Goal: Task Accomplishment & Management: Use online tool/utility

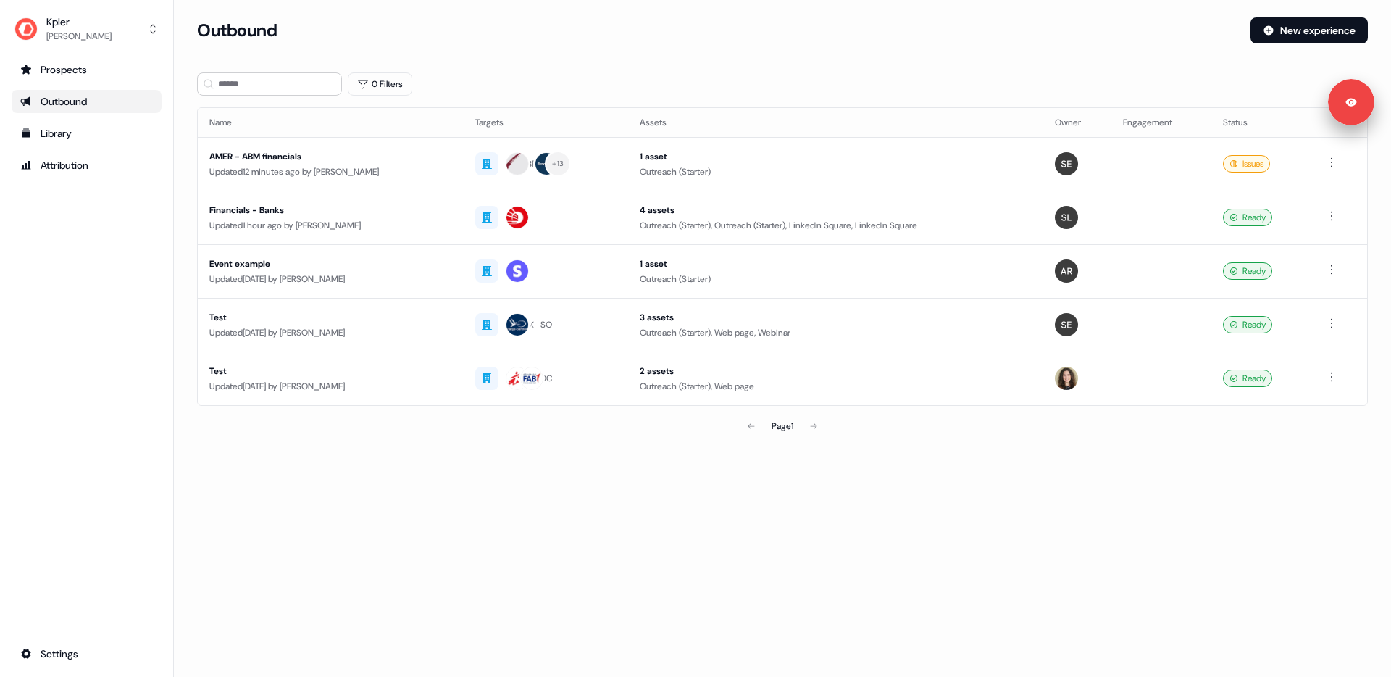
click at [84, 252] on div "Prospects Outbound Library Attribution Settings" at bounding box center [87, 361] width 150 height 607
click at [330, 170] on div "Updated 12 minutes ago by [PERSON_NAME]" at bounding box center [330, 171] width 243 height 14
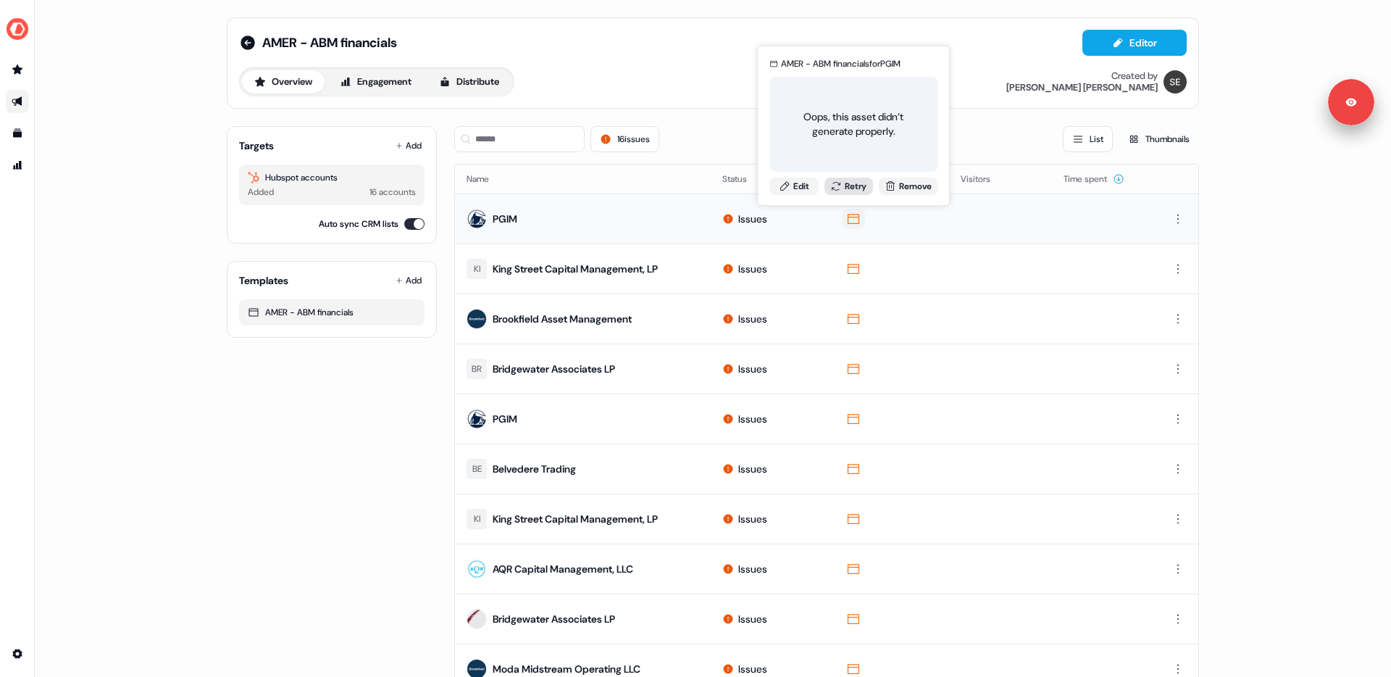
click at [848, 183] on button "Retry" at bounding box center [848, 185] width 49 height 17
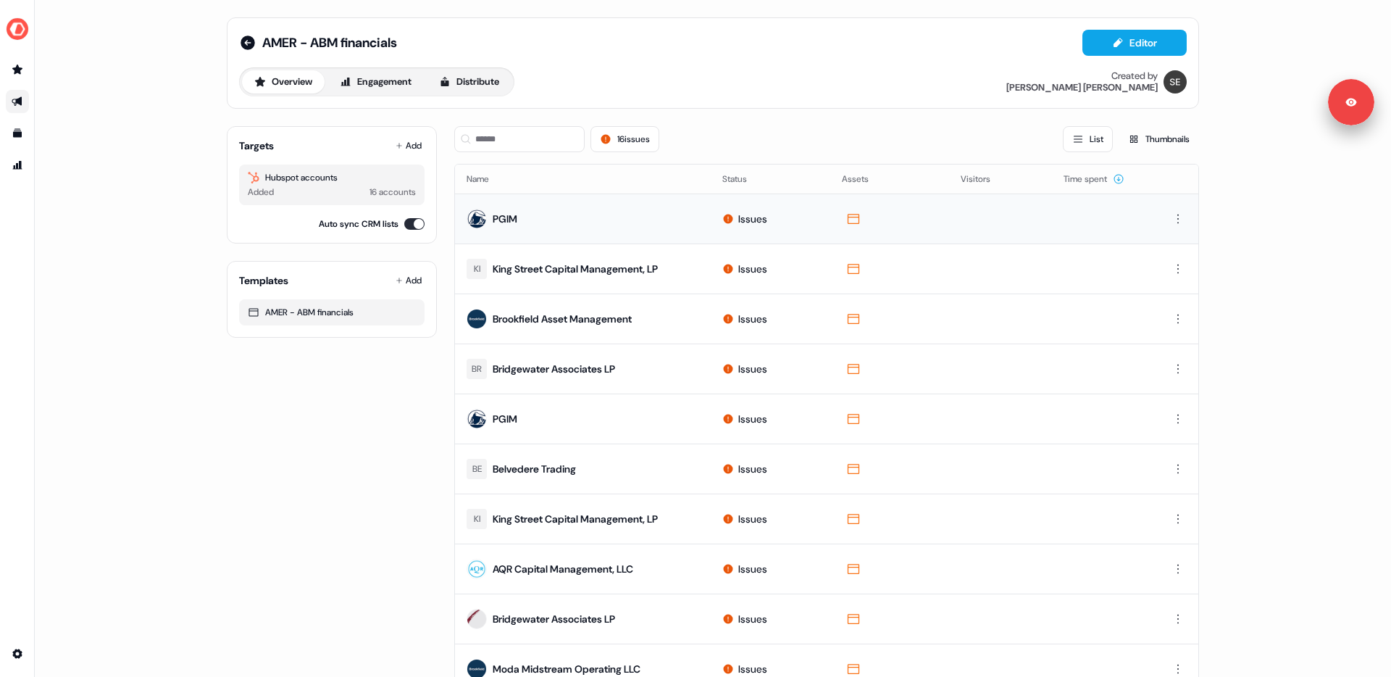
click at [743, 138] on div "16 issues List Thumbnails" at bounding box center [826, 139] width 745 height 26
click at [245, 42] on icon at bounding box center [247, 42] width 17 height 17
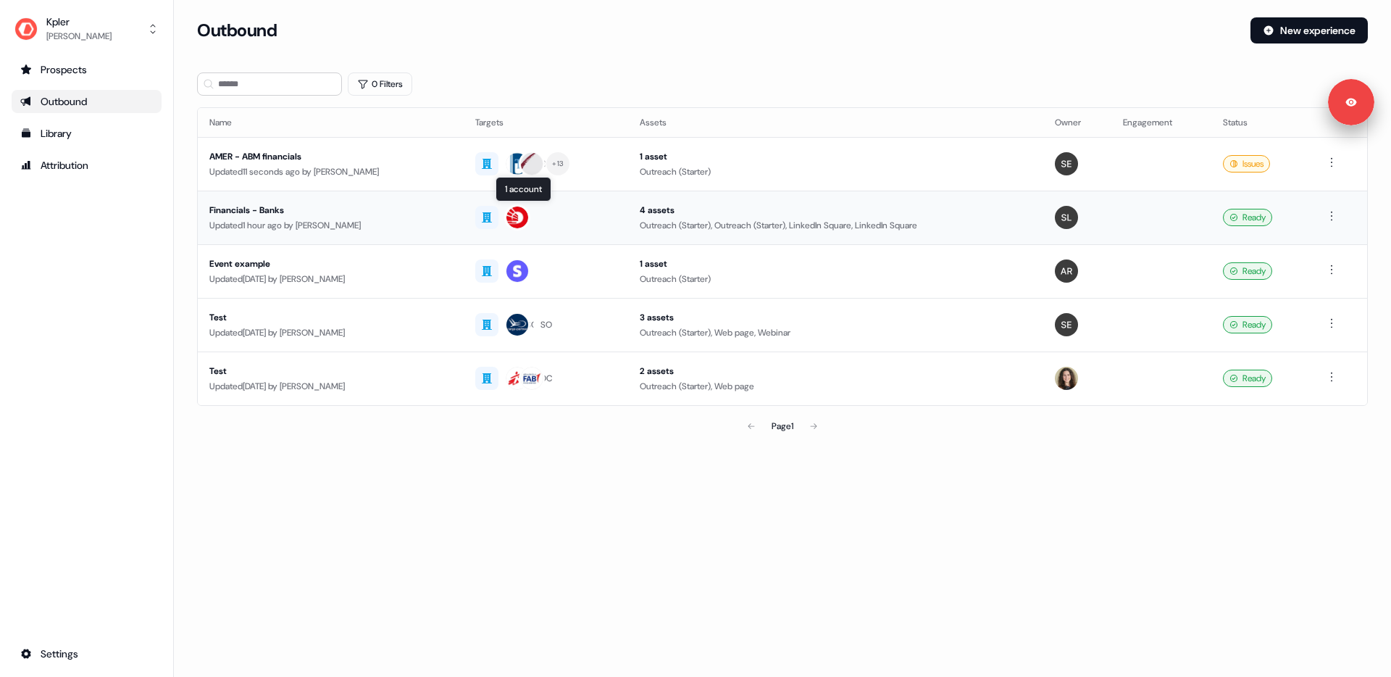
click at [604, 211] on div at bounding box center [545, 217] width 141 height 26
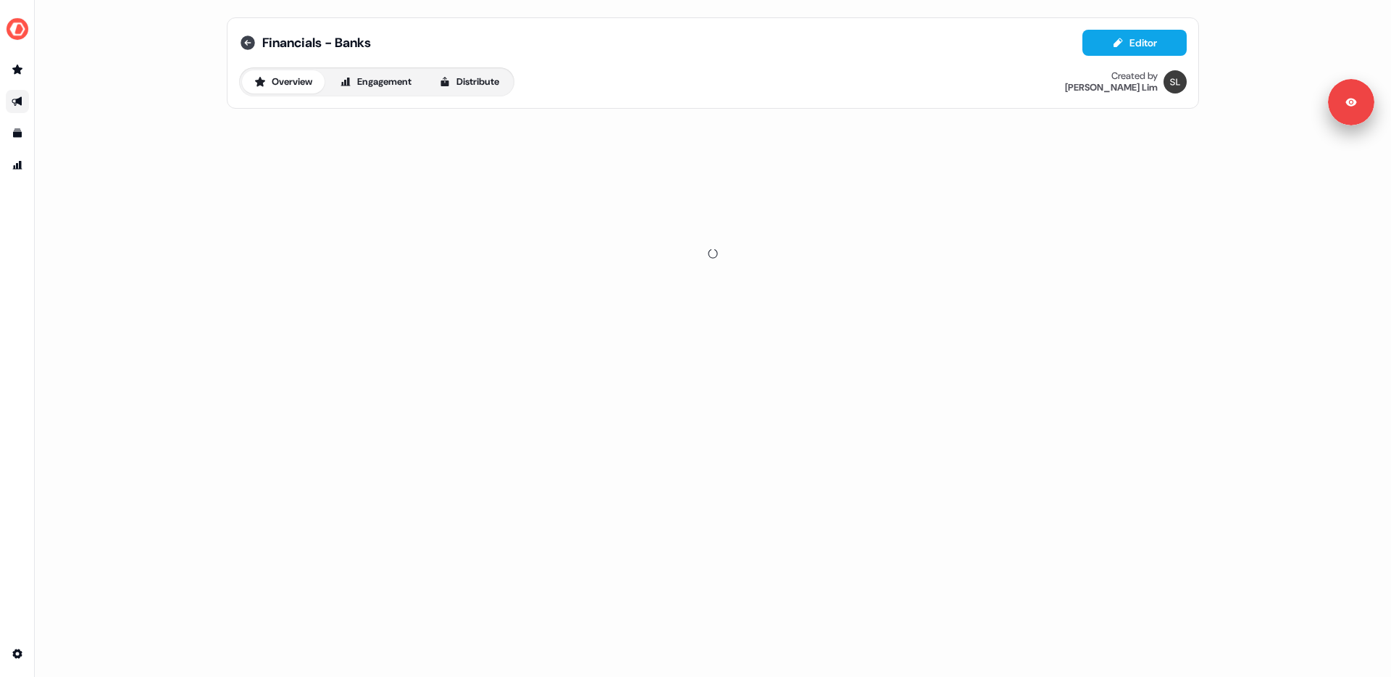
click at [244, 47] on icon at bounding box center [248, 42] width 14 height 14
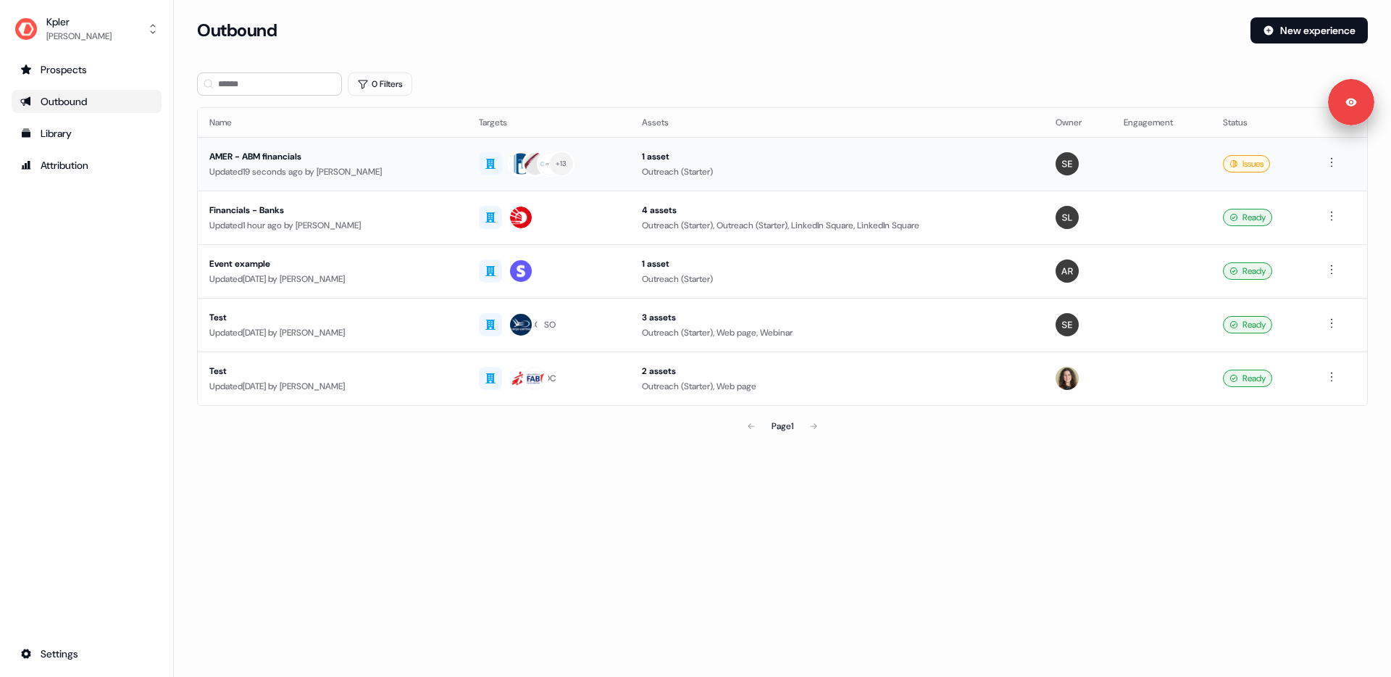
click at [639, 174] on td "1 asset Outreach (Starter)" at bounding box center [837, 164] width 414 height 54
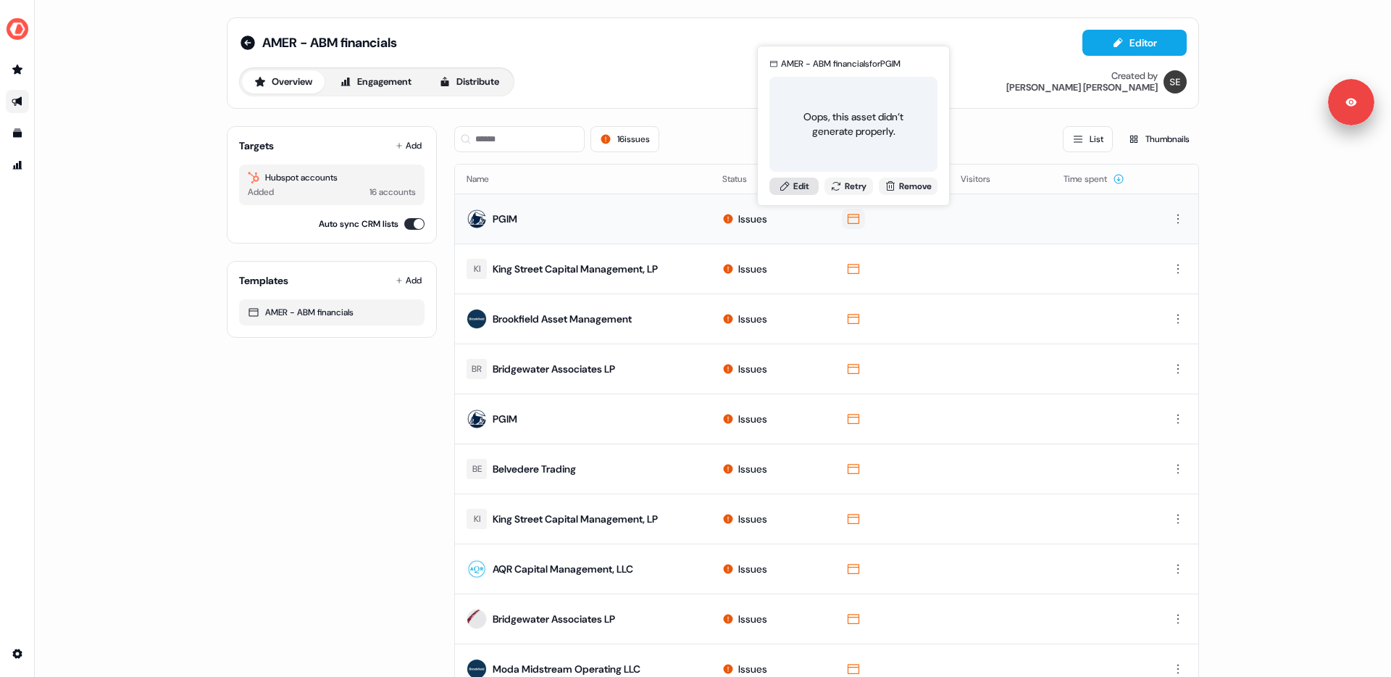
click at [795, 188] on link "Edit" at bounding box center [793, 185] width 49 height 17
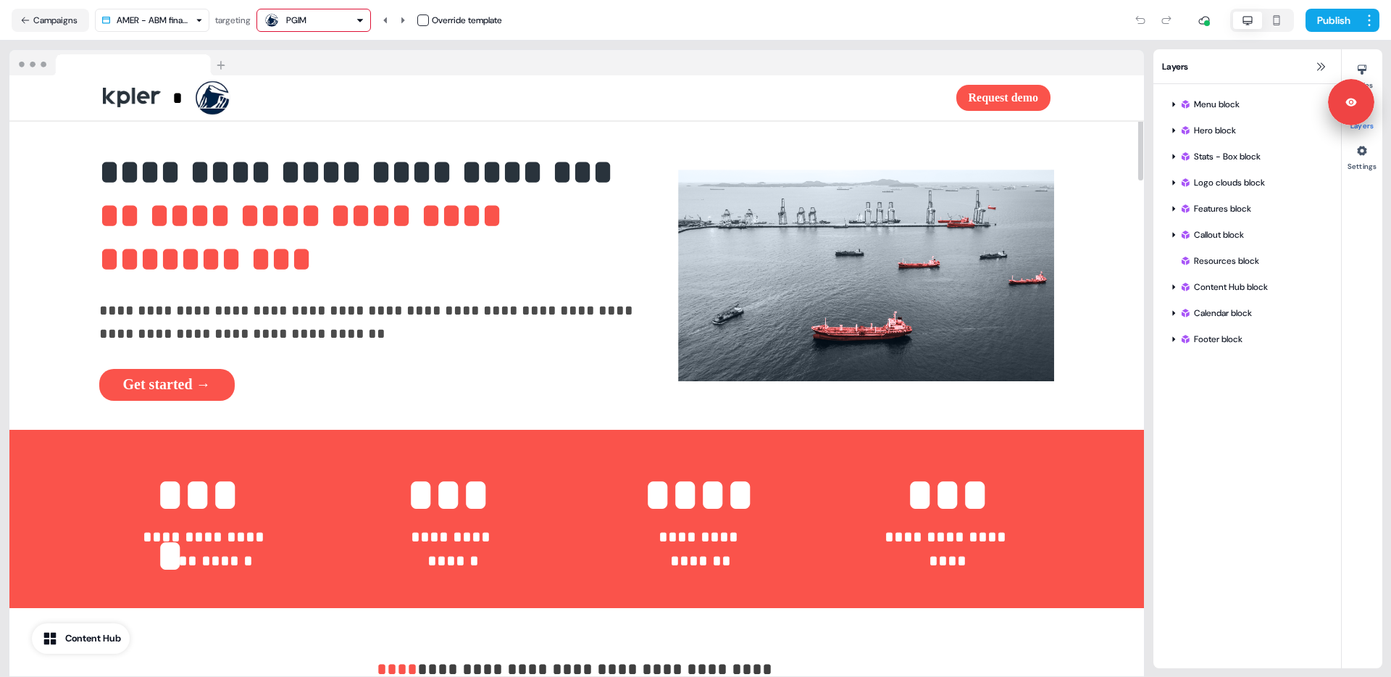
click at [674, 52] on div at bounding box center [576, 63] width 1134 height 26
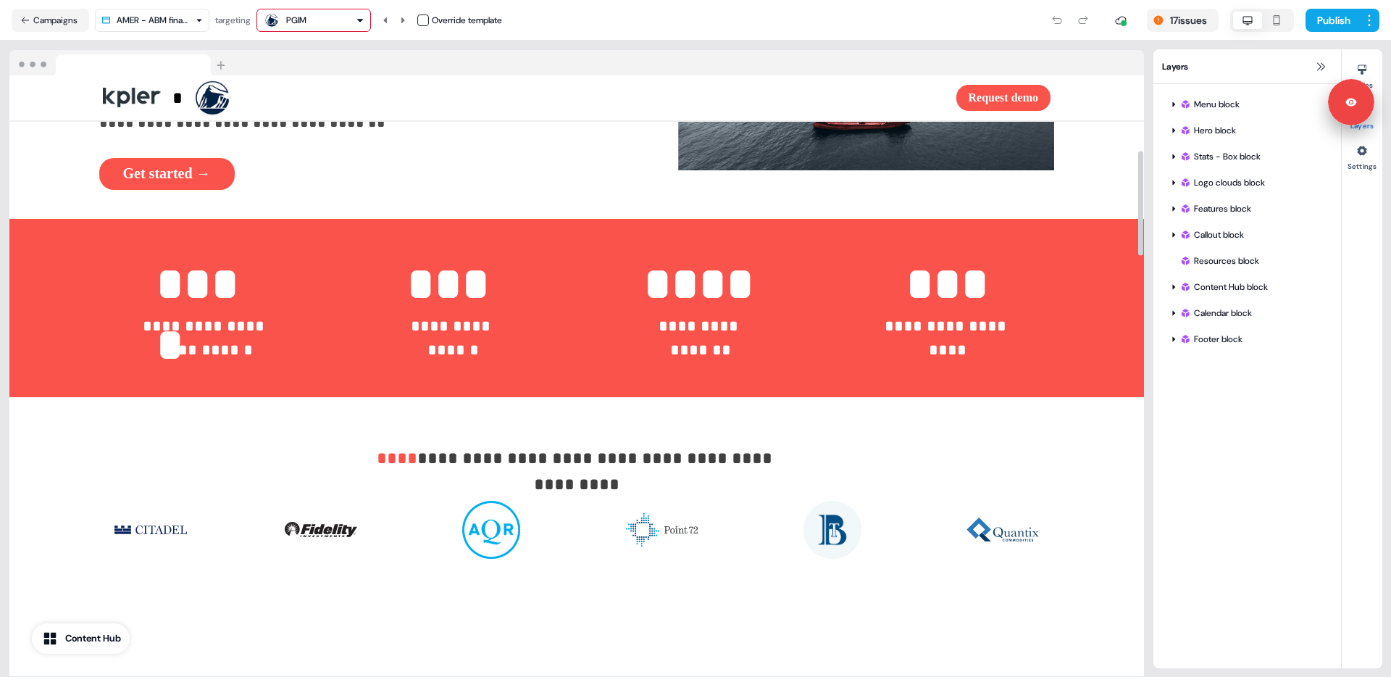
scroll to position [160, 0]
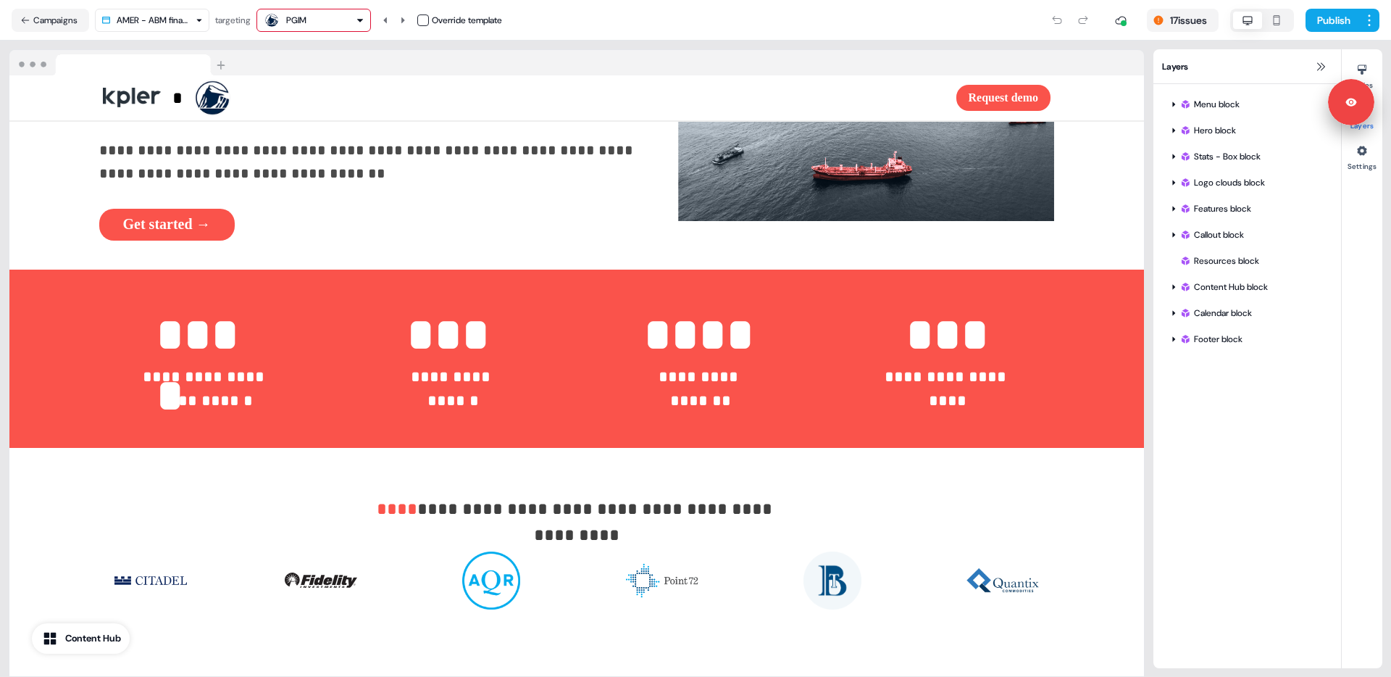
click at [301, 56] on div at bounding box center [576, 63] width 1134 height 26
click at [42, 16] on button "Campaigns" at bounding box center [51, 20] width 78 height 23
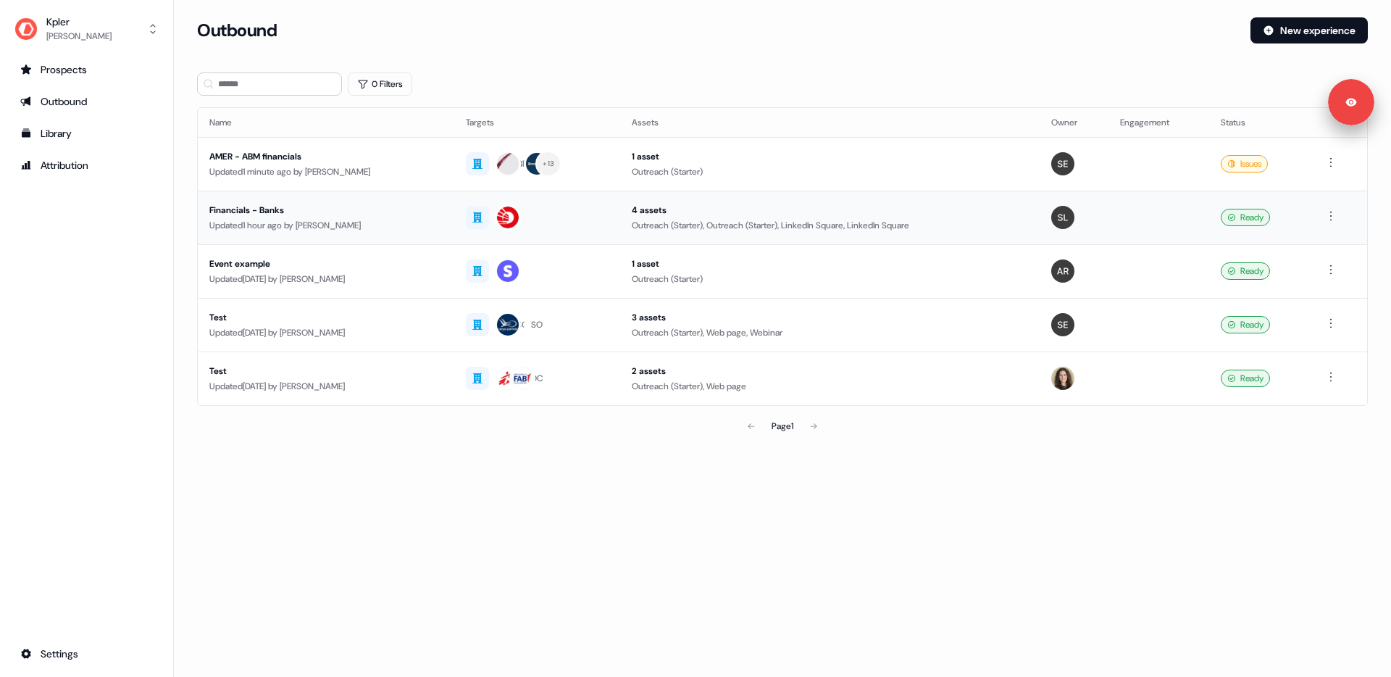
click at [367, 209] on div "Financials - Banks" at bounding box center [325, 210] width 233 height 14
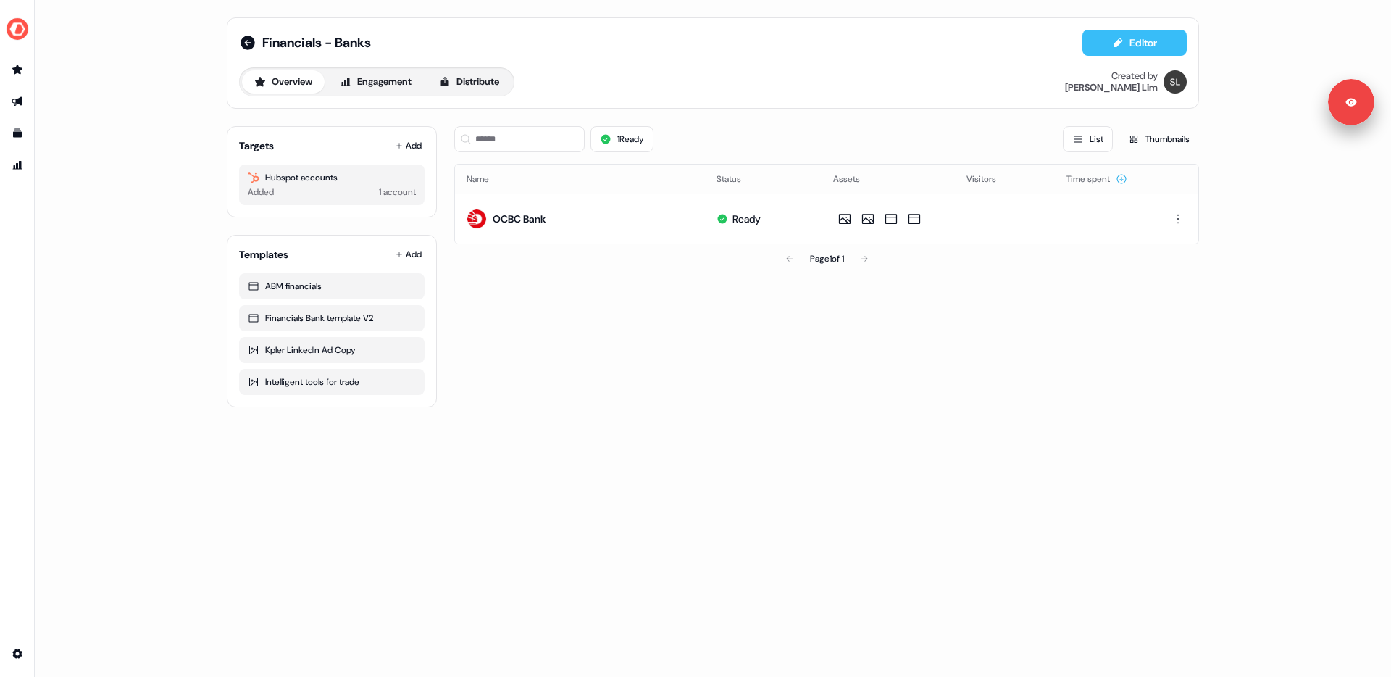
click at [1119, 40] on icon at bounding box center [1118, 43] width 12 height 12
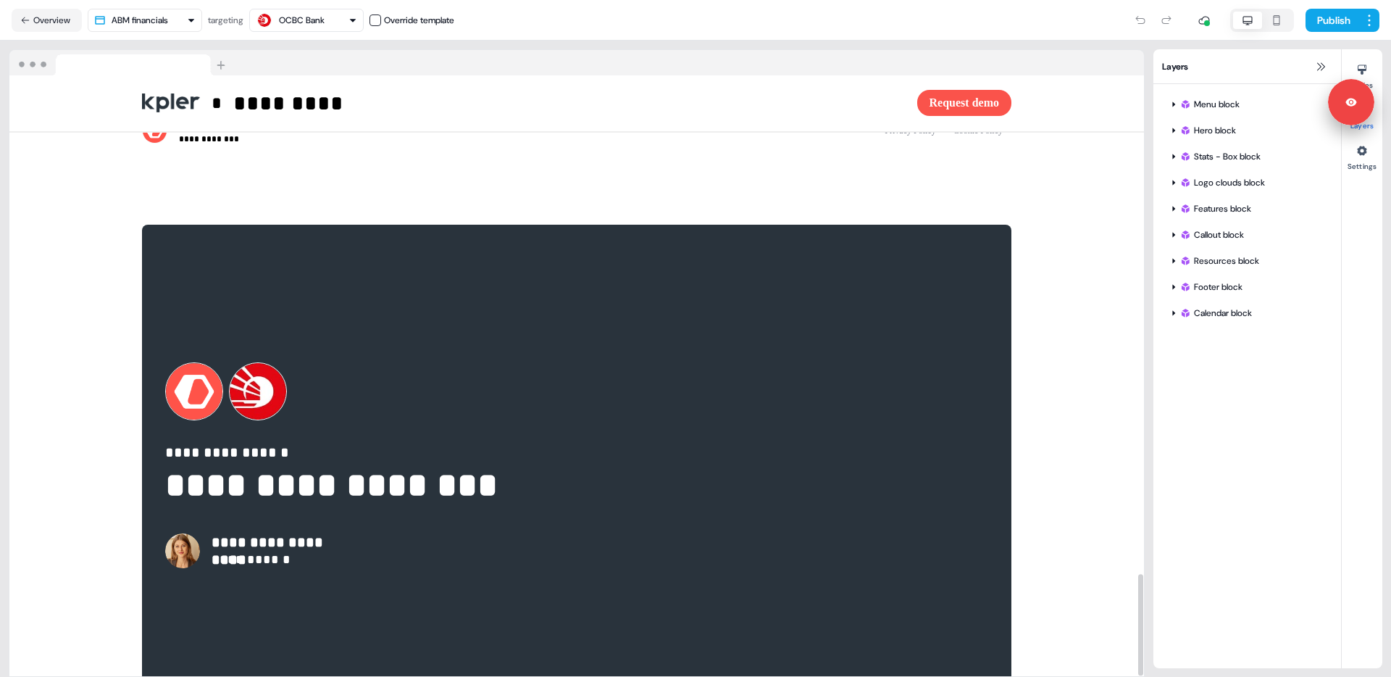
scroll to position [2938, 0]
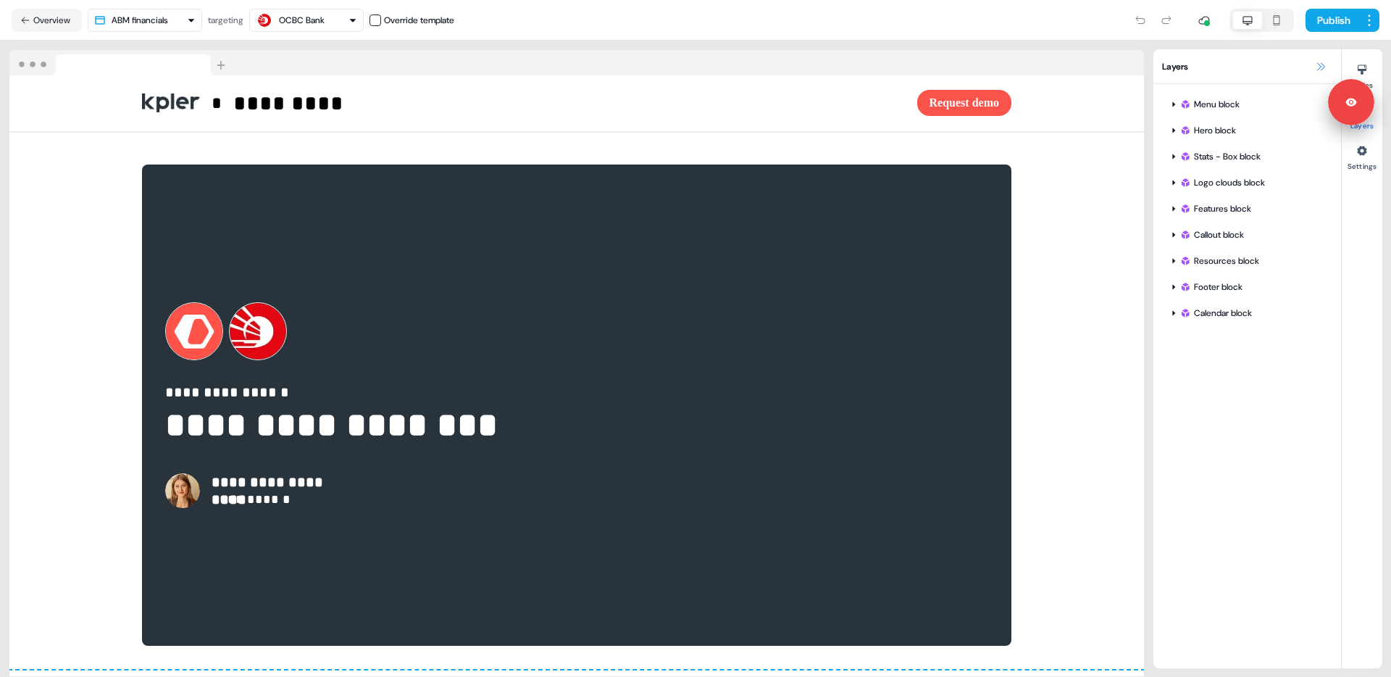
click at [1315, 65] on icon at bounding box center [1321, 67] width 12 height 12
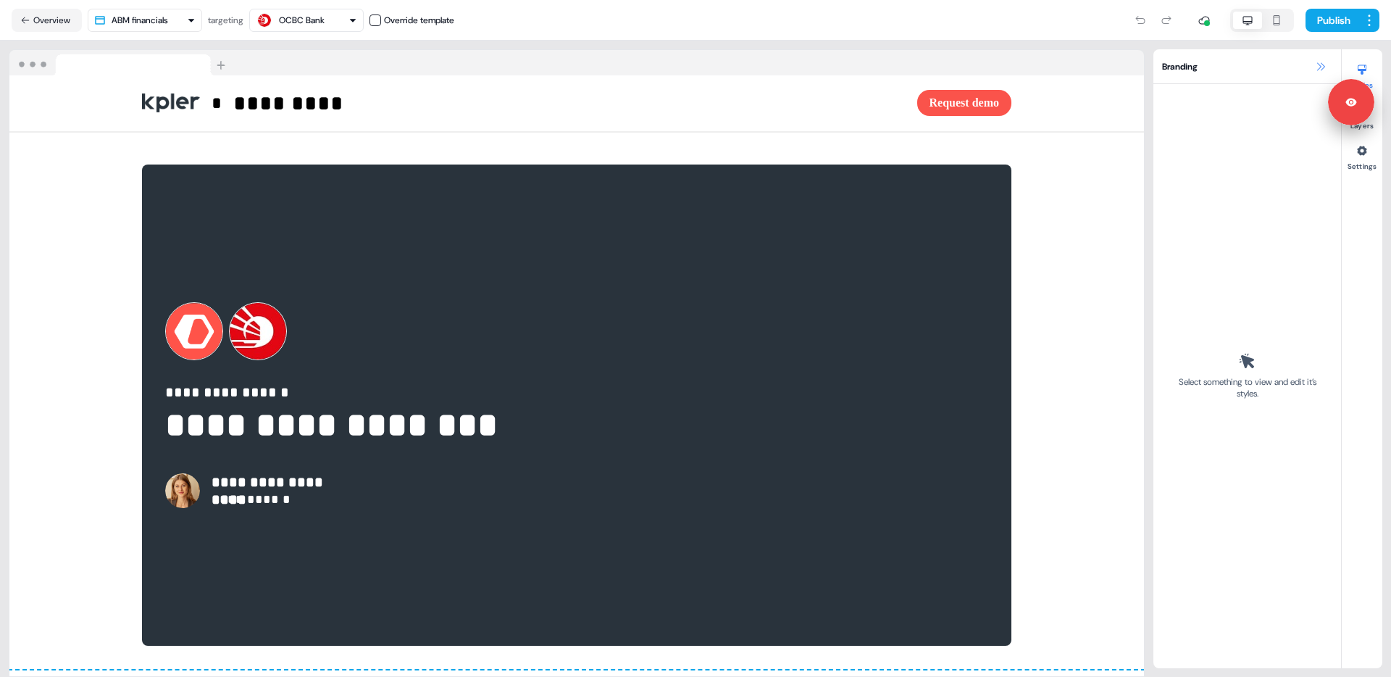
click at [1320, 64] on icon at bounding box center [1321, 67] width 12 height 12
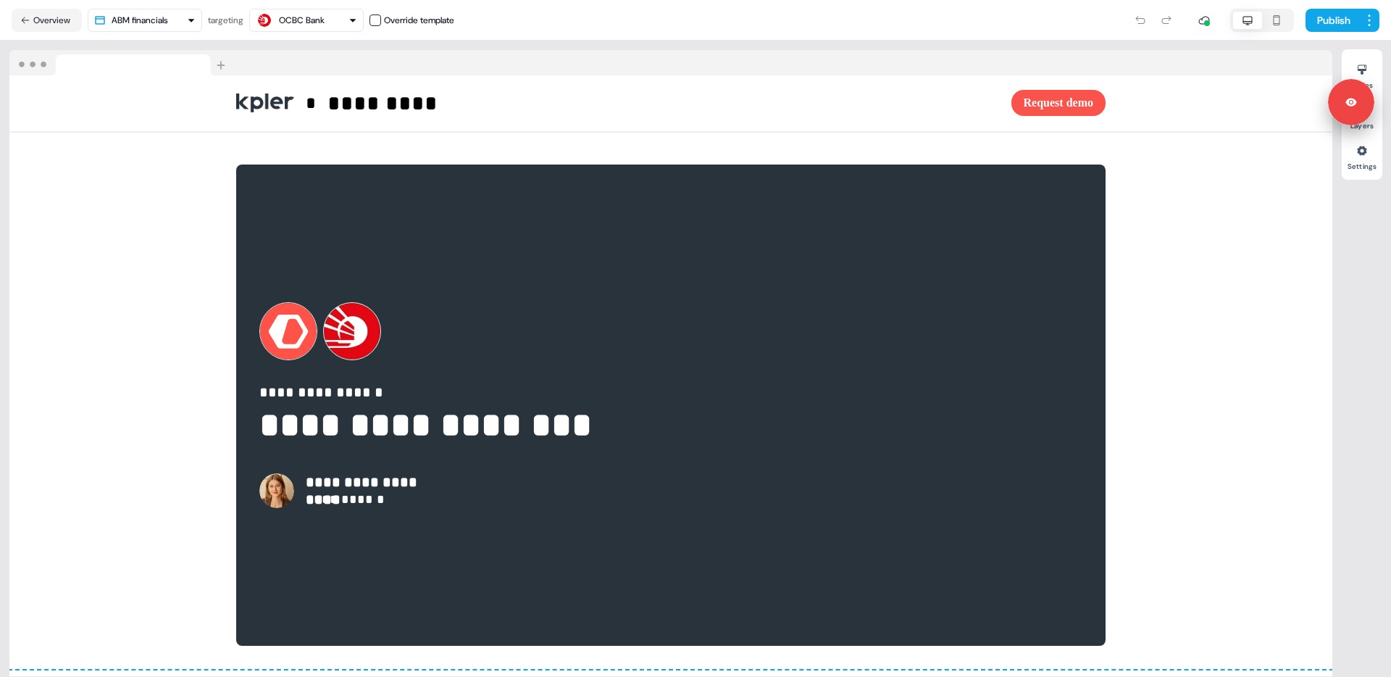
click at [674, 25] on div "Publish" at bounding box center [916, 20] width 925 height 29
click at [37, 22] on button "Overview" at bounding box center [47, 20] width 70 height 23
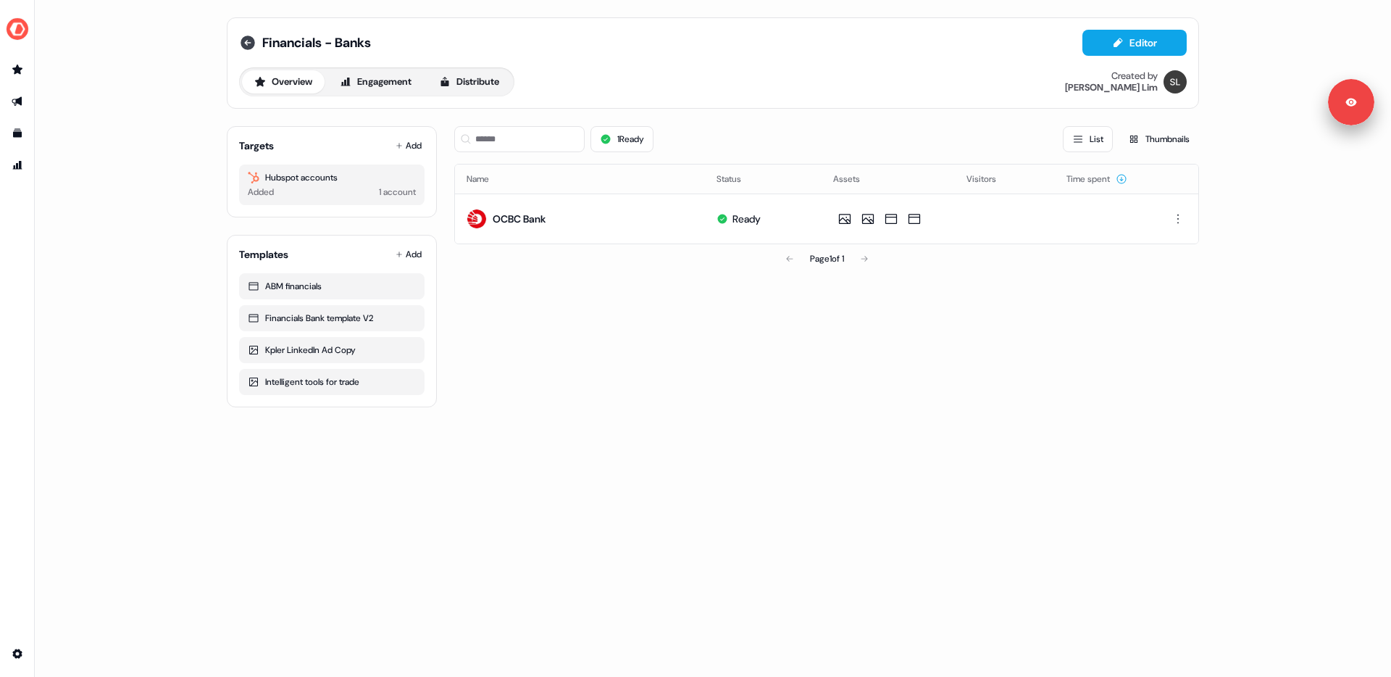
click at [248, 46] on icon at bounding box center [248, 42] width 14 height 14
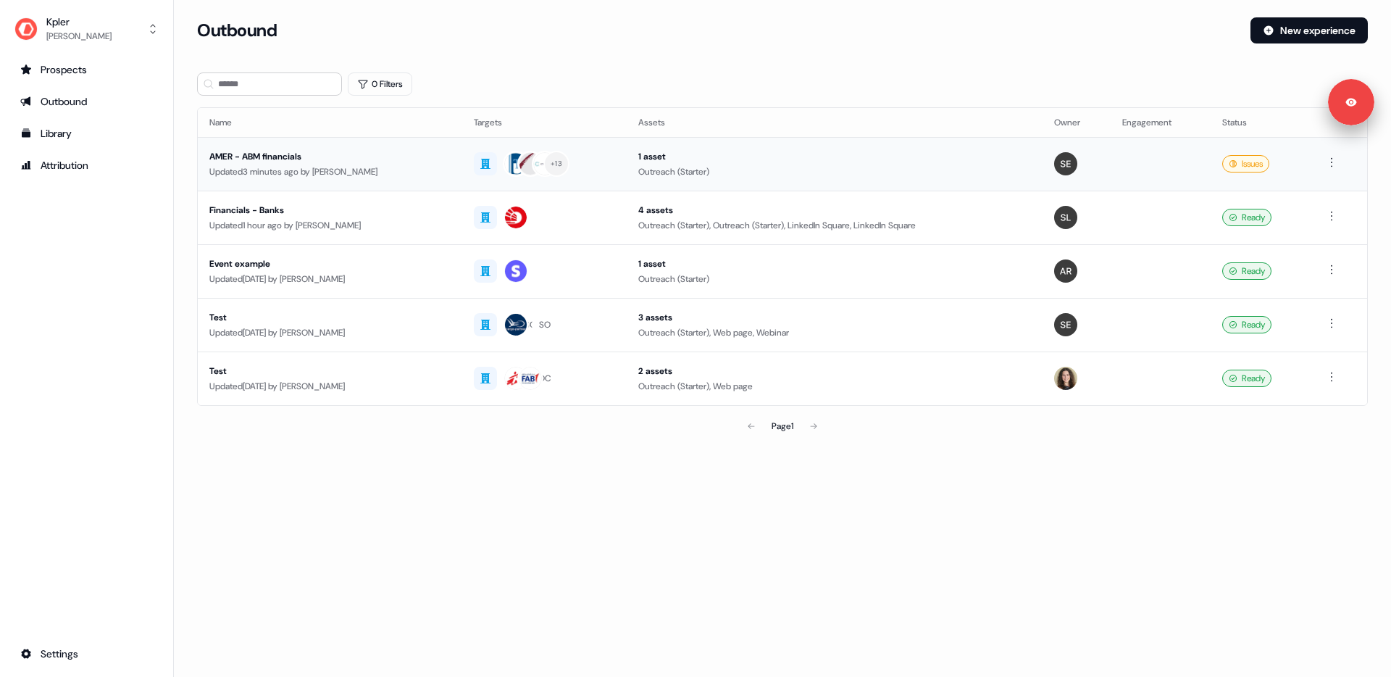
click at [416, 180] on td "AMER - ABM financials Updated 3 minutes ago by Sabastian Espinoza" at bounding box center [330, 164] width 264 height 54
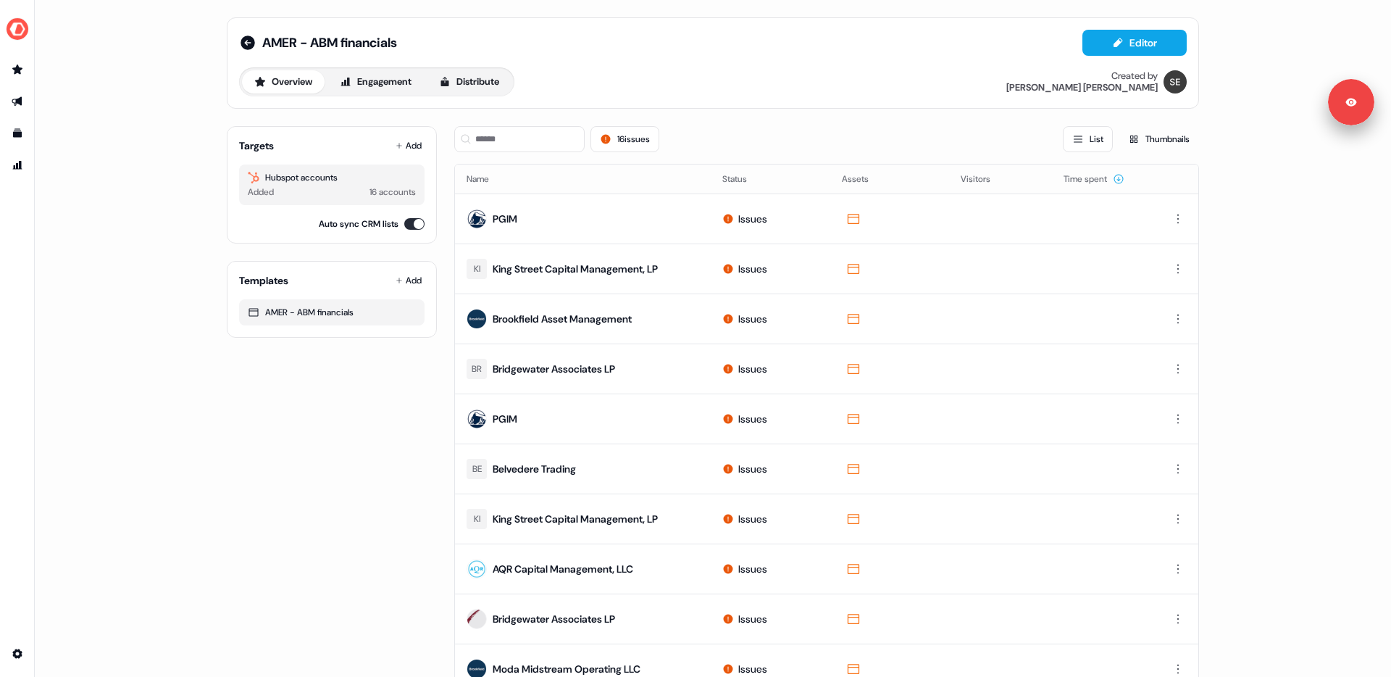
click at [251, 444] on div "Targets Add Hubspot accounts Added 16 accounts Auto sync CRM lists Templates Ad…" at bounding box center [332, 568] width 210 height 908
click at [20, 101] on icon "Go to outbound experience" at bounding box center [17, 101] width 10 height 9
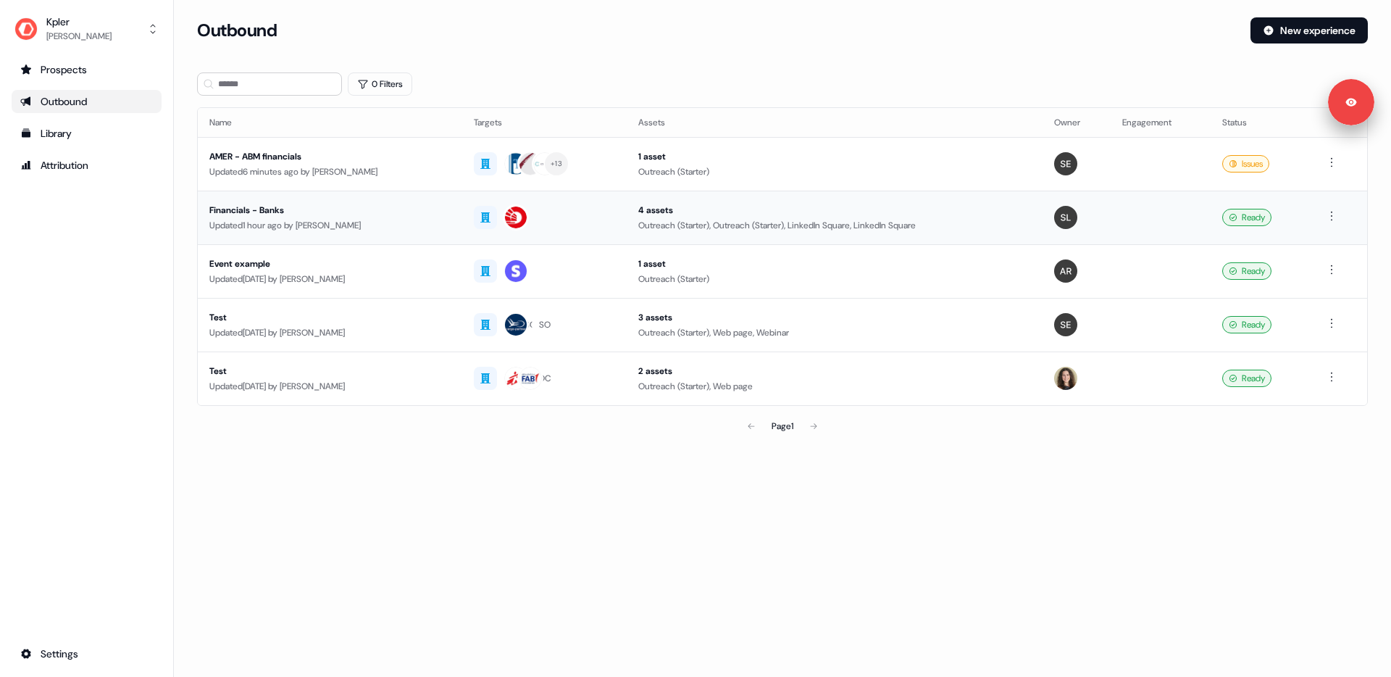
click at [440, 226] on div "Updated 1 hour ago by Shi Jia Lim" at bounding box center [329, 225] width 241 height 14
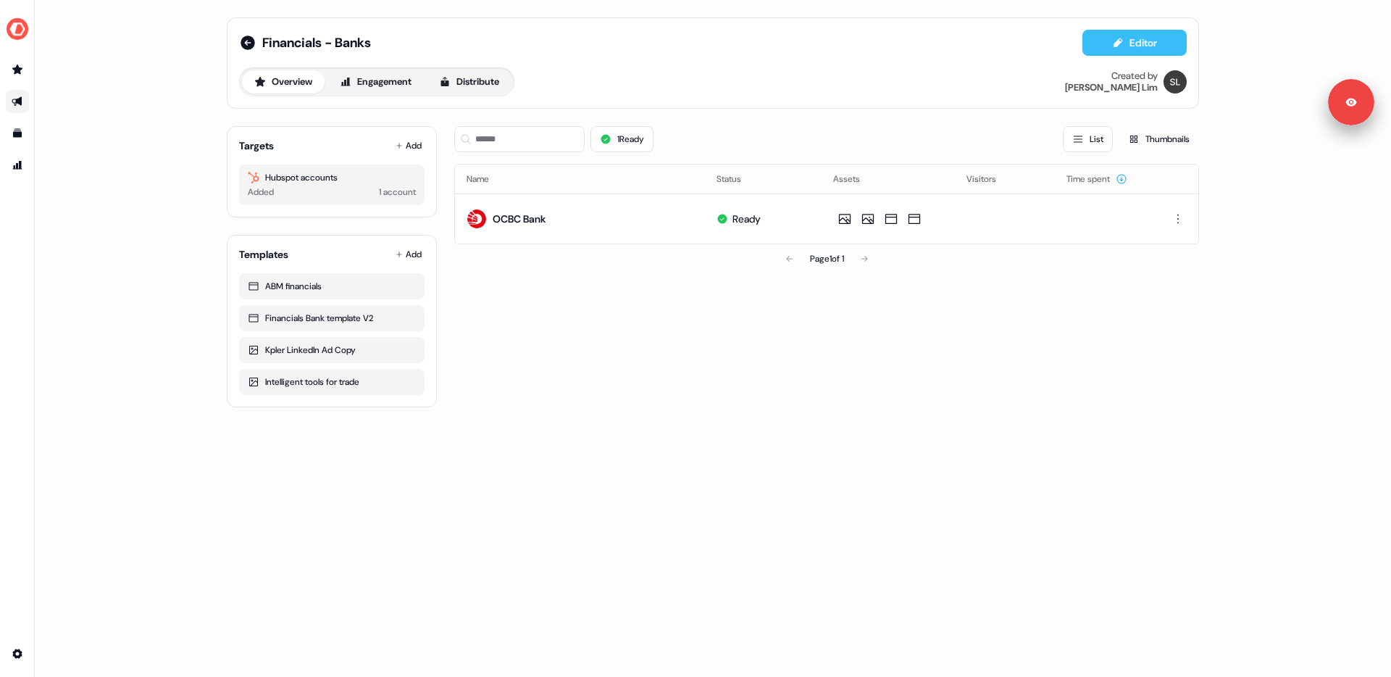
click at [1140, 43] on button "Editor" at bounding box center [1134, 43] width 104 height 26
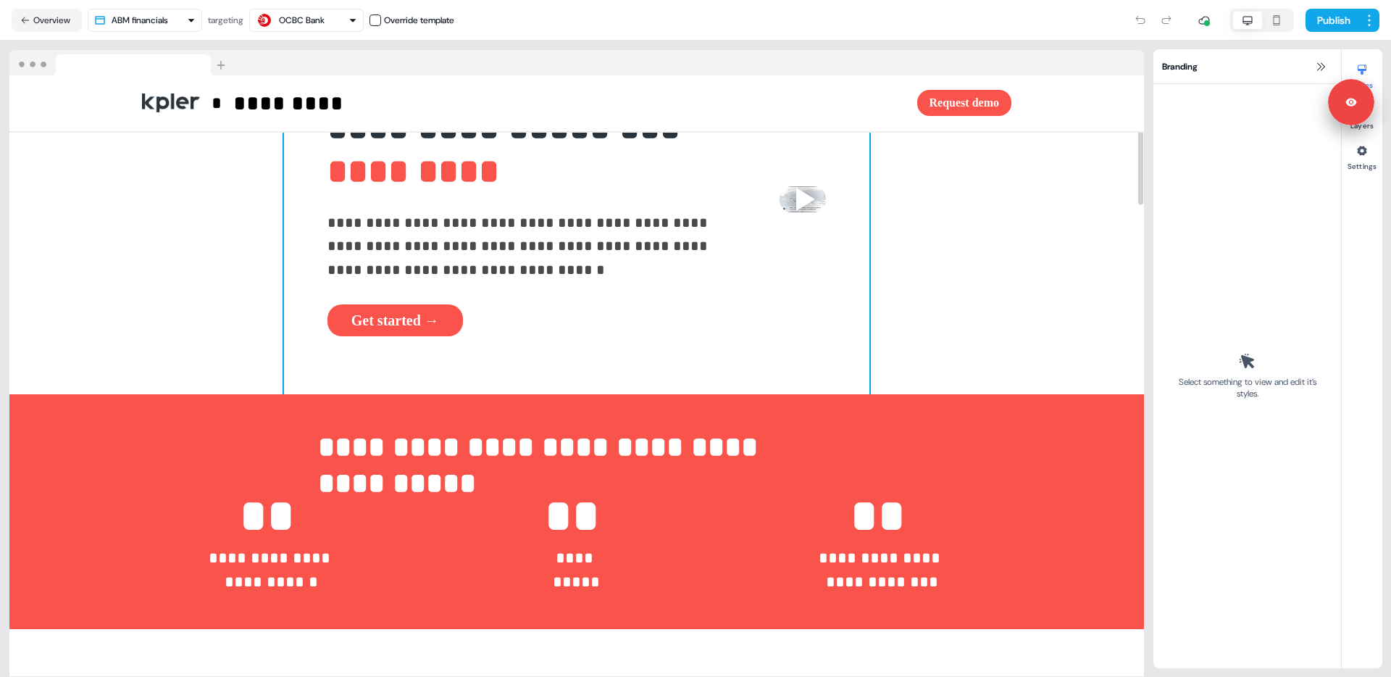
scroll to position [164, 0]
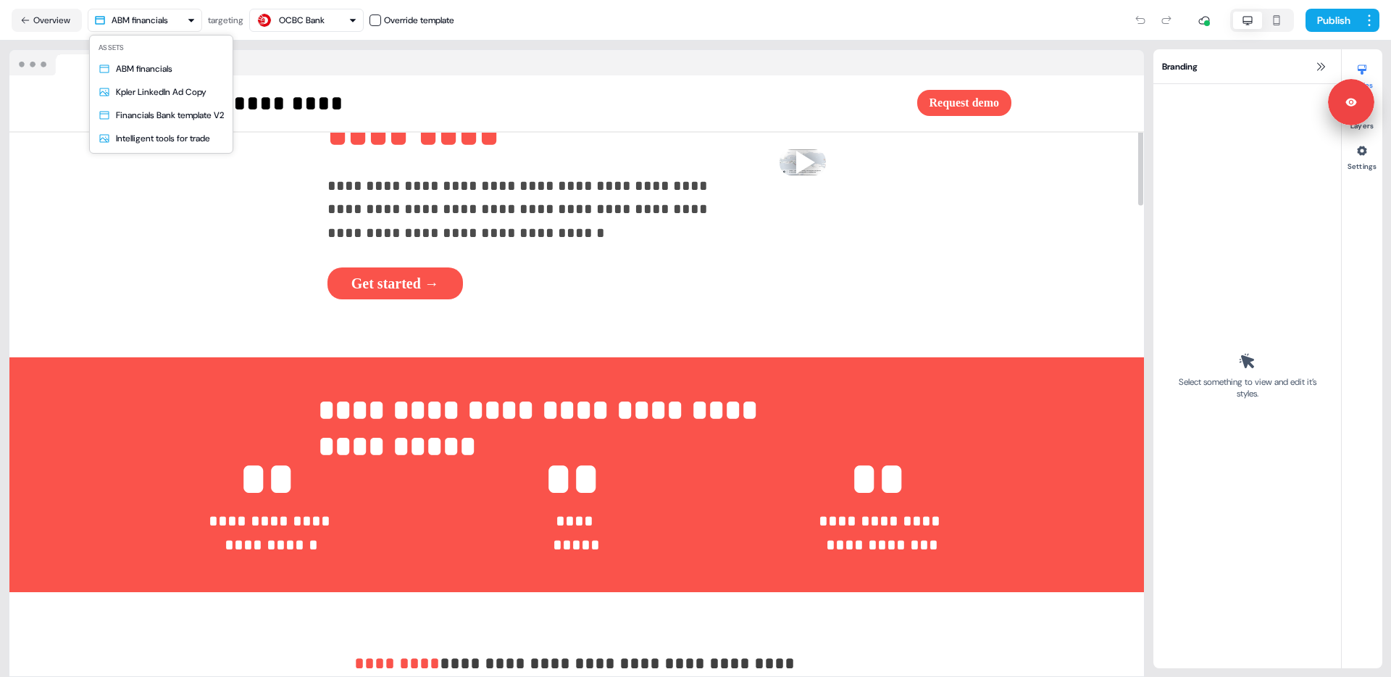
click at [115, 13] on html "**********" at bounding box center [695, 338] width 1391 height 677
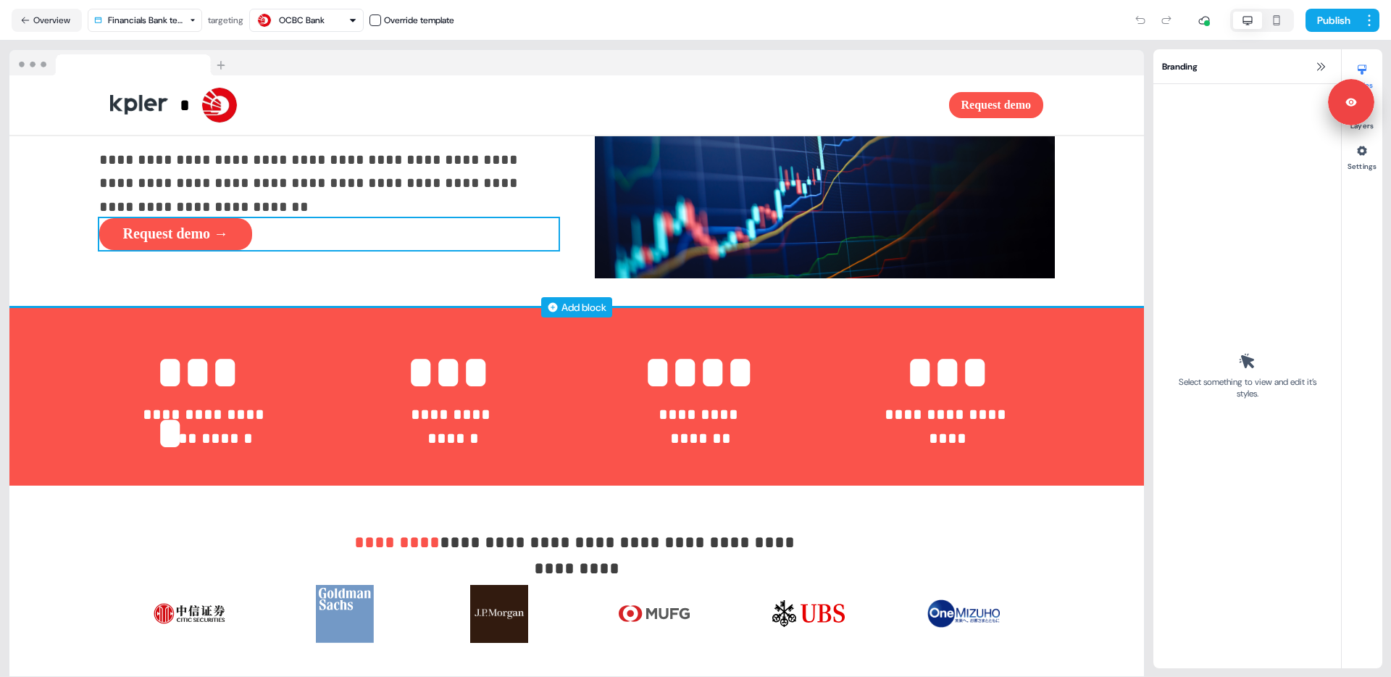
scroll to position [149, 0]
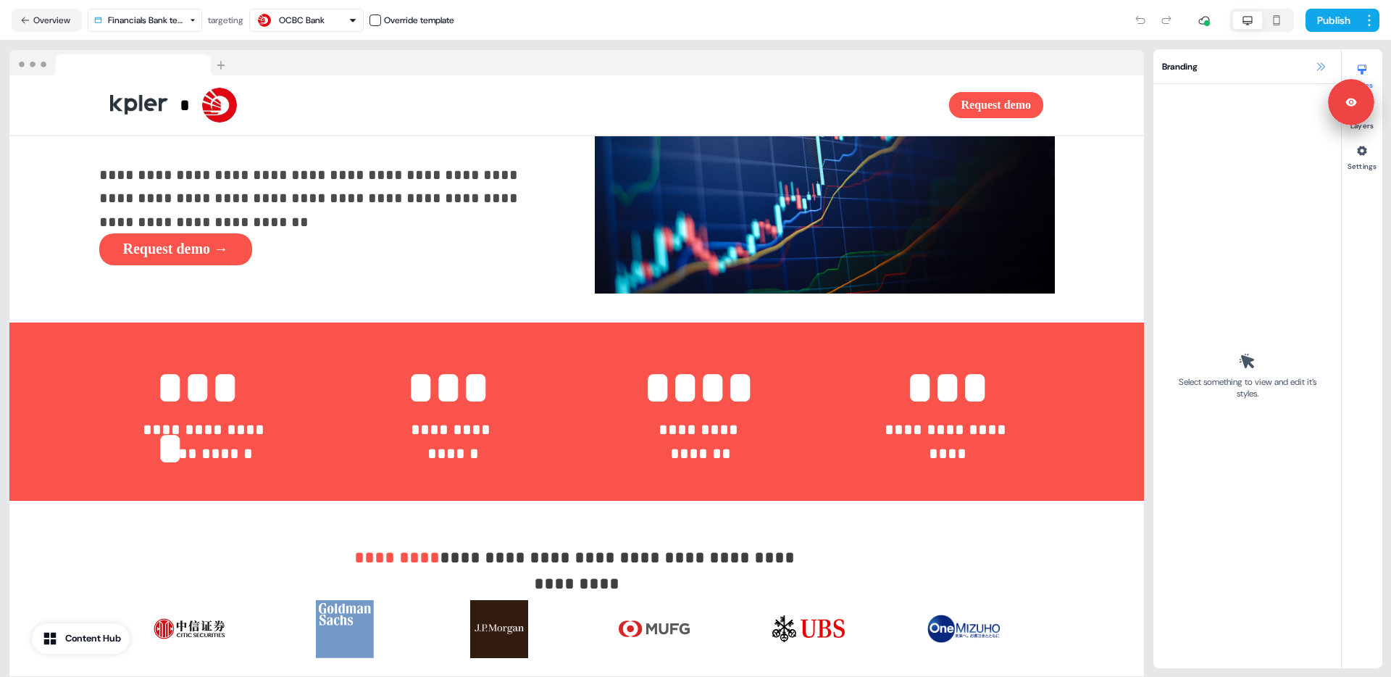
click at [1320, 66] on icon at bounding box center [1321, 66] width 8 height 8
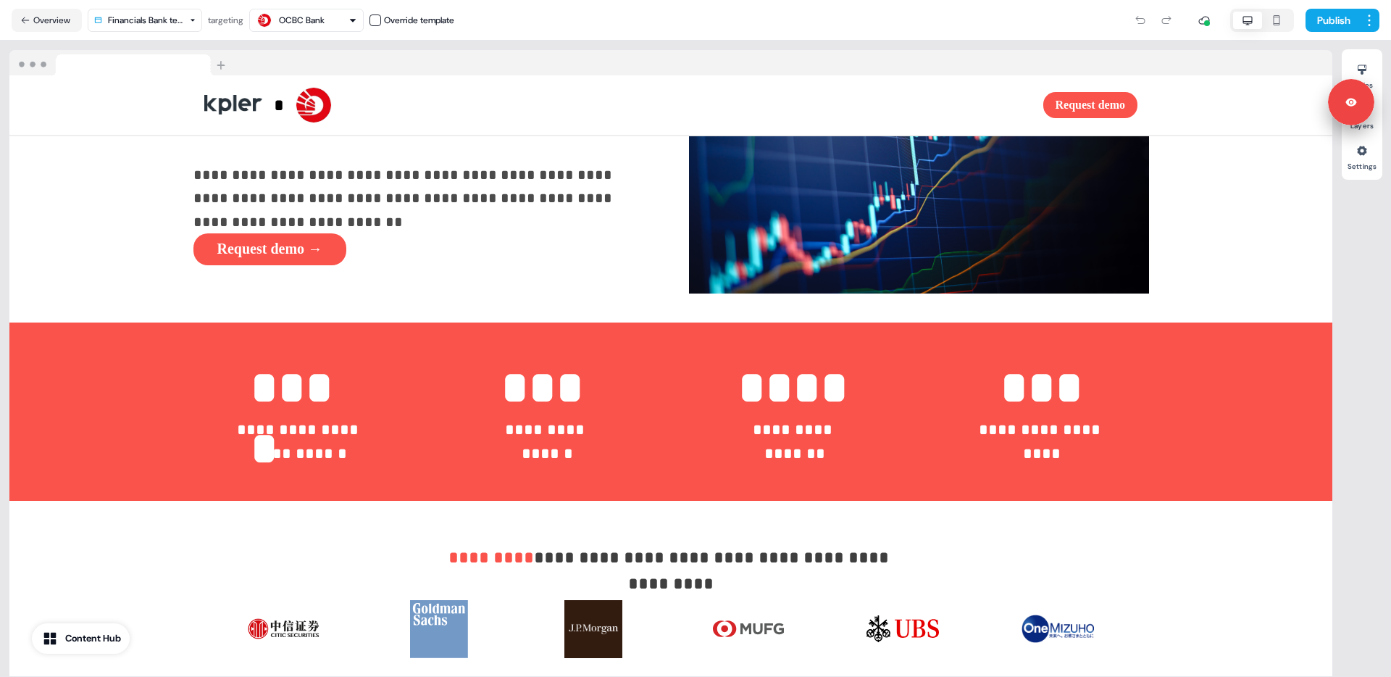
click at [1274, 17] on icon "button" at bounding box center [1277, 20] width 7 height 10
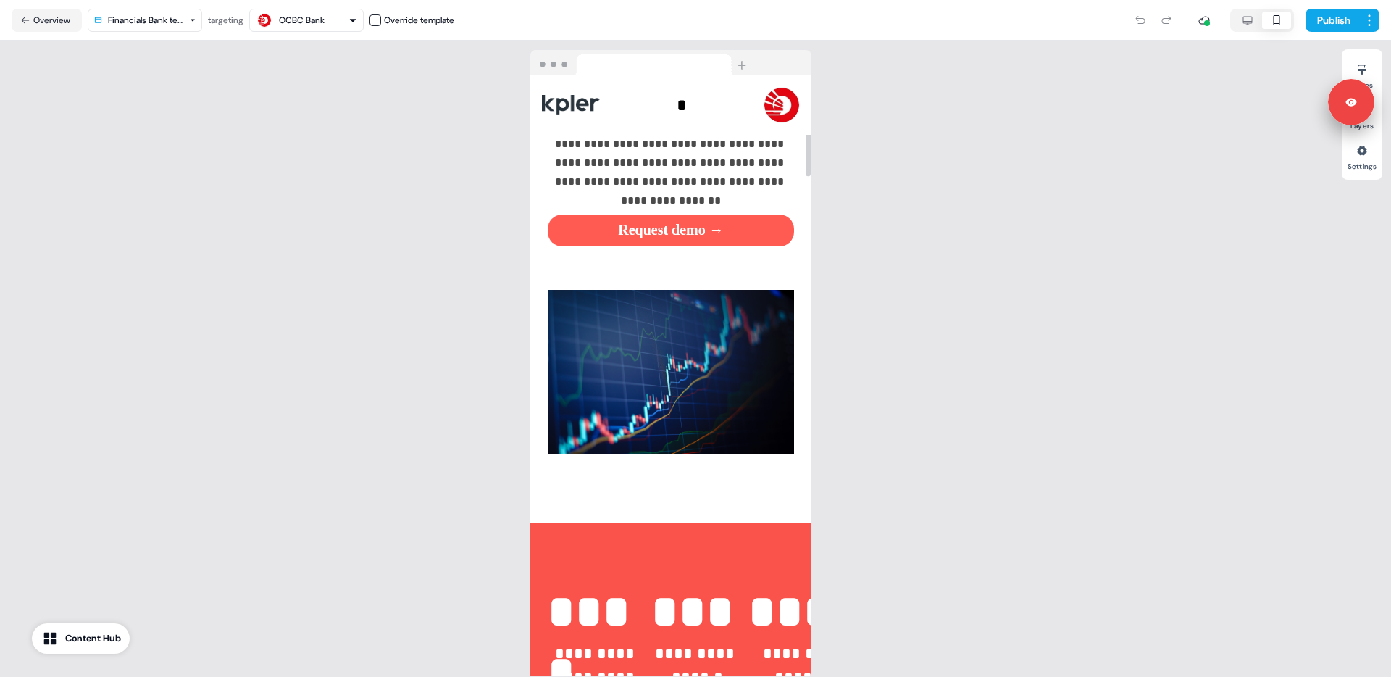
scroll to position [370, 0]
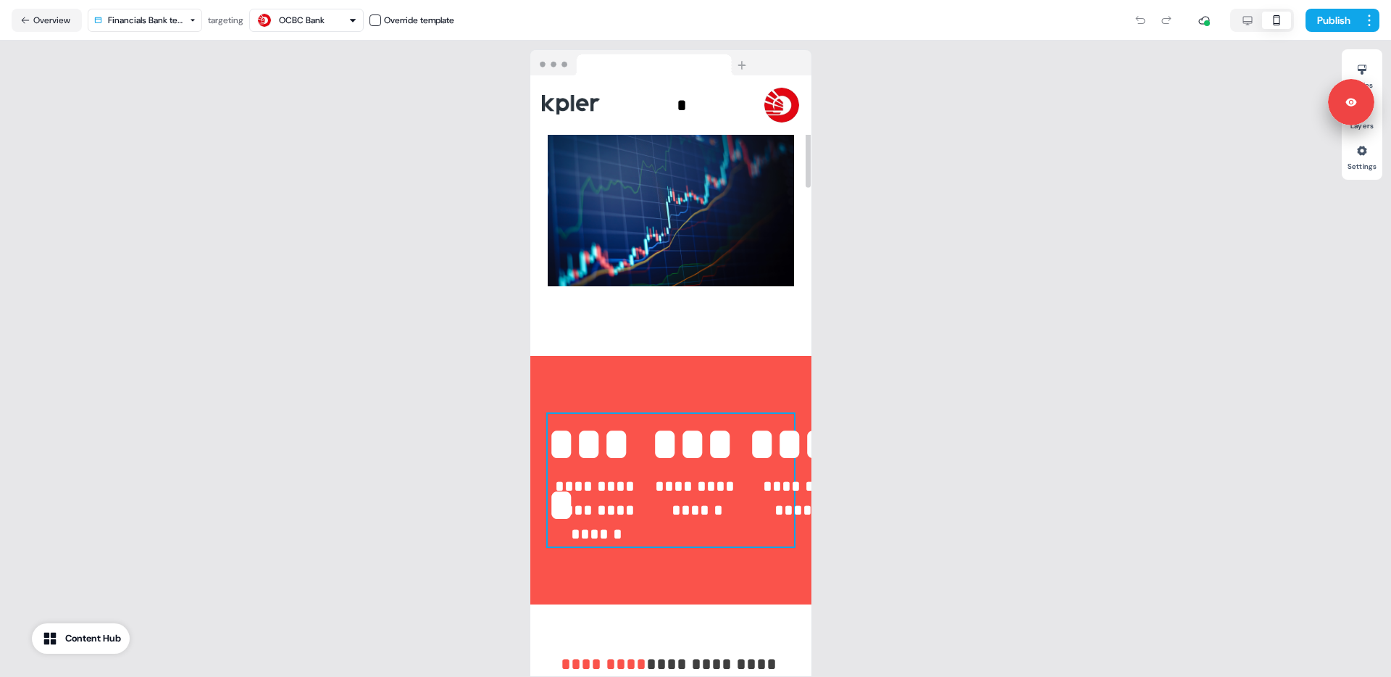
click at [648, 415] on div "**********" at bounding box center [671, 480] width 246 height 133
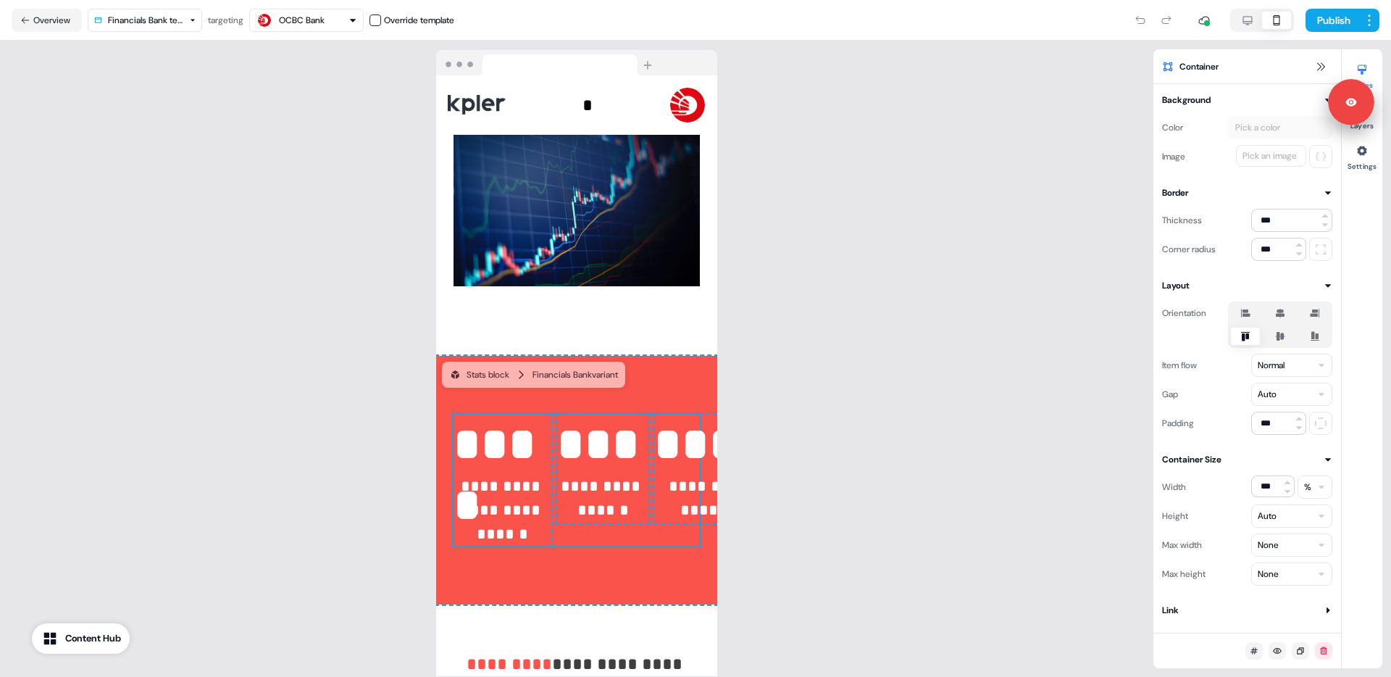
click at [1280, 312] on icon at bounding box center [1280, 313] width 9 height 9
click at [1280, 312] on button "button" at bounding box center [1280, 313] width 12 height 12
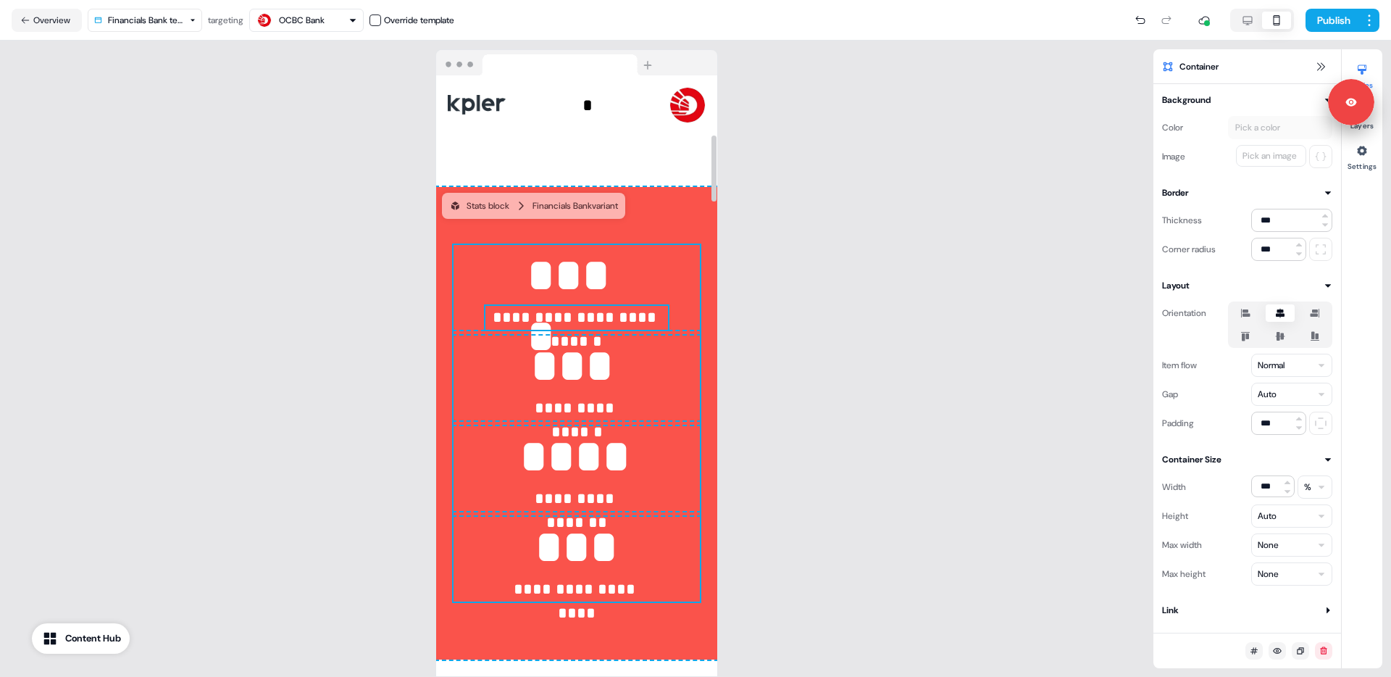
scroll to position [538, 0]
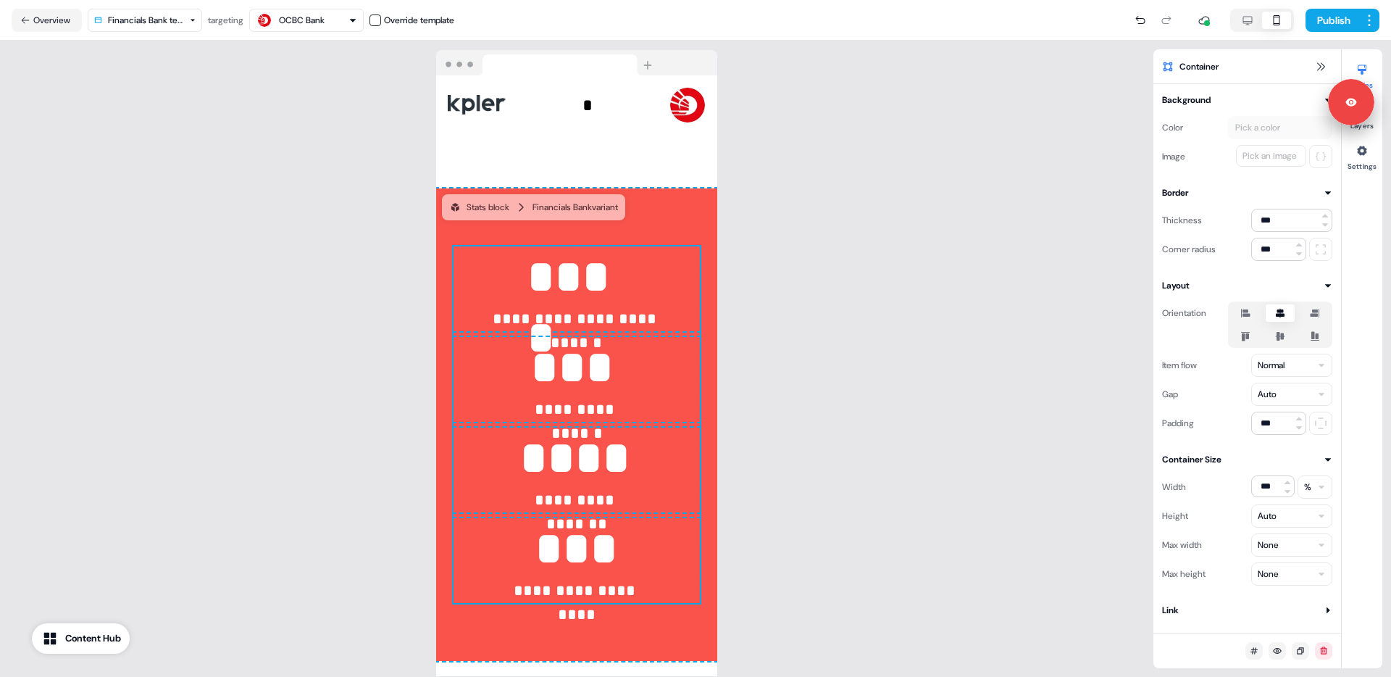
click at [1281, 396] on html "**********" at bounding box center [695, 338] width 1391 height 677
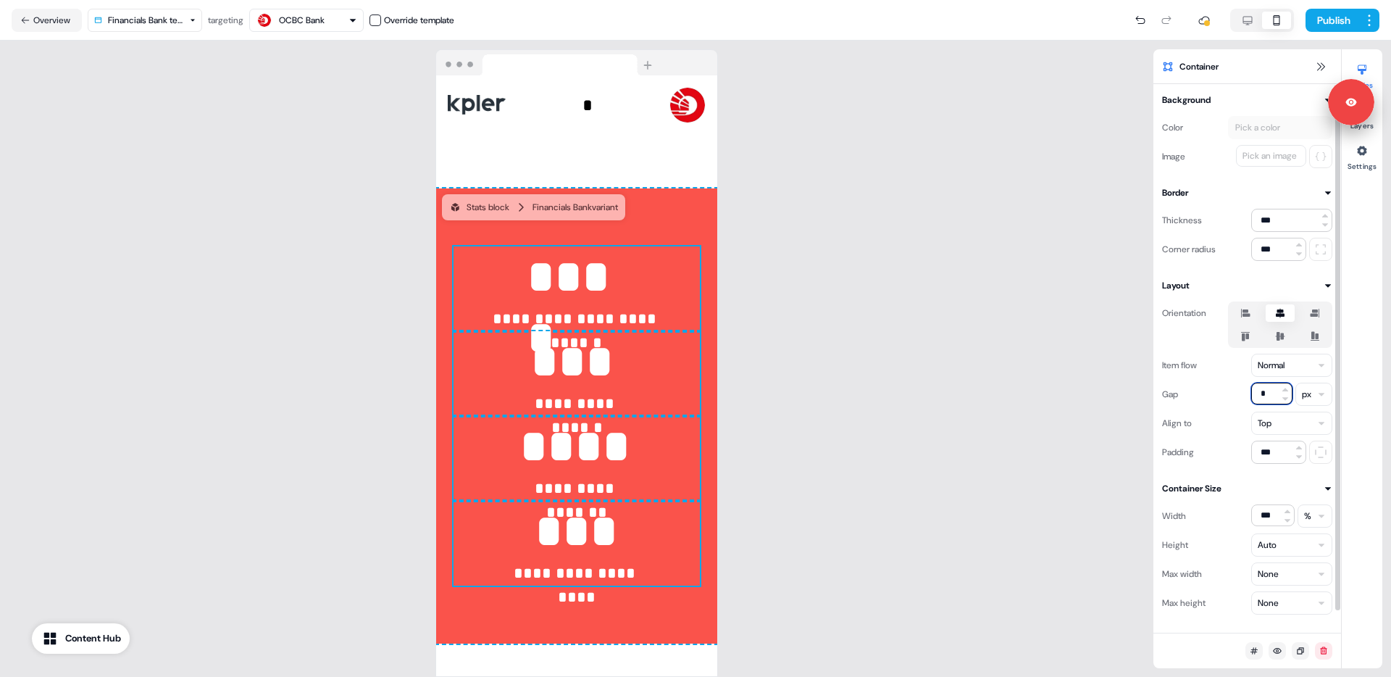
drag, startPoint x: 1268, startPoint y: 392, endPoint x: 1256, endPoint y: 392, distance: 11.6
click at [1256, 392] on input "*" at bounding box center [1271, 393] width 41 height 22
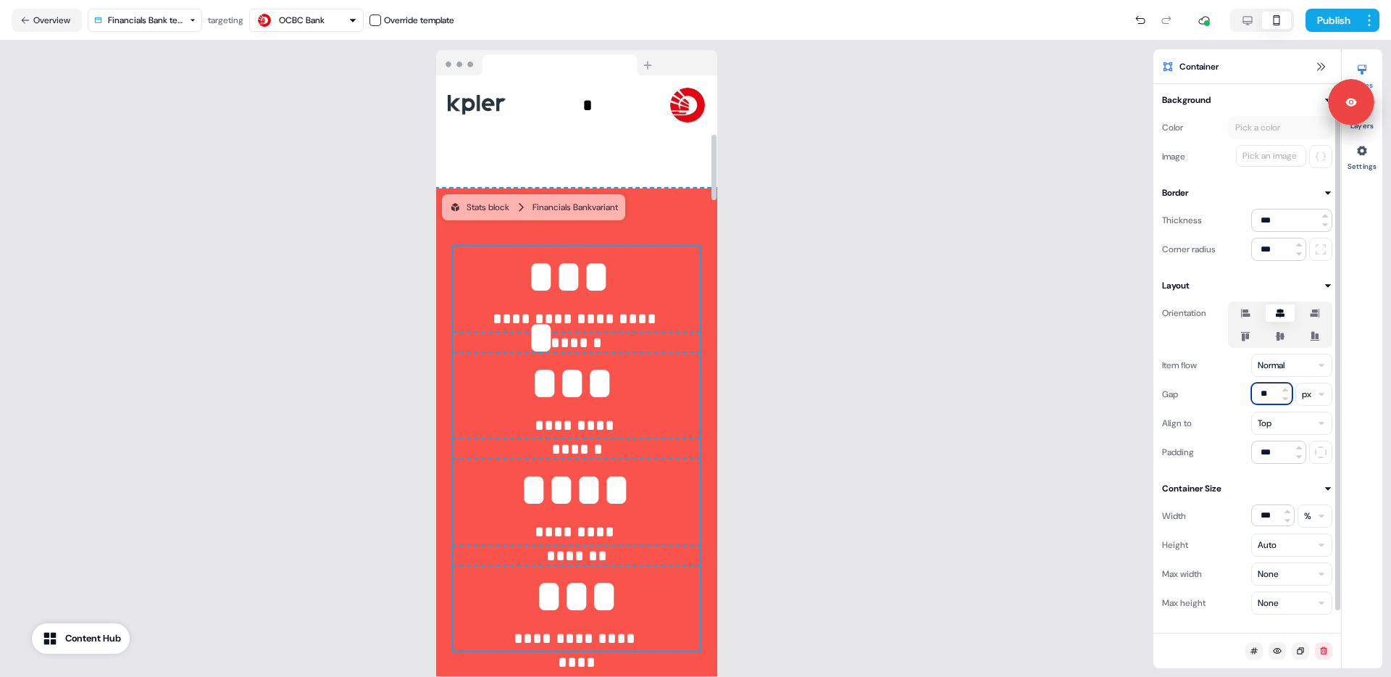
type input "**"
click at [320, 364] on div "**********" at bounding box center [576, 359] width 1153 height 636
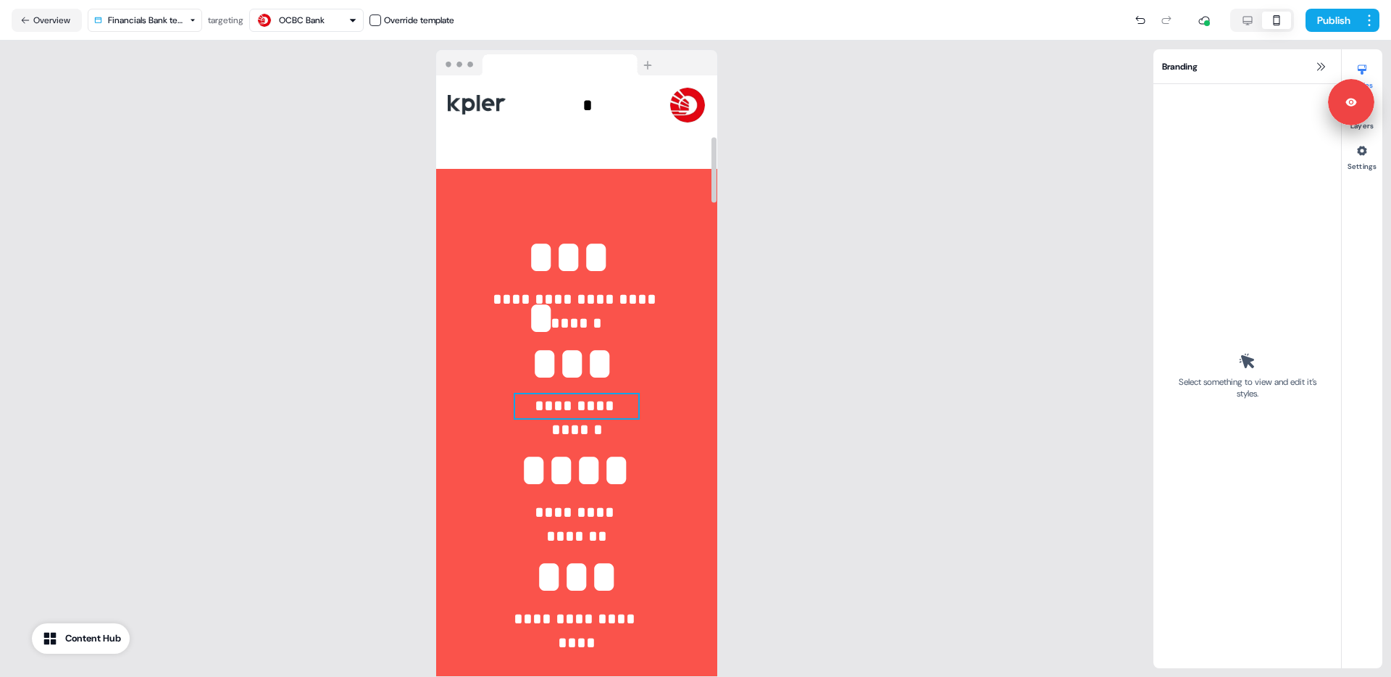
scroll to position [553, 0]
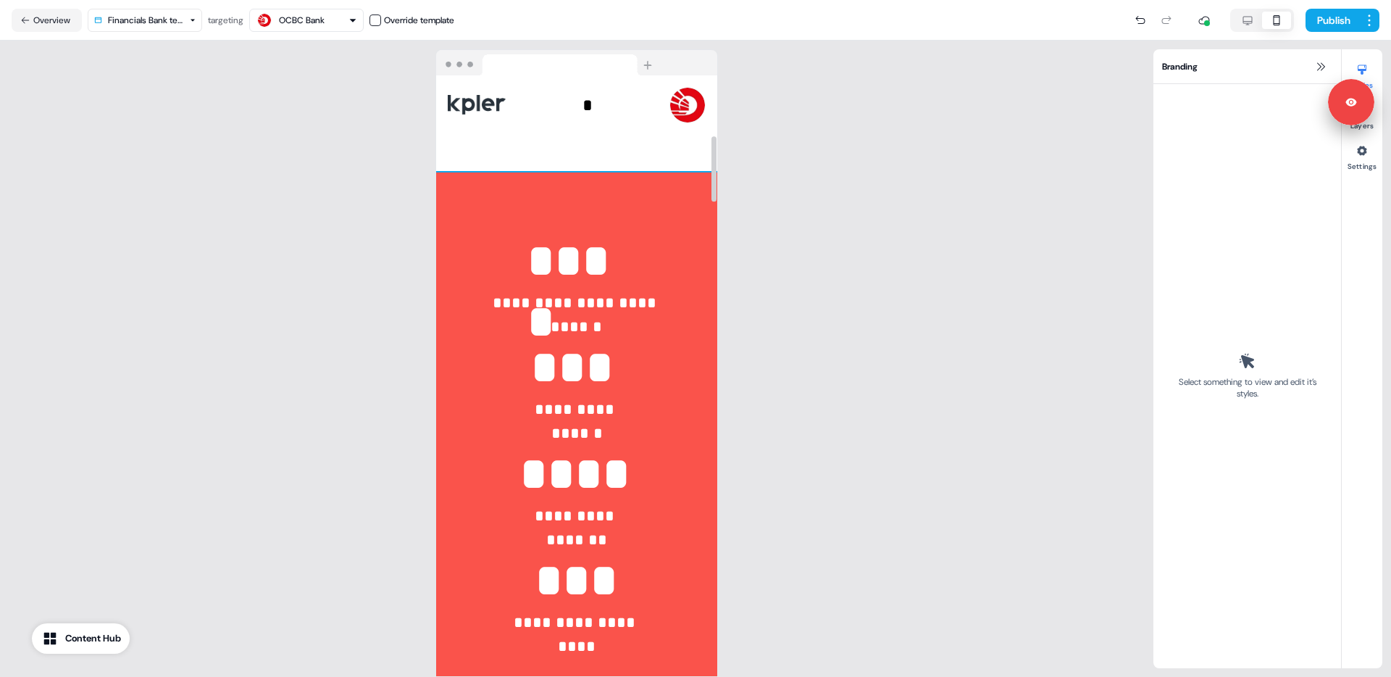
click at [559, 207] on div "**********" at bounding box center [576, 432] width 281 height 520
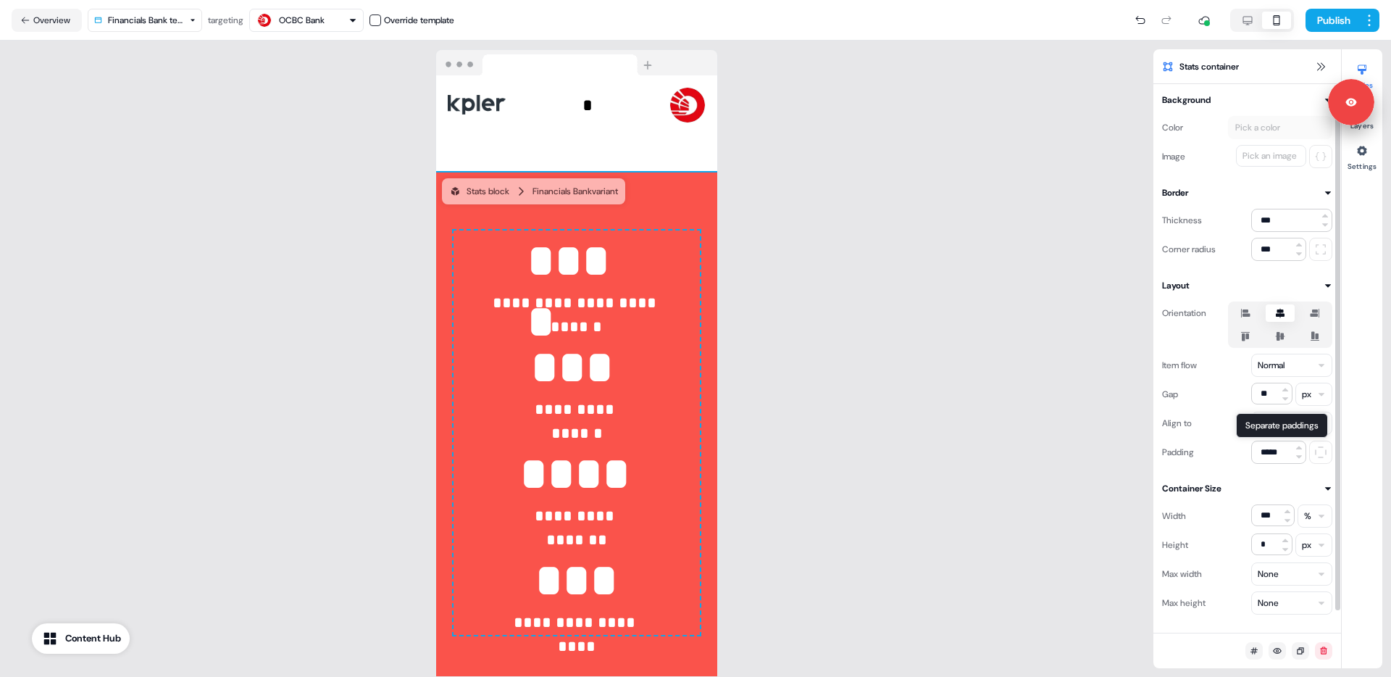
click at [1323, 454] on icon at bounding box center [1320, 452] width 17 height 12
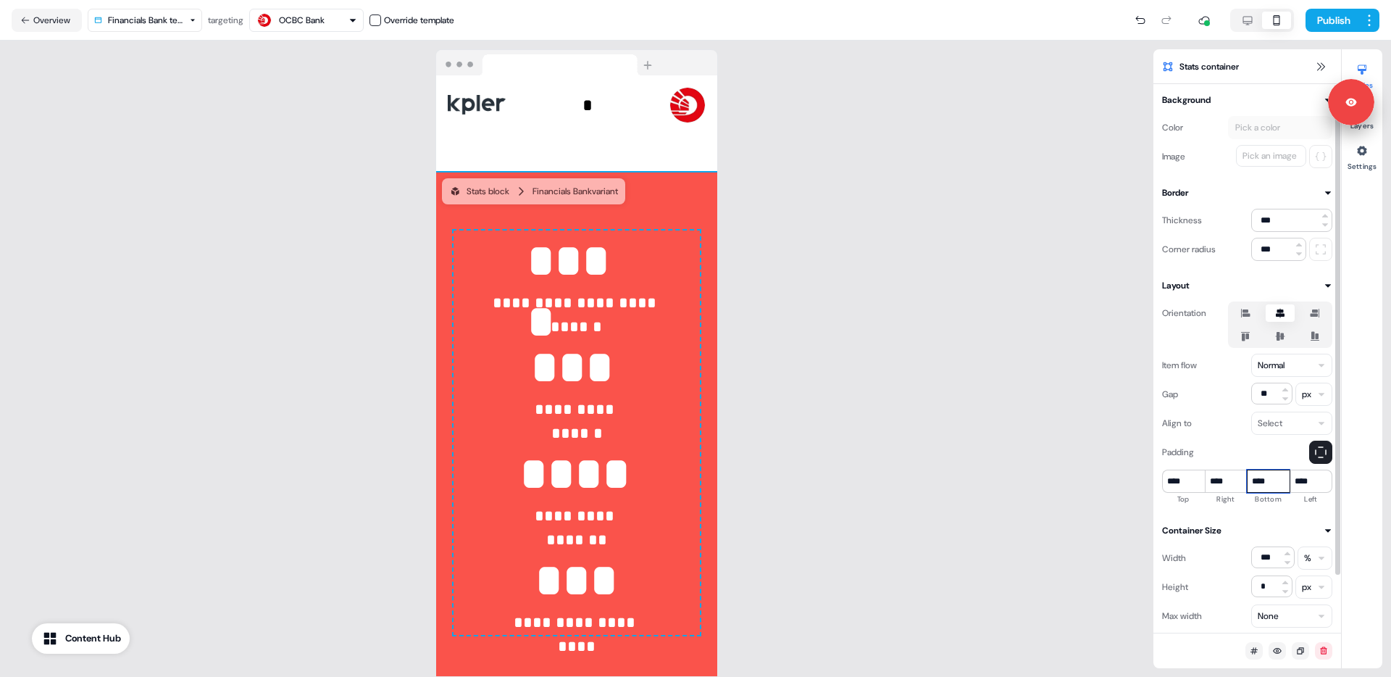
click at [1254, 482] on input "****" at bounding box center [1268, 480] width 43 height 23
type input "****"
click at [1167, 482] on input "****" at bounding box center [1183, 480] width 43 height 23
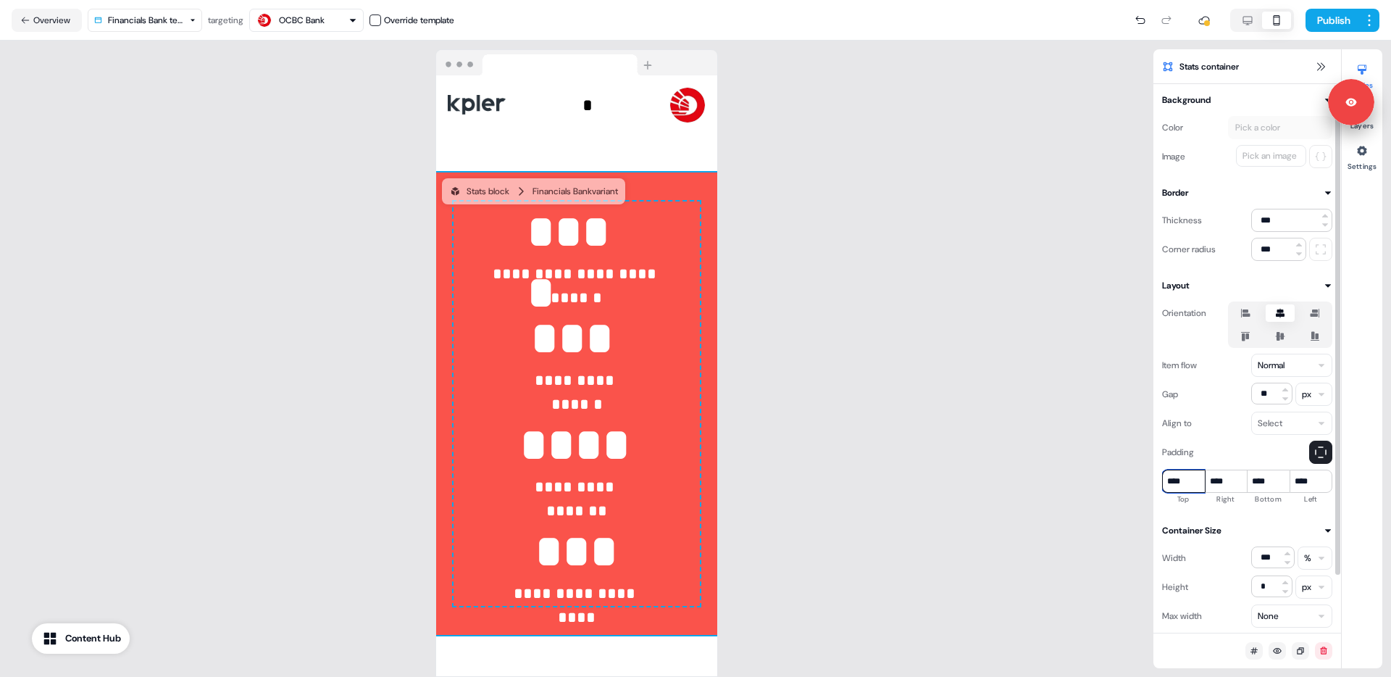
type input "****"
click at [810, 272] on div "**********" at bounding box center [576, 359] width 1153 height 636
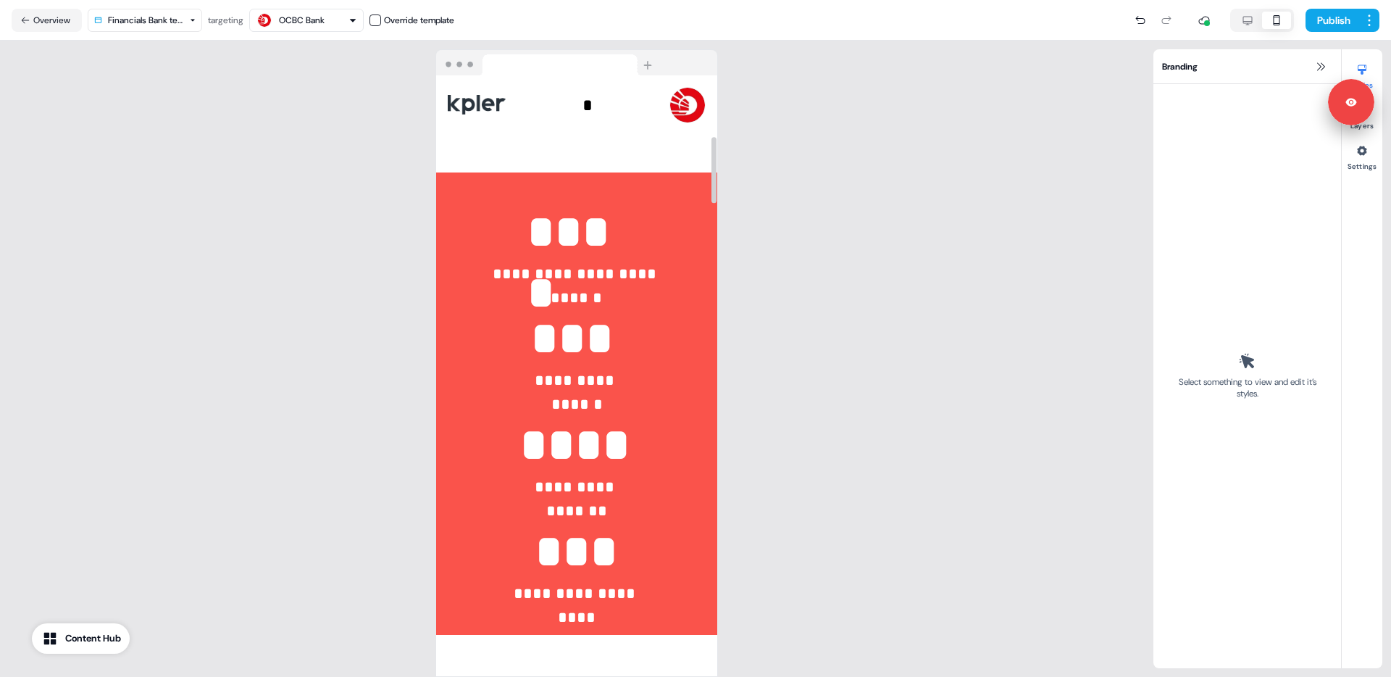
click at [327, 325] on div "**********" at bounding box center [576, 359] width 1153 height 636
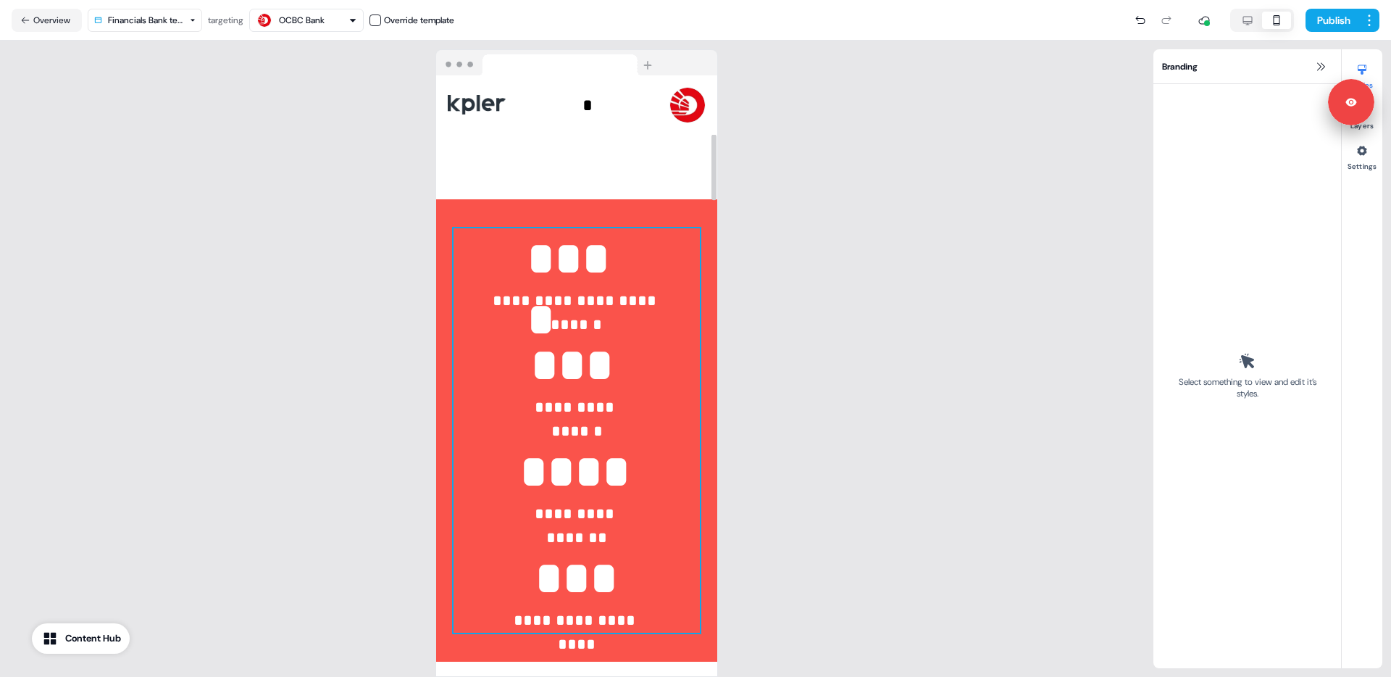
scroll to position [527, 0]
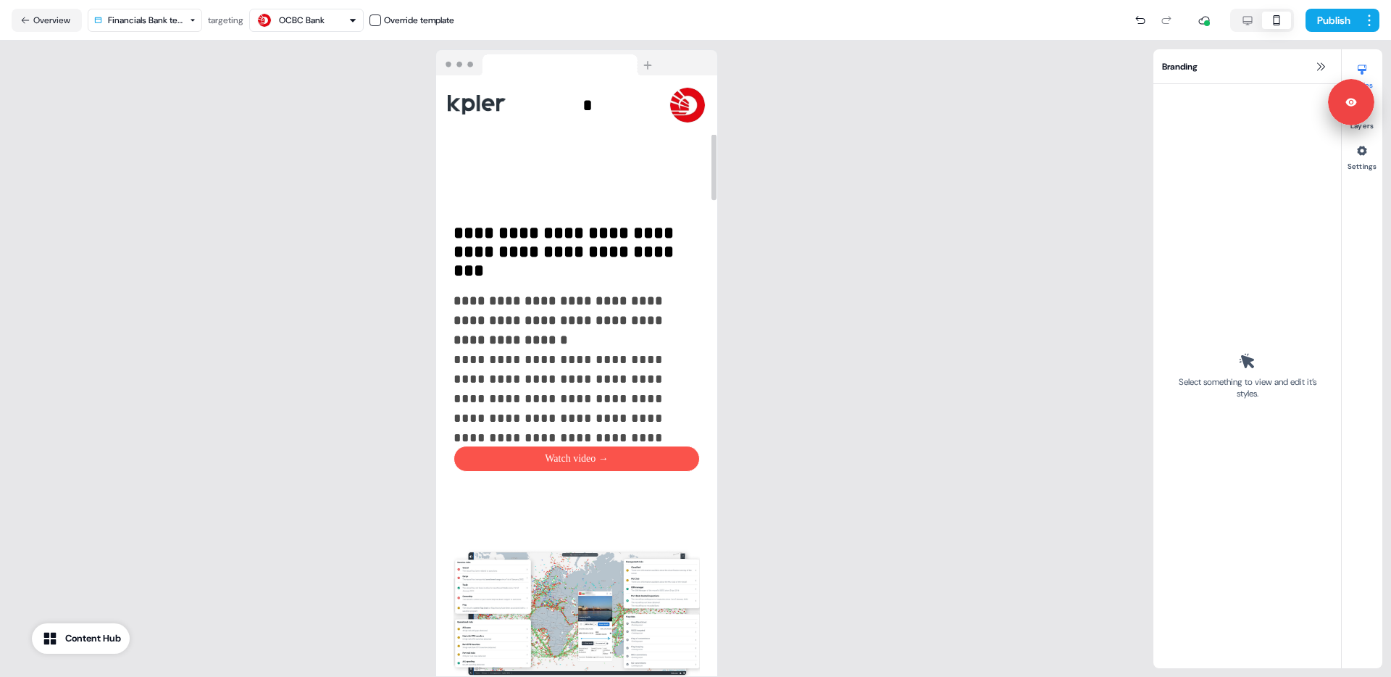
click at [711, 317] on div at bounding box center [713, 375] width 7 height 601
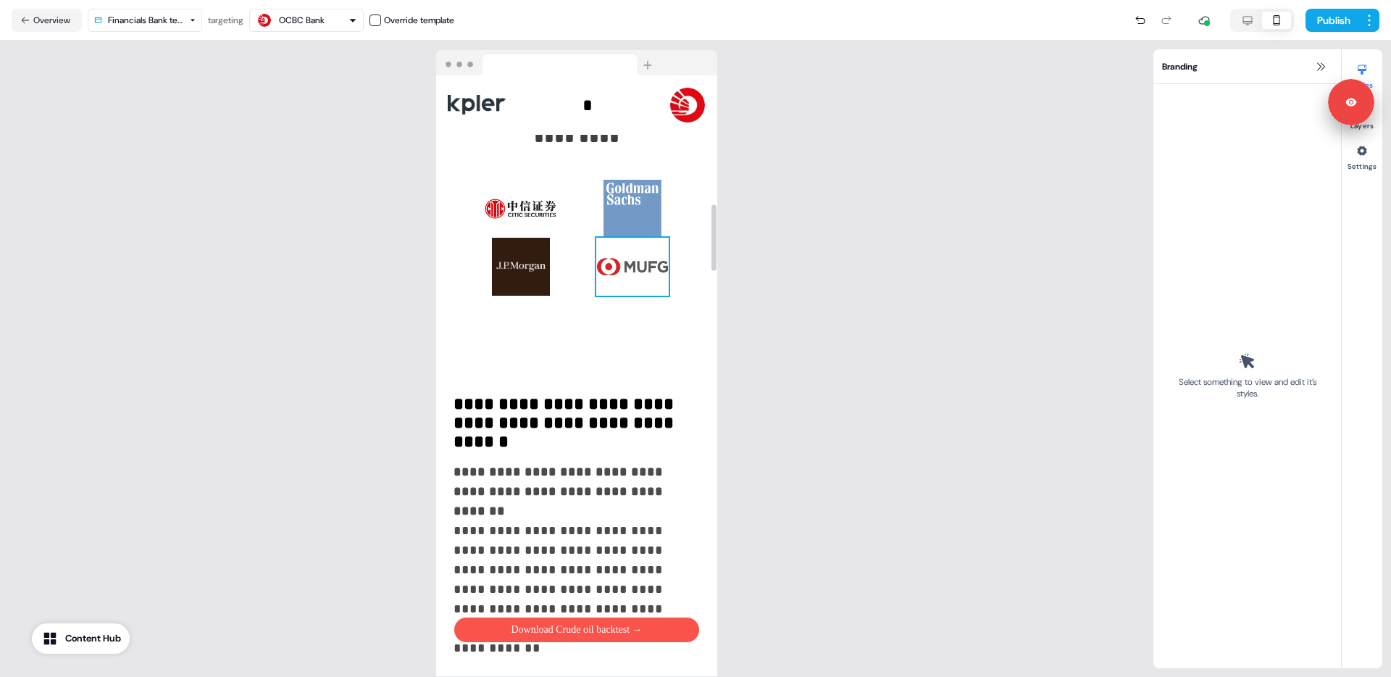
scroll to position [1166, 0]
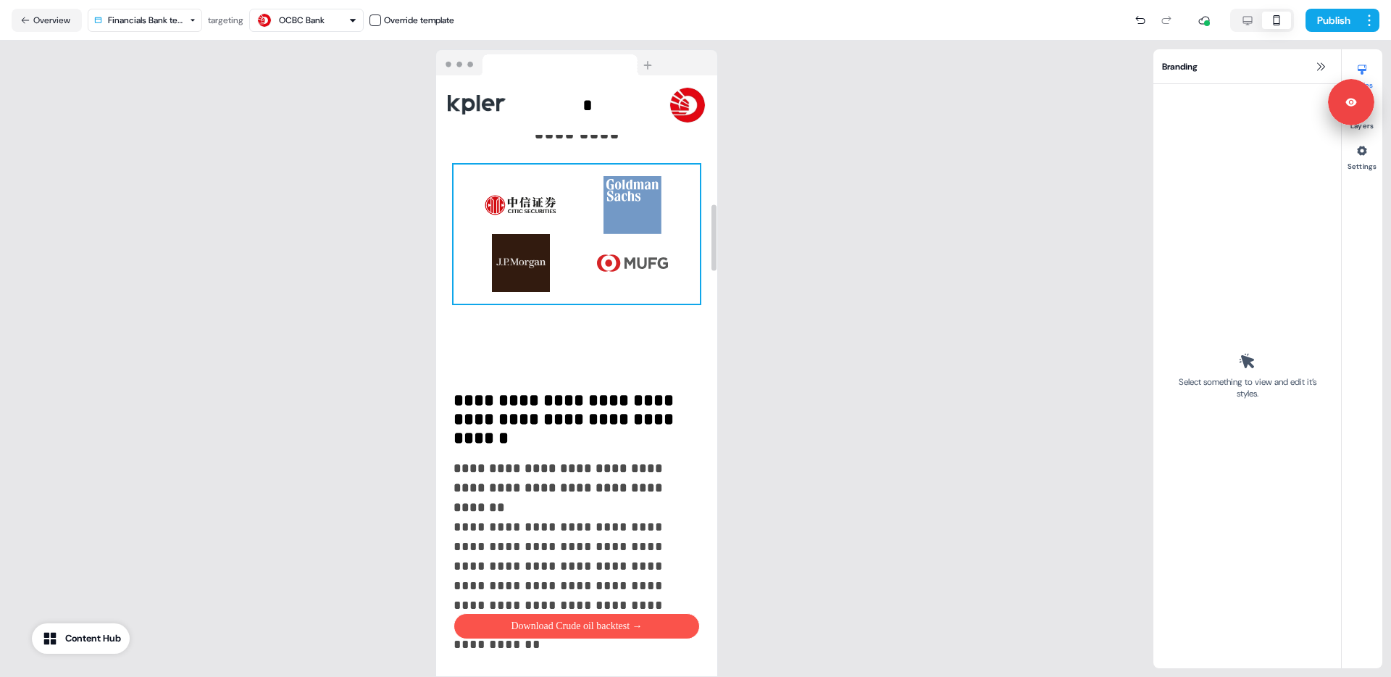
click at [572, 246] on div "To pick up a draggable item, press the space bar. While dragging, use the arrow…" at bounding box center [576, 233] width 246 height 139
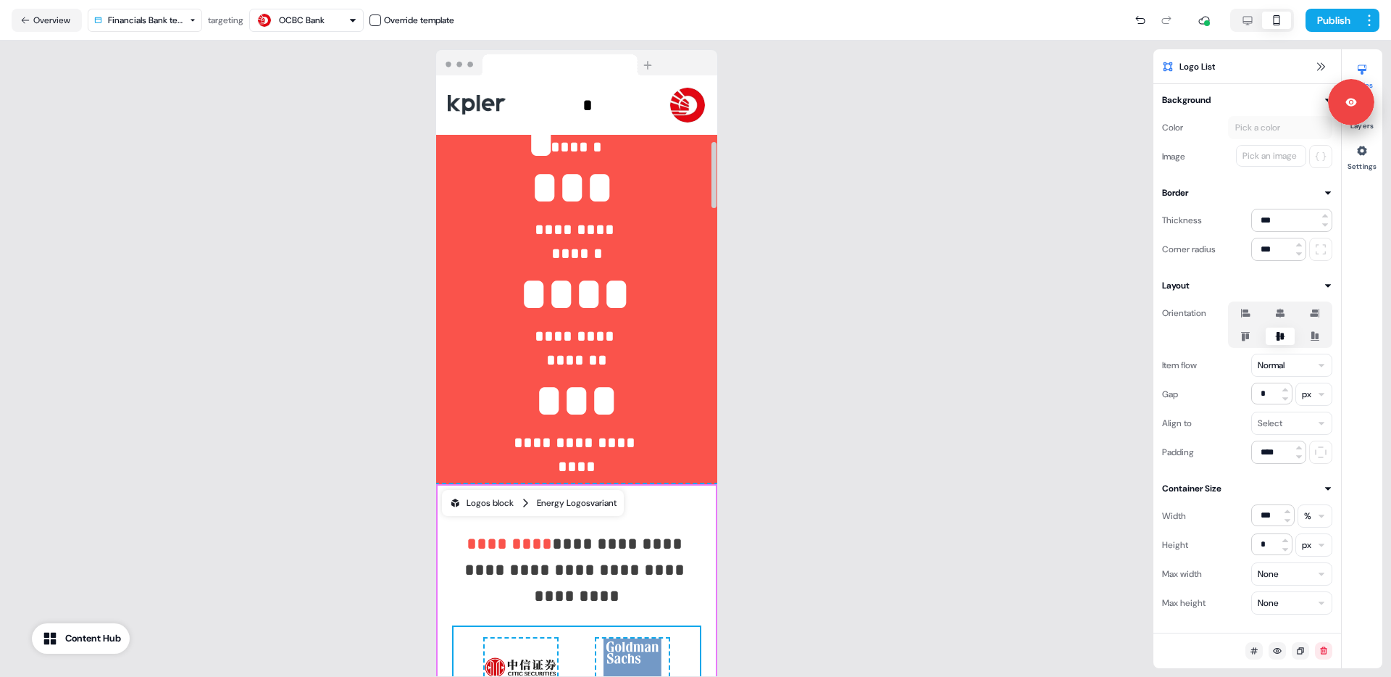
scroll to position [585, 0]
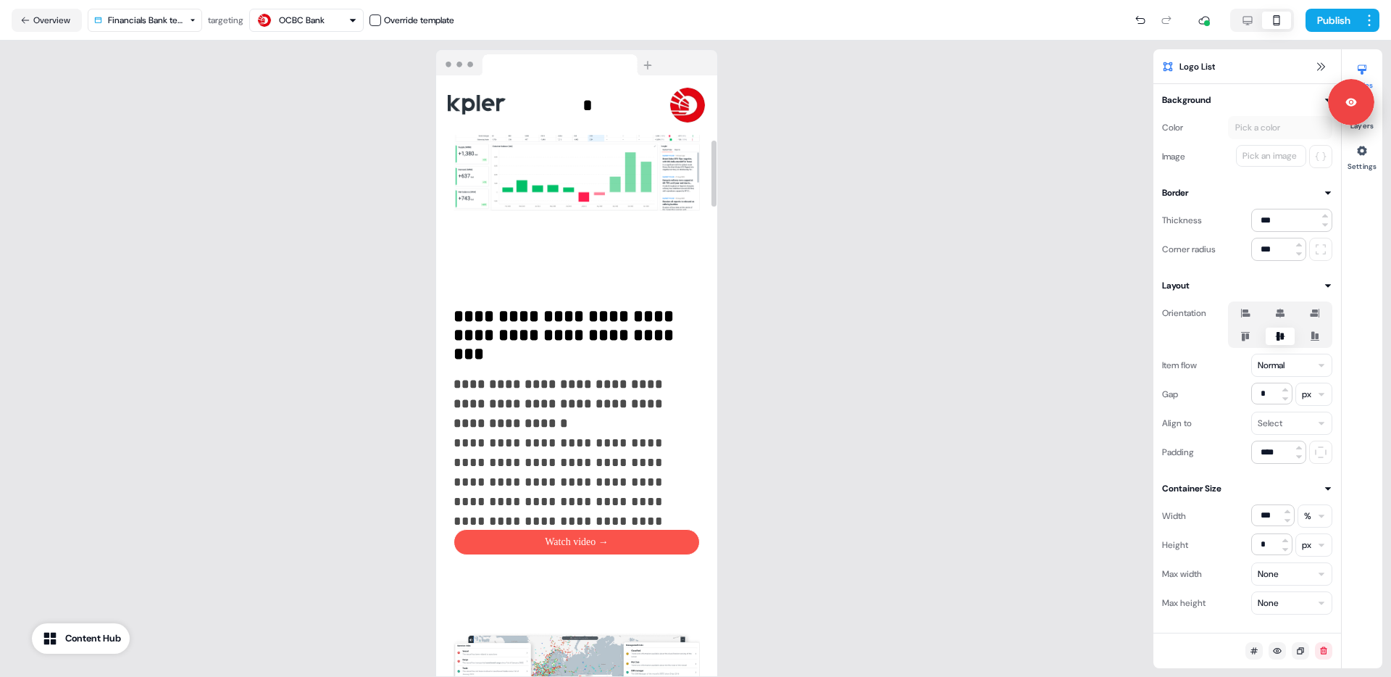
click at [710, 307] on div at bounding box center [713, 375] width 7 height 601
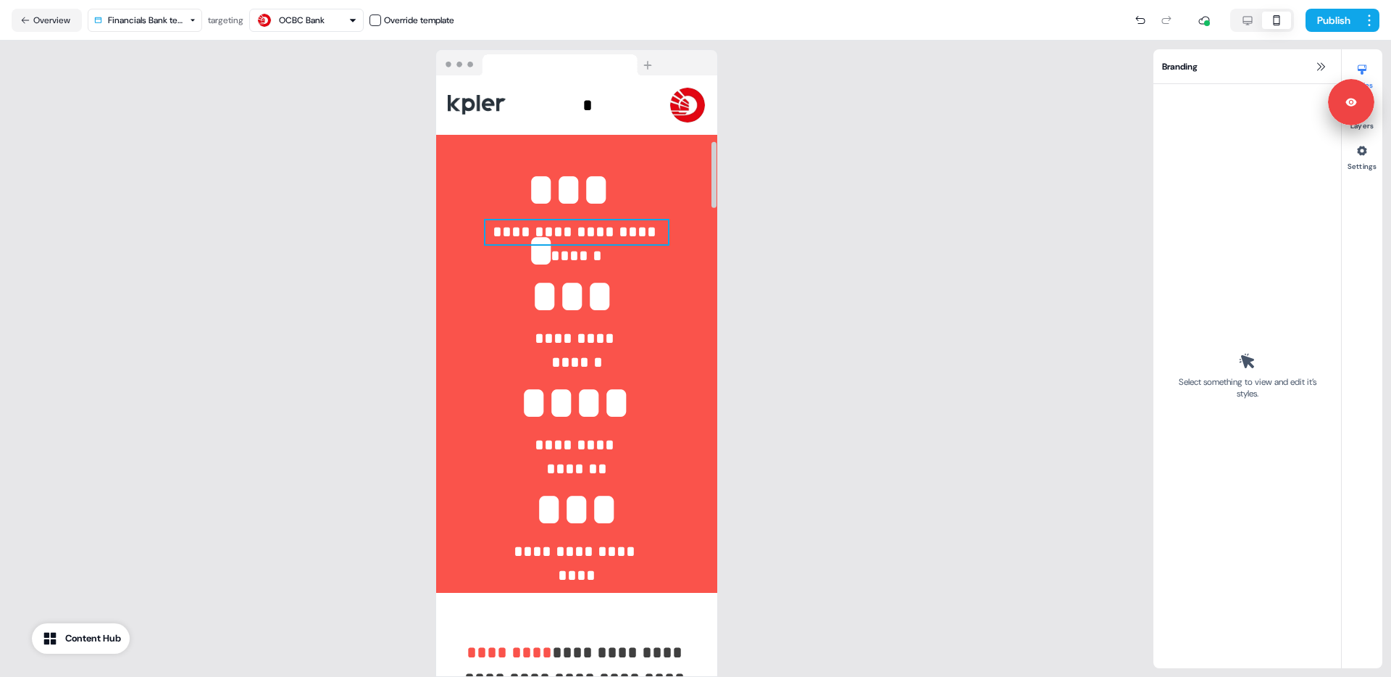
scroll to position [596, 0]
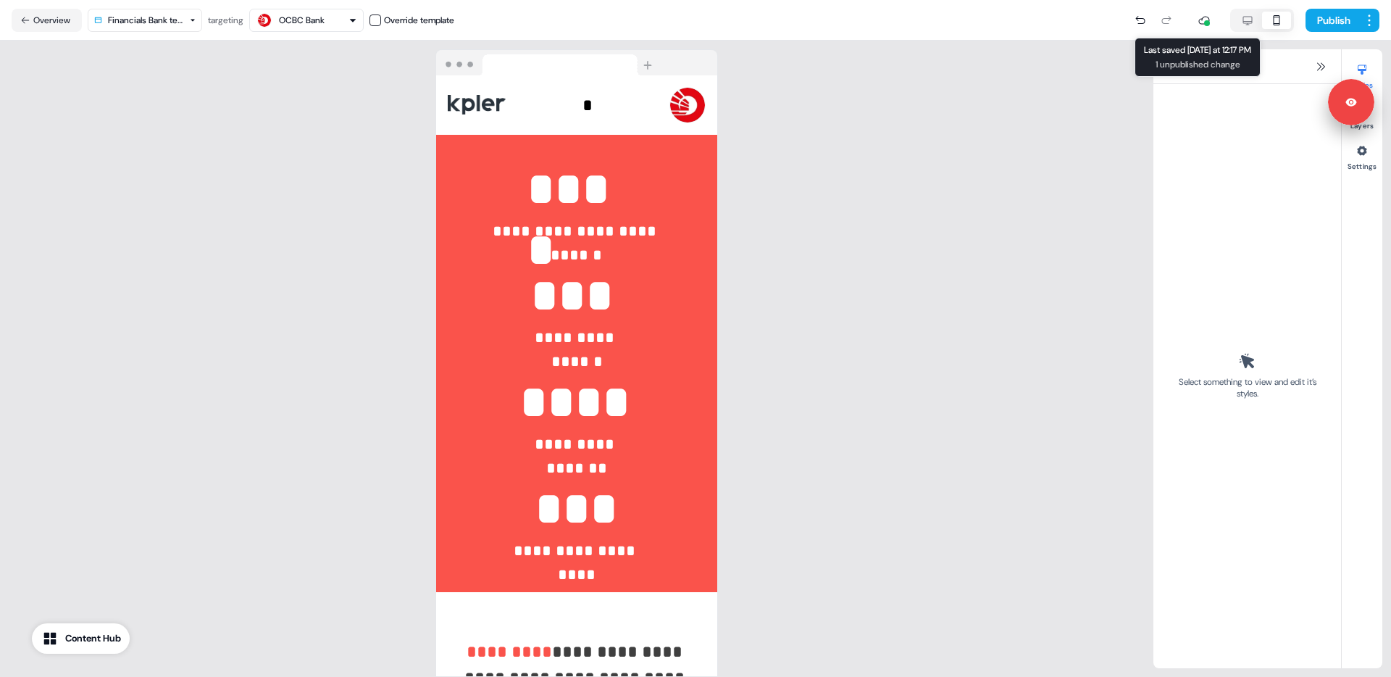
click at [1247, 20] on icon "button" at bounding box center [1247, 20] width 17 height 12
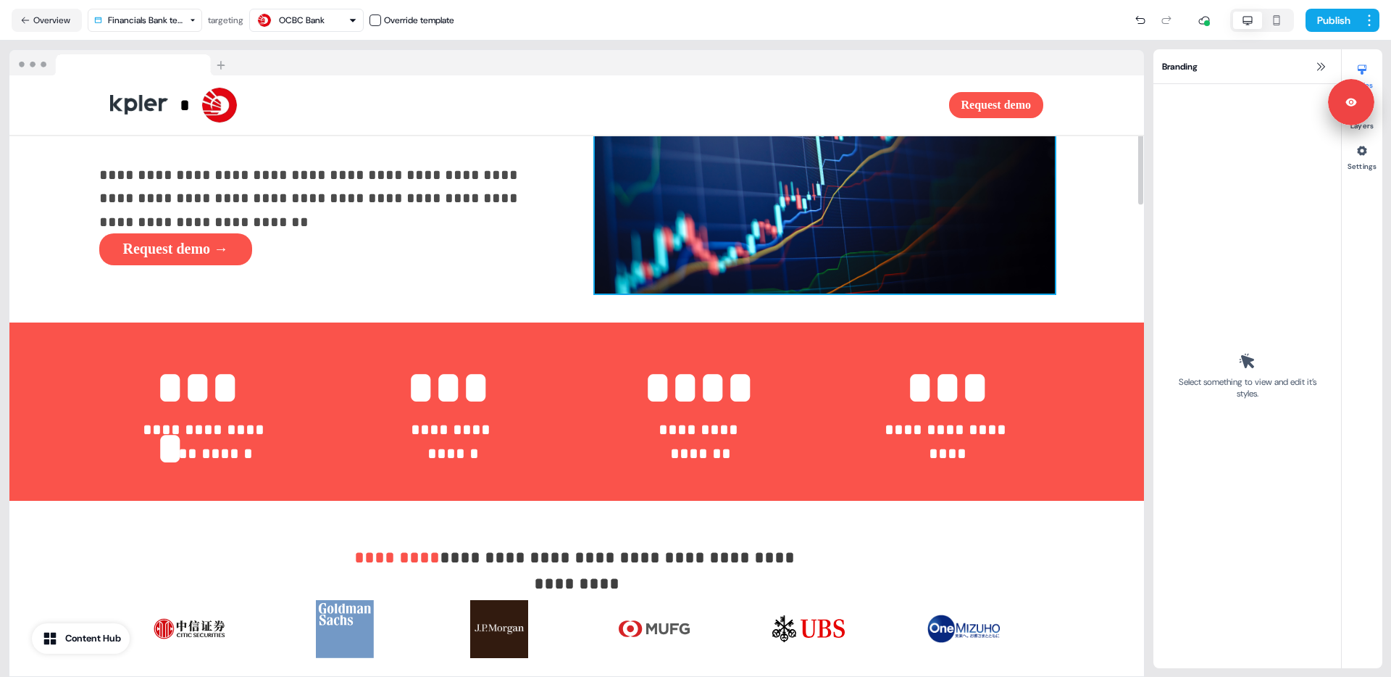
scroll to position [135, 0]
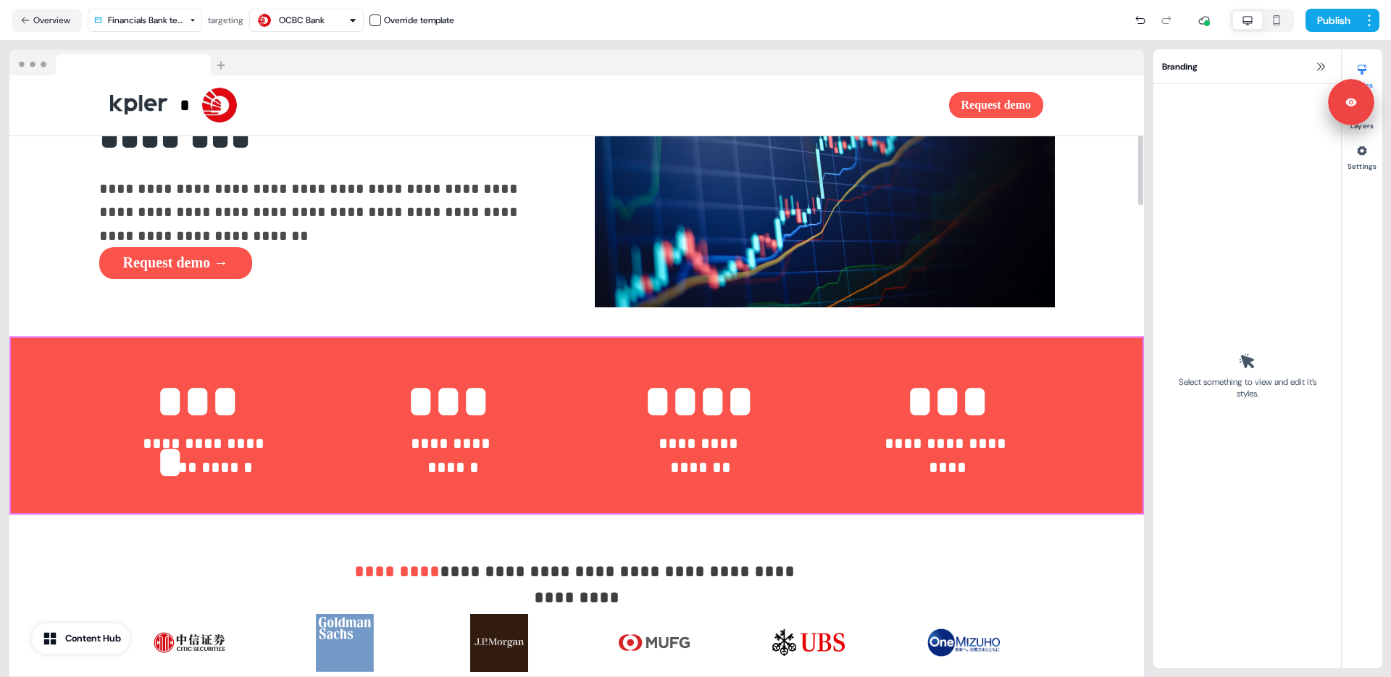
click at [1131, 390] on div "**********" at bounding box center [576, 425] width 1134 height 178
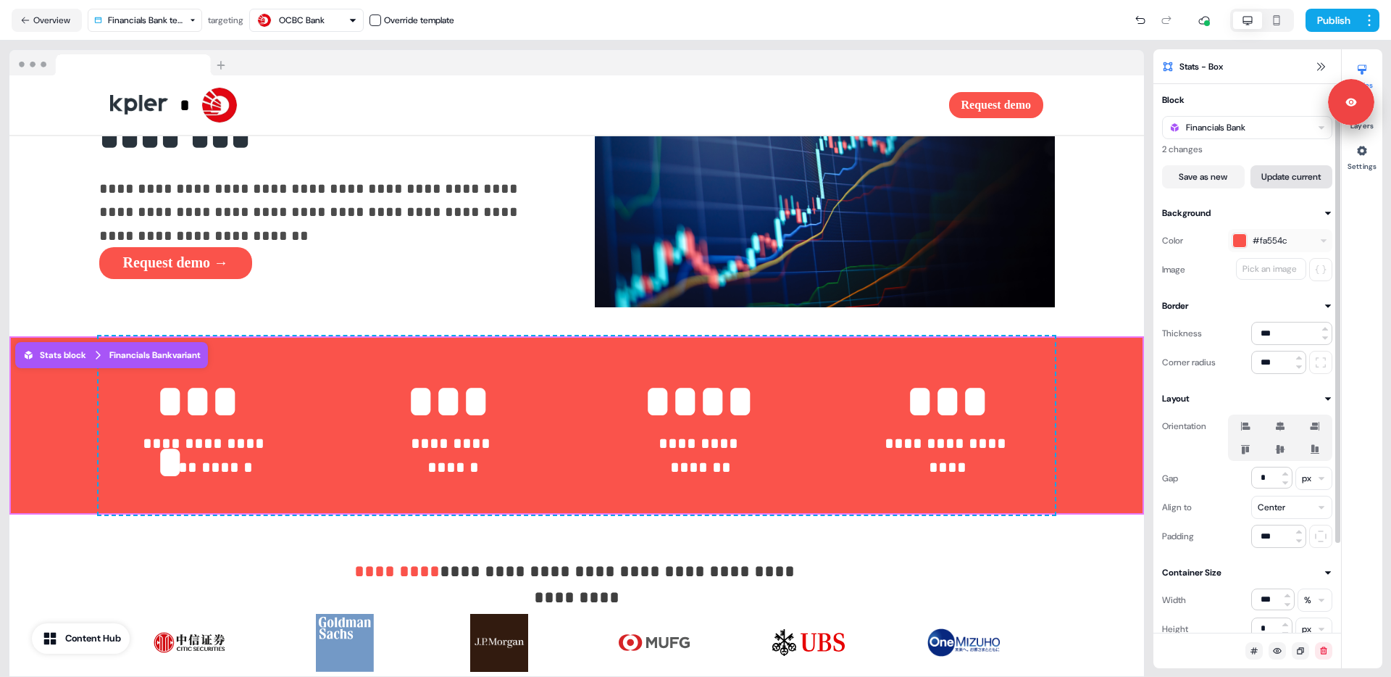
click at [1280, 180] on button "Update current" at bounding box center [1291, 176] width 83 height 23
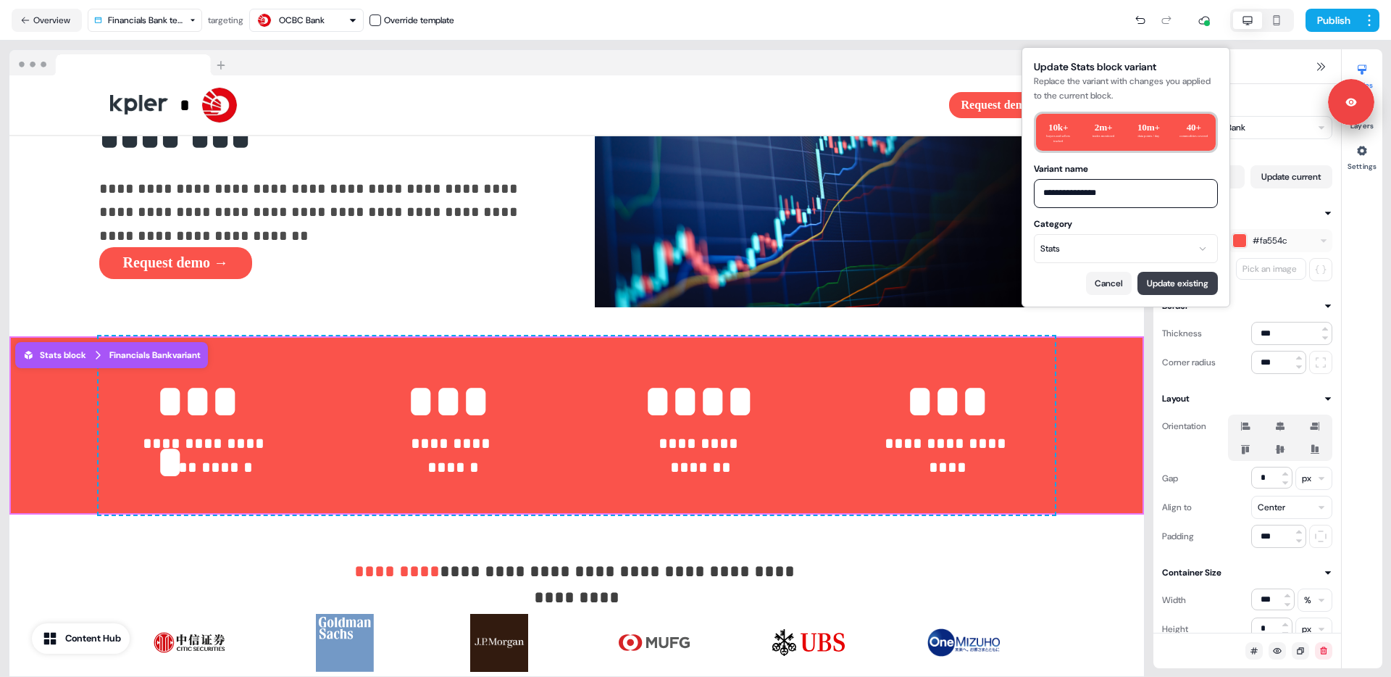
click at [1162, 283] on button "Update existing" at bounding box center [1177, 283] width 80 height 23
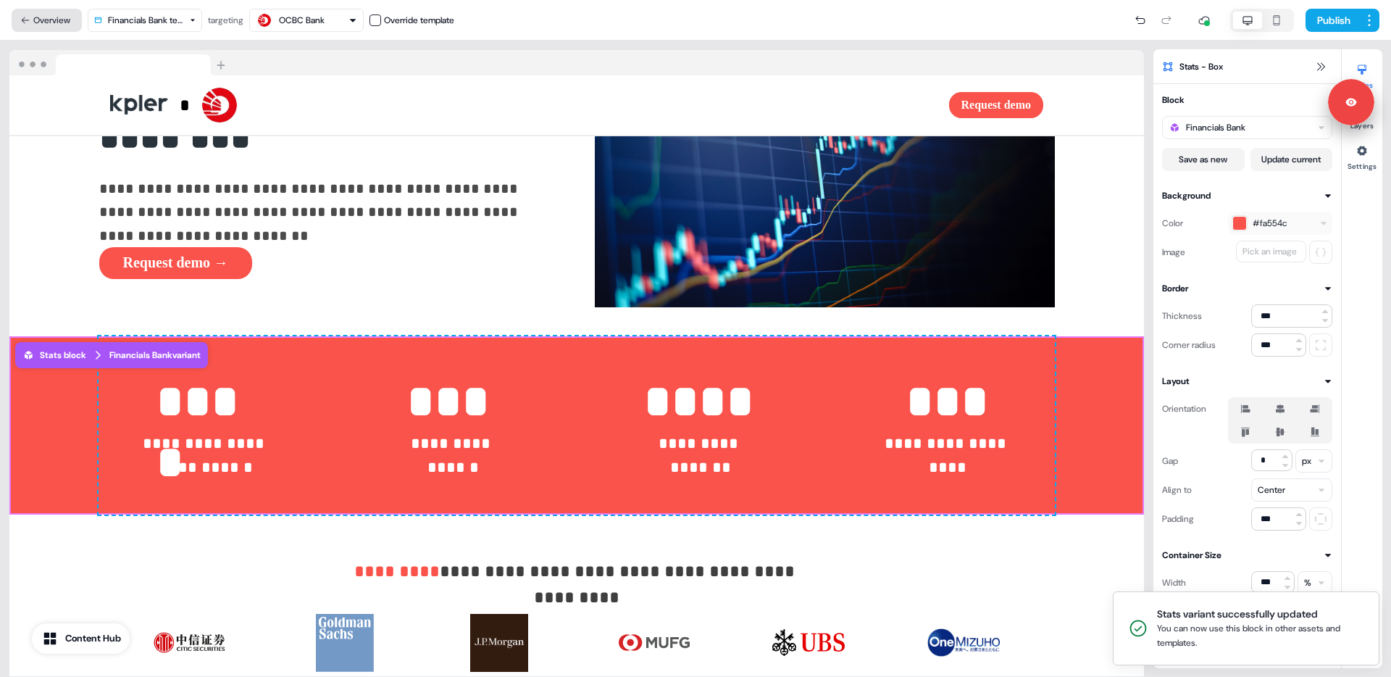
click at [40, 21] on button "Overview" at bounding box center [47, 20] width 70 height 23
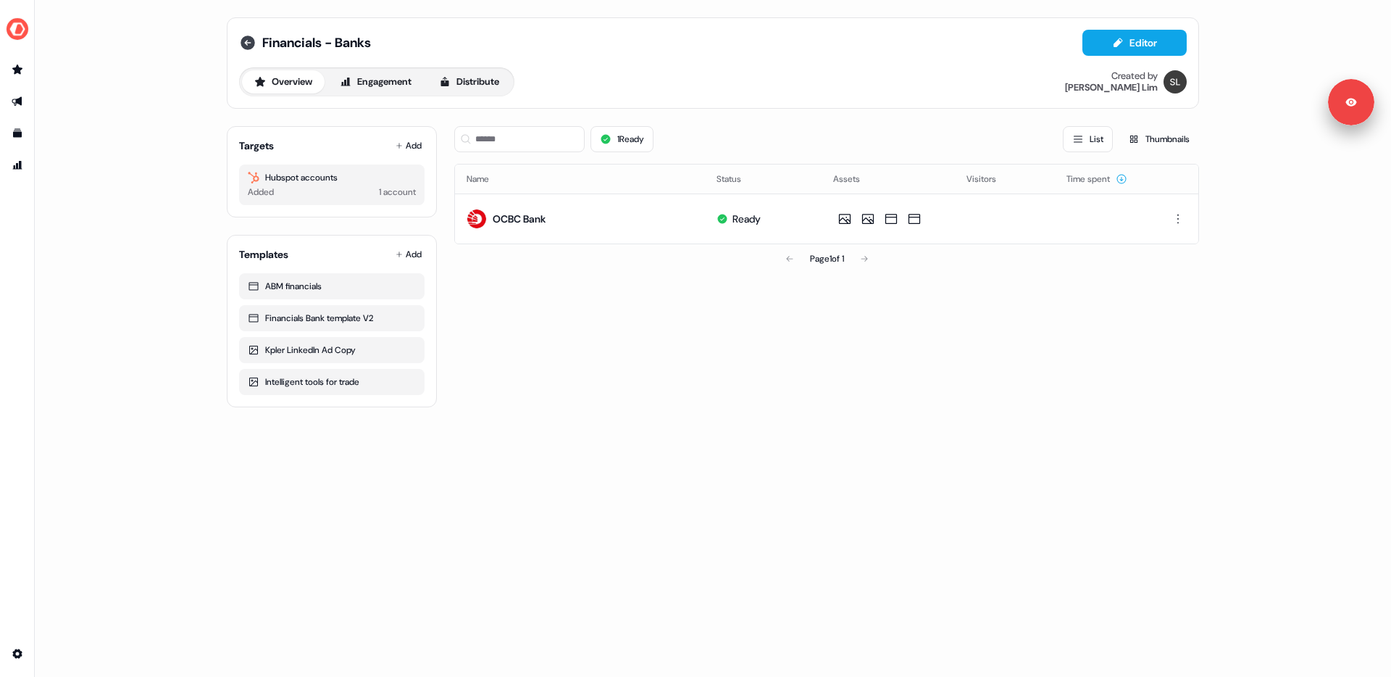
click at [251, 41] on icon at bounding box center [248, 42] width 14 height 14
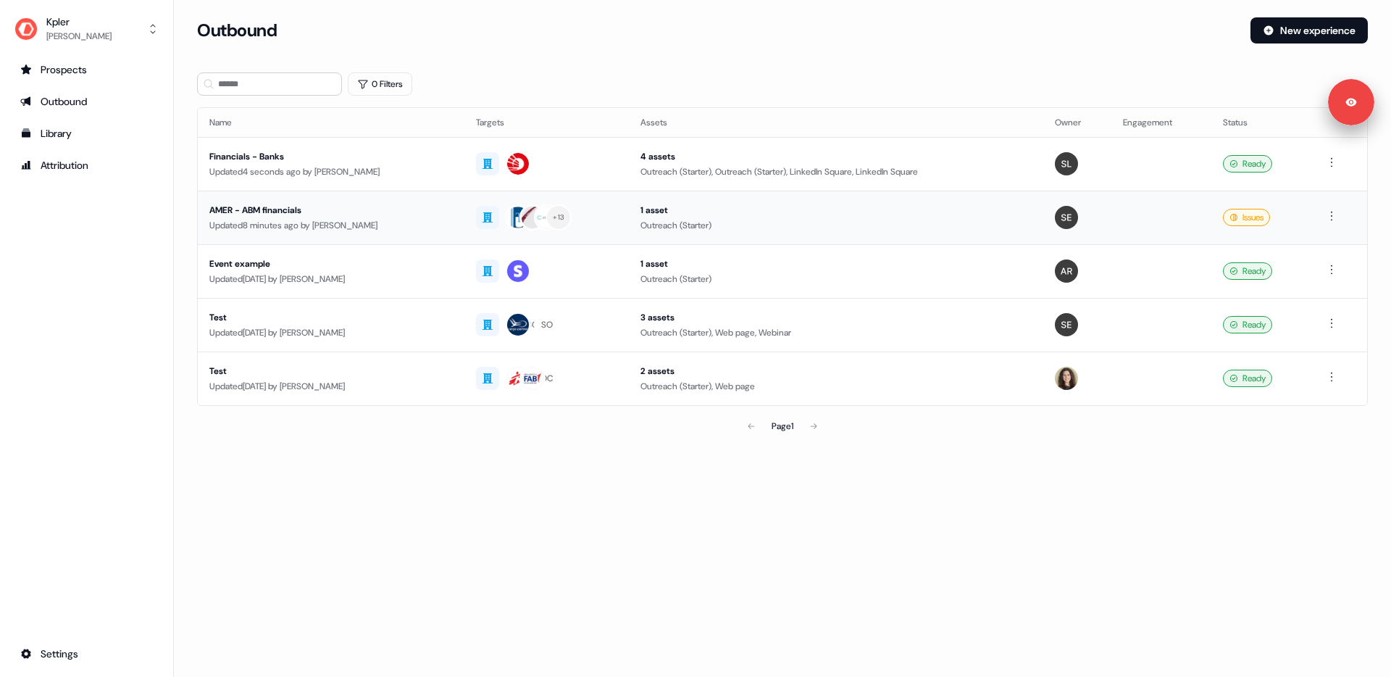
click at [400, 215] on div "AMER - ABM financials" at bounding box center [330, 210] width 243 height 14
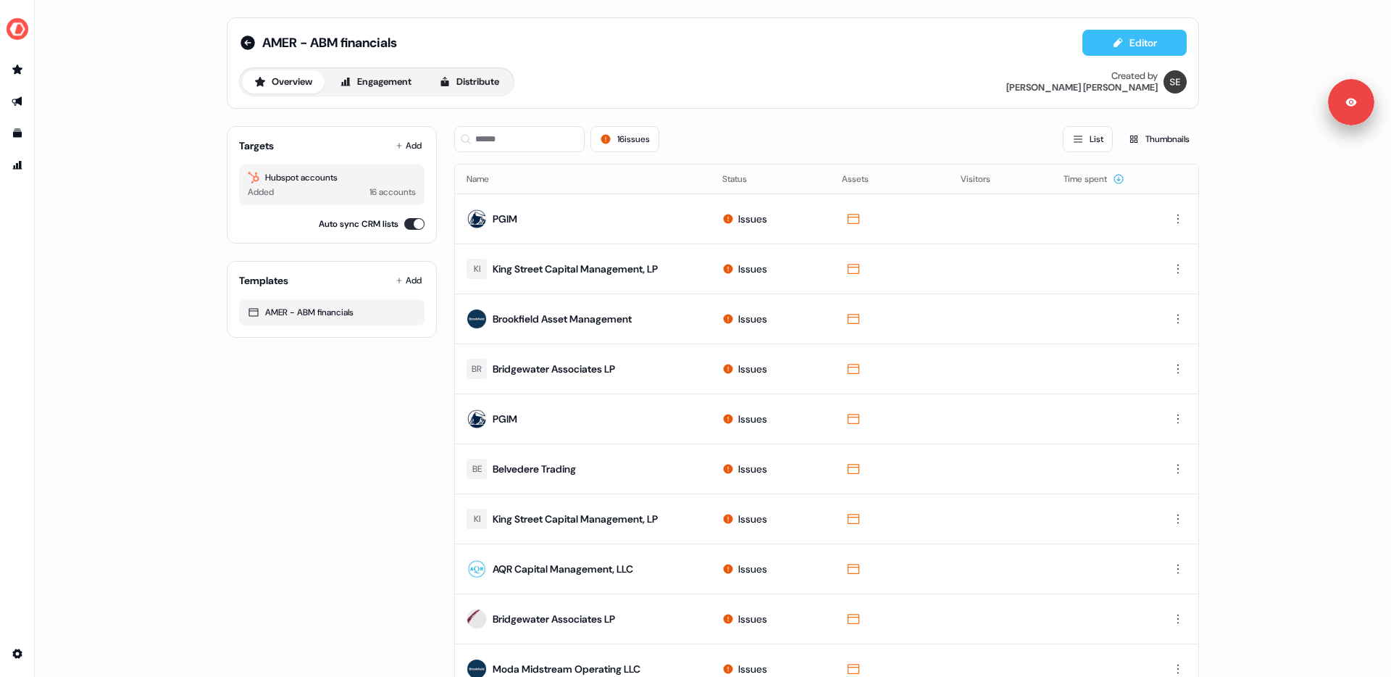
click at [1095, 48] on button "Editor" at bounding box center [1134, 43] width 104 height 26
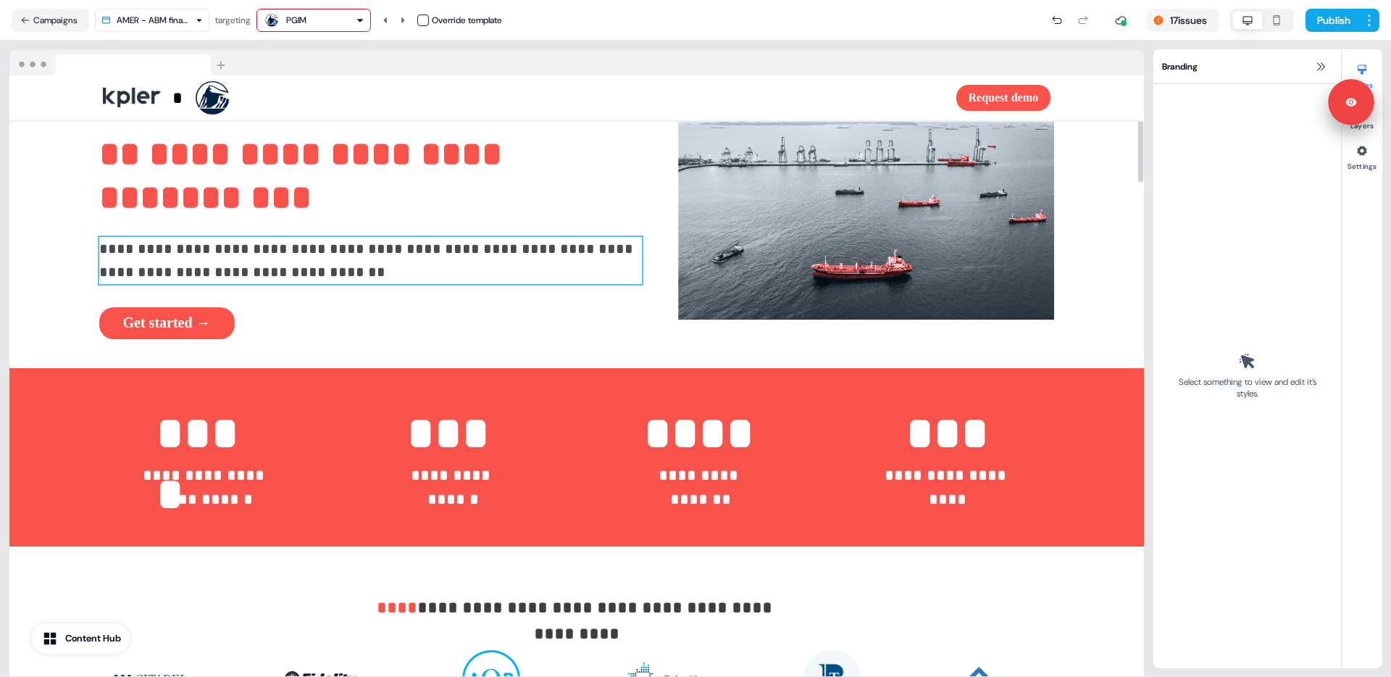
scroll to position [68, 0]
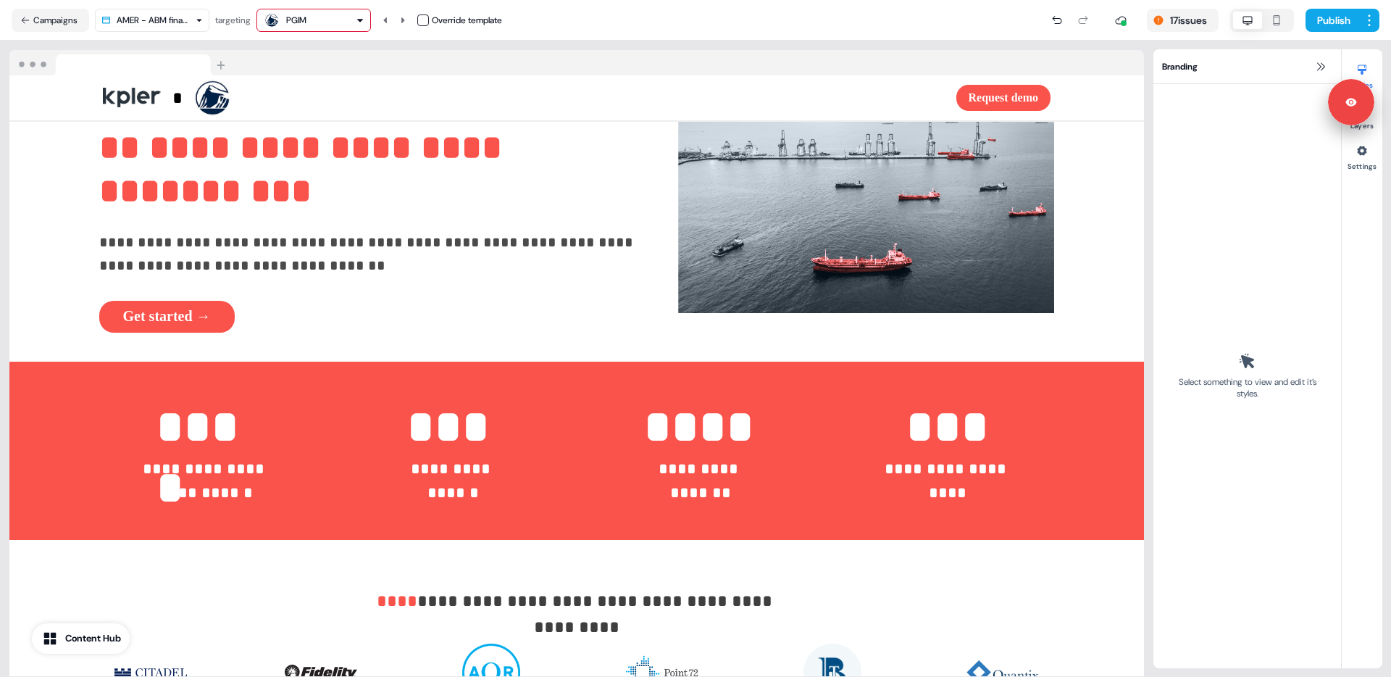
click at [1268, 21] on icon "button" at bounding box center [1276, 20] width 17 height 12
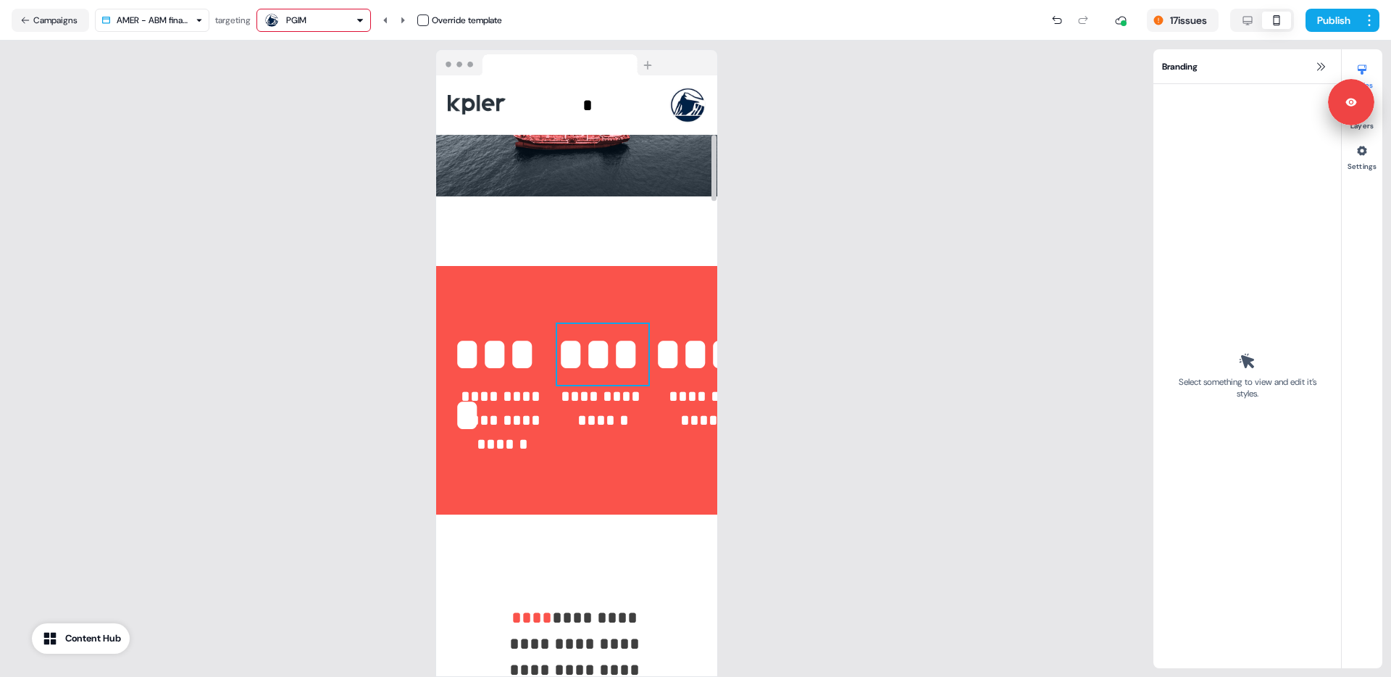
scroll to position [509, 0]
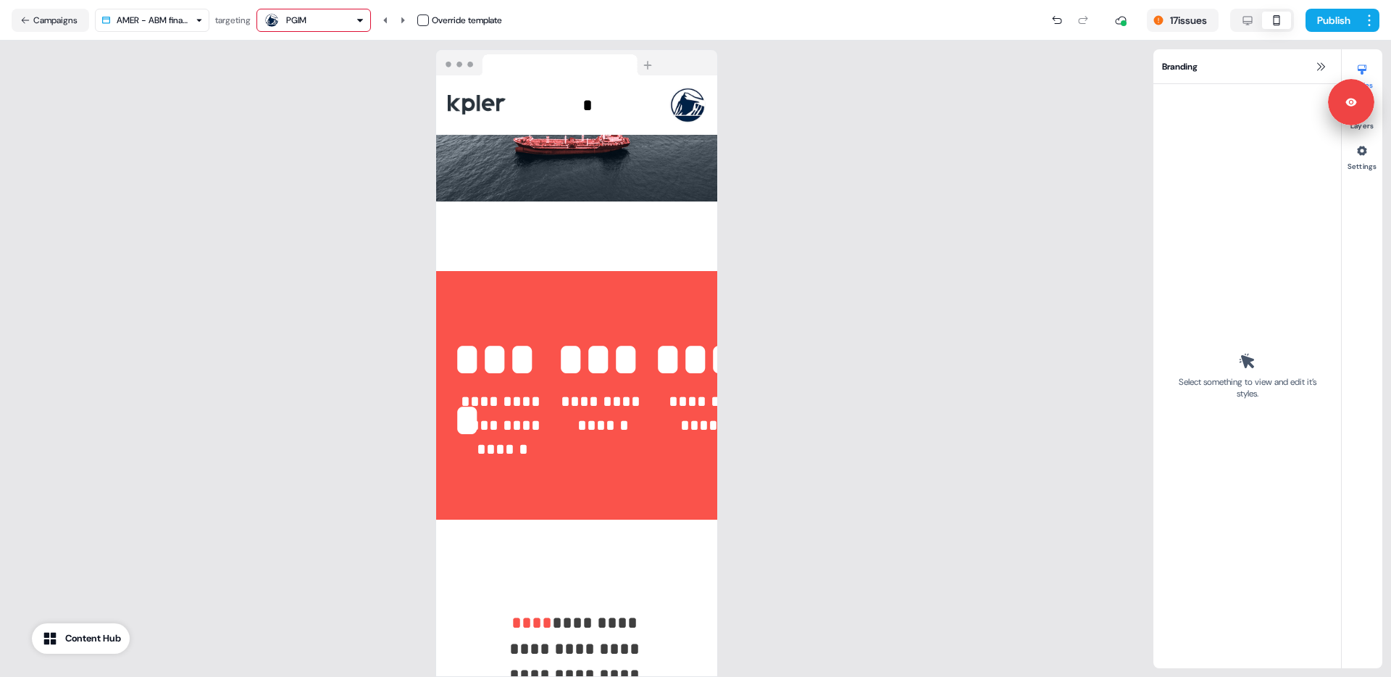
click at [1252, 20] on icon "button" at bounding box center [1247, 20] width 17 height 12
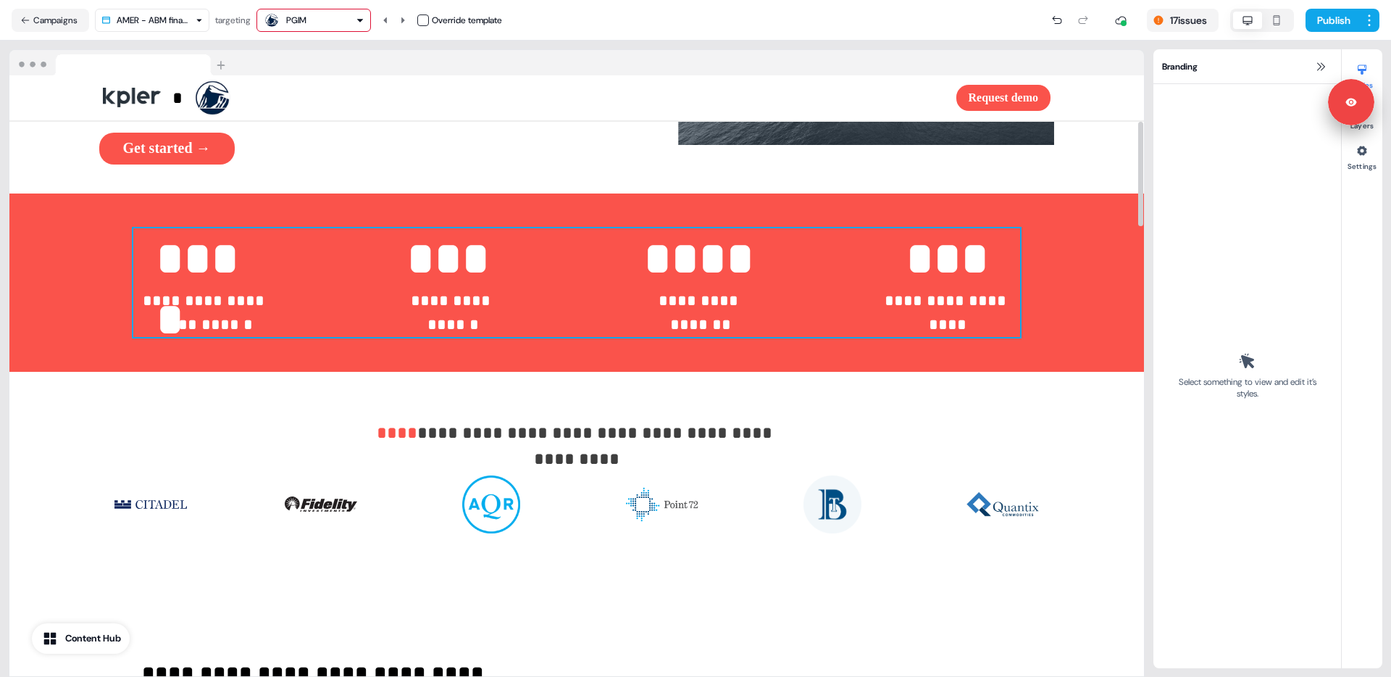
scroll to position [227, 0]
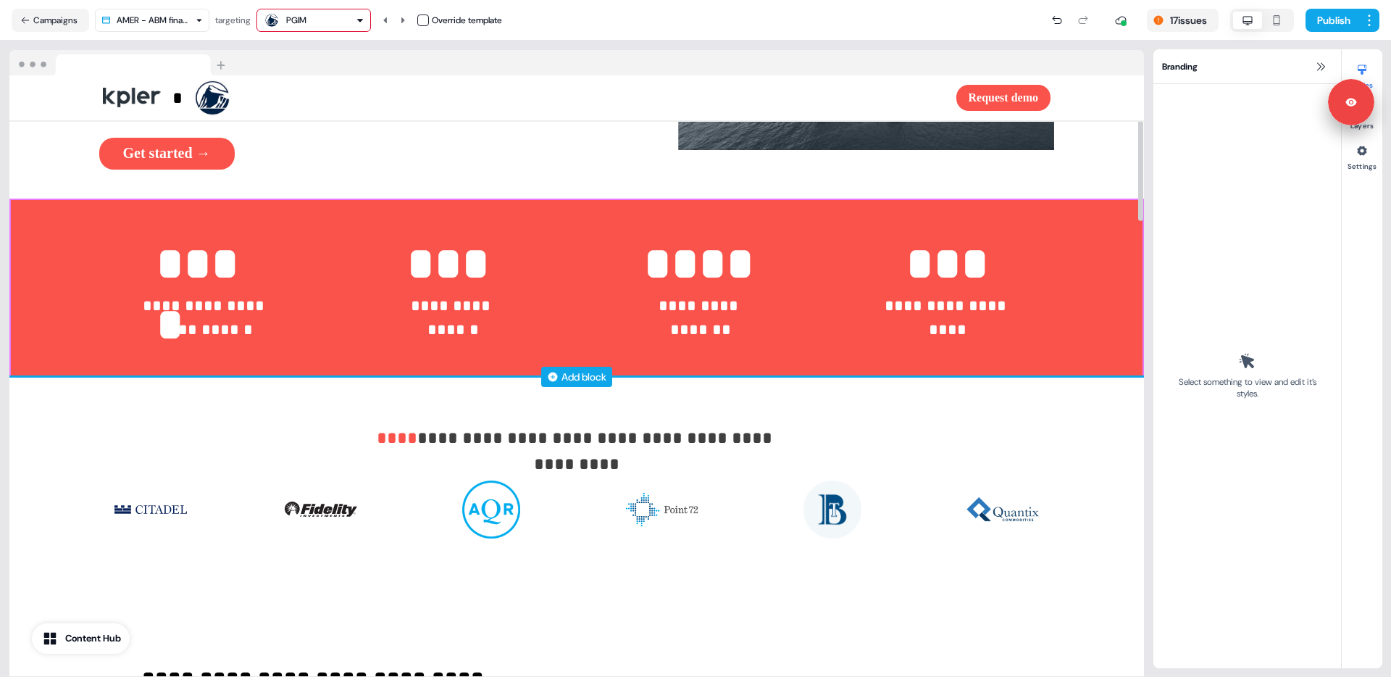
click at [581, 380] on div "Add block" at bounding box center [583, 376] width 45 height 14
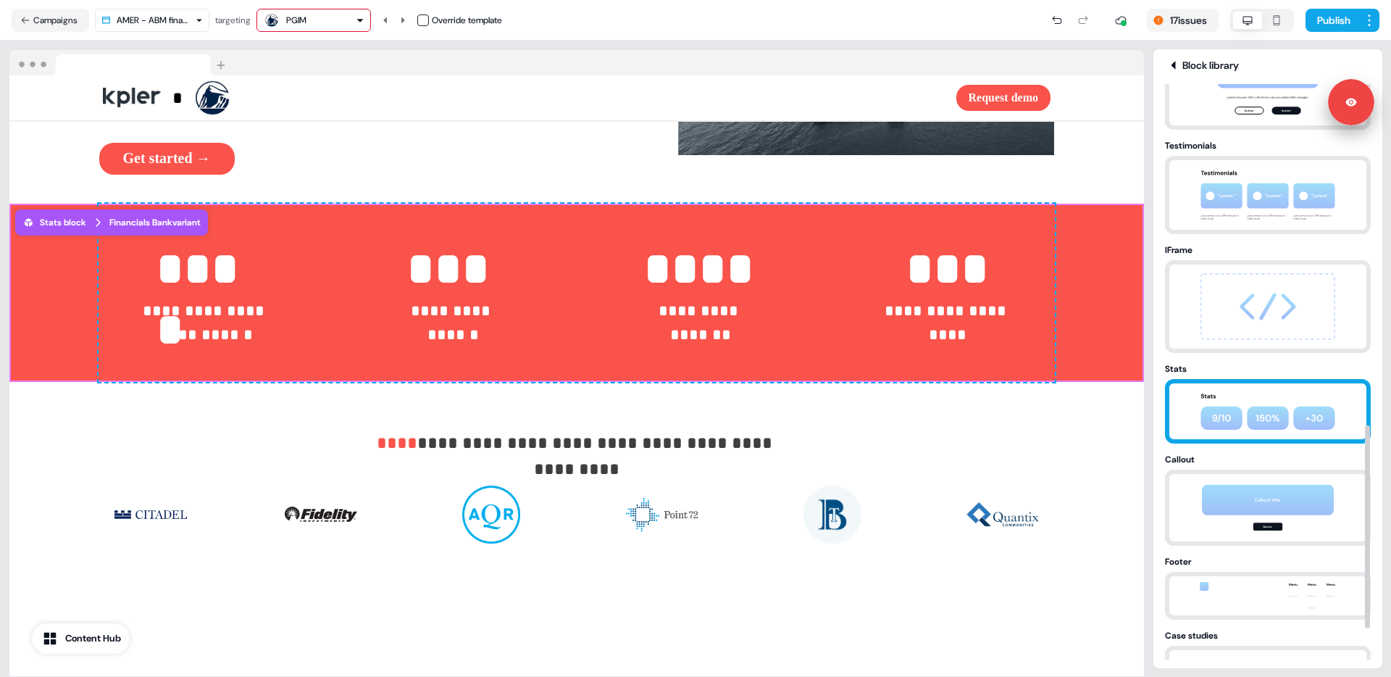
scroll to position [1001, 0]
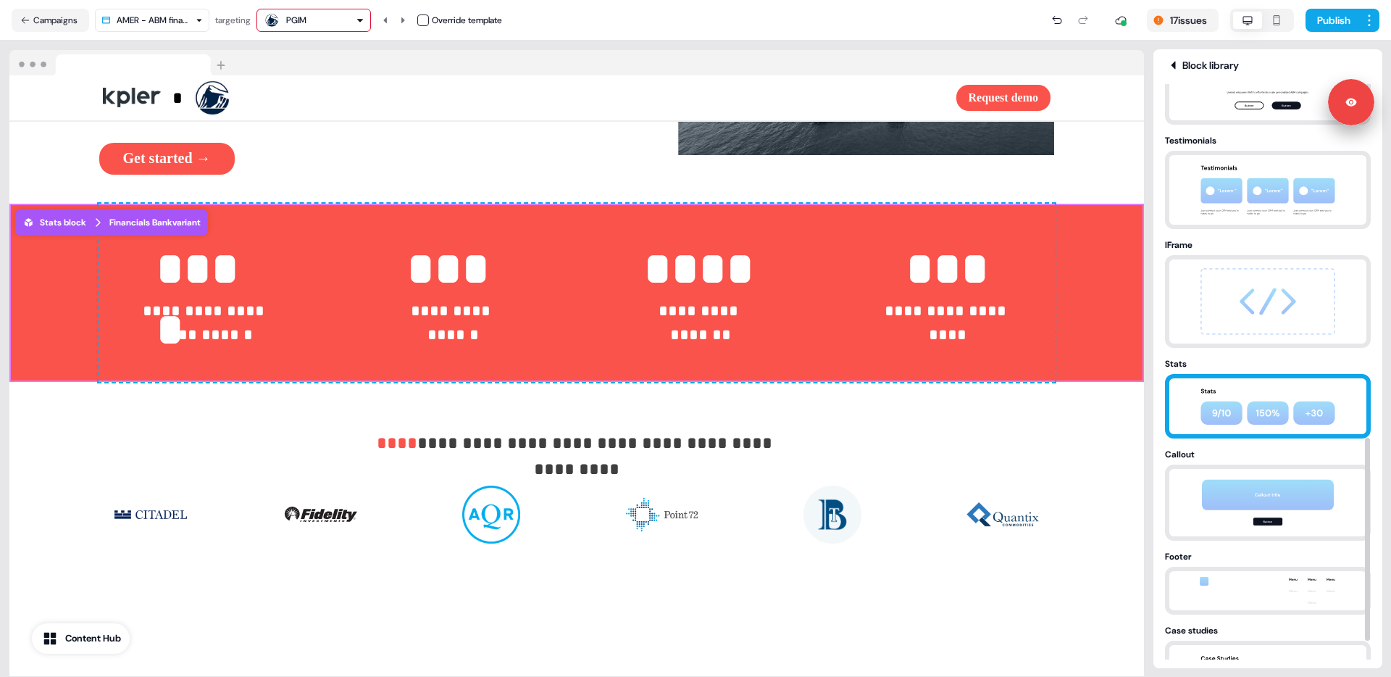
click at [1252, 416] on img at bounding box center [1268, 406] width 152 height 56
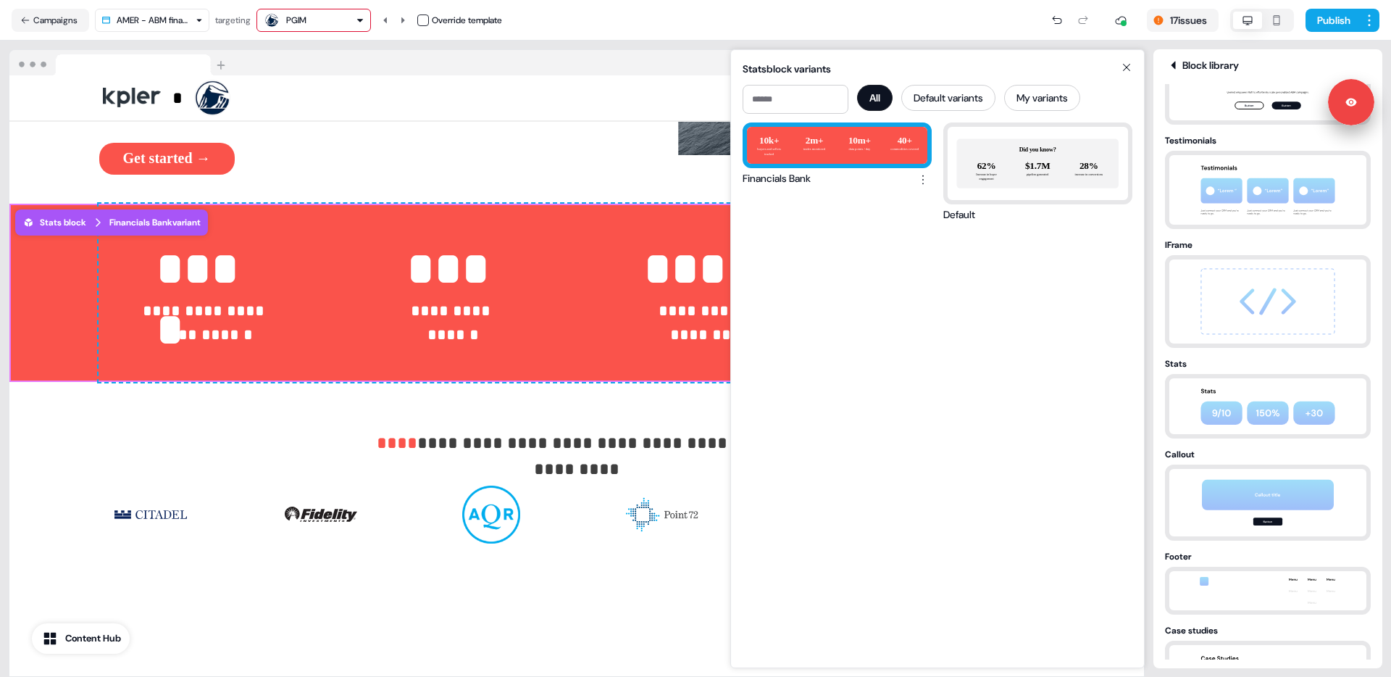
click at [817, 162] on div "10k+ buyers and sellers tracked 2m+ trades monitored 10m+ data points / day 40+…" at bounding box center [837, 145] width 180 height 37
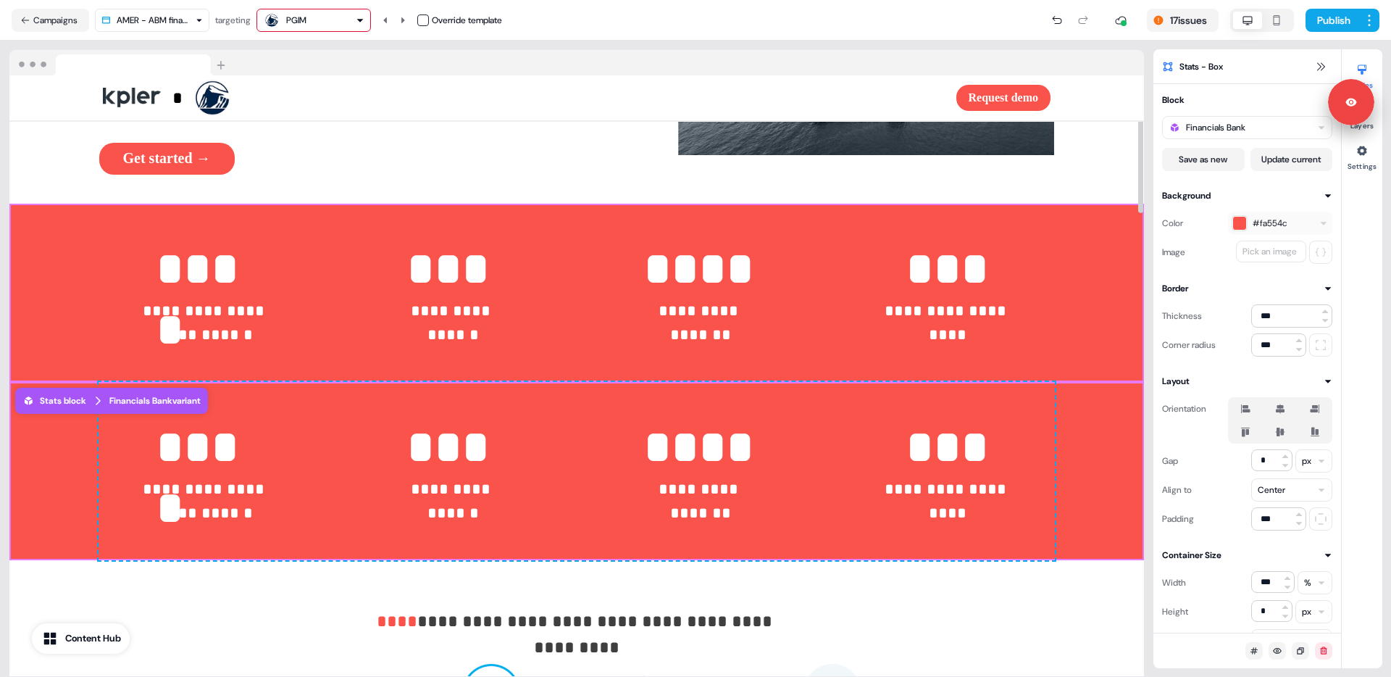
click at [1124, 272] on div "**********" at bounding box center [576, 293] width 1134 height 178
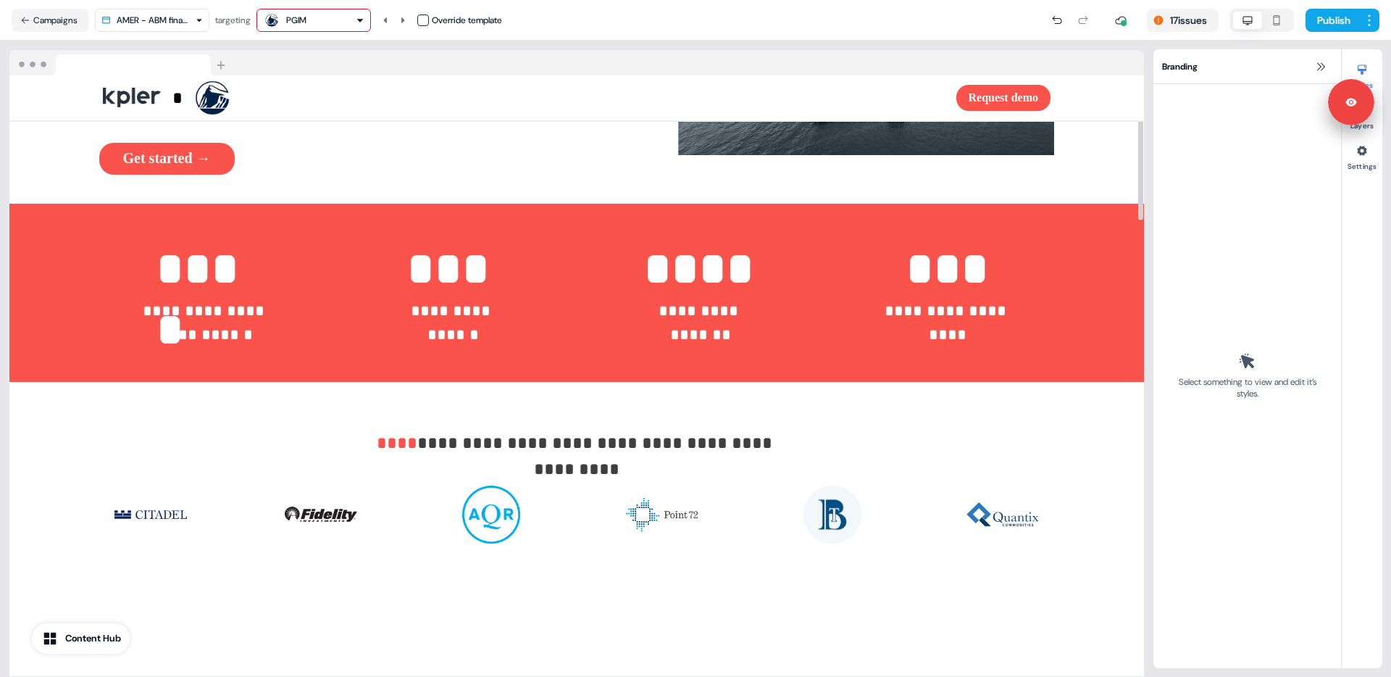
click at [1280, 24] on icon "button" at bounding box center [1276, 20] width 17 height 12
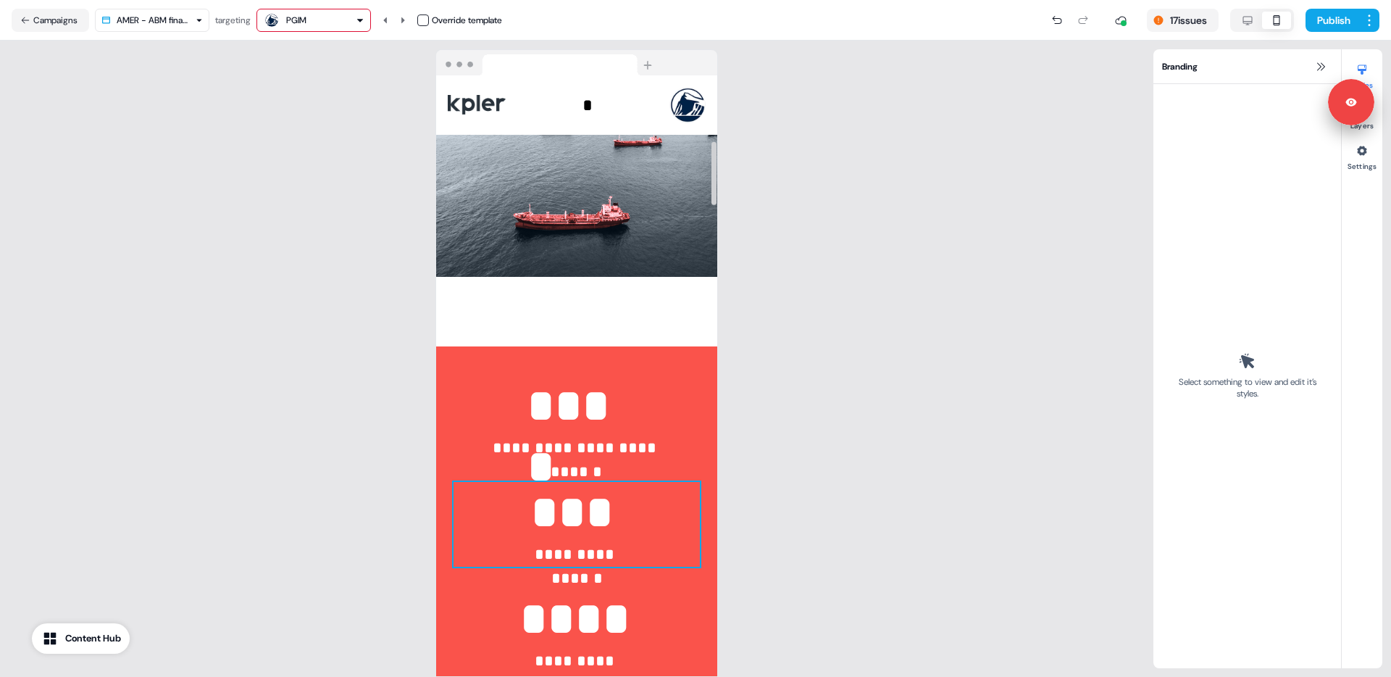
scroll to position [0, 0]
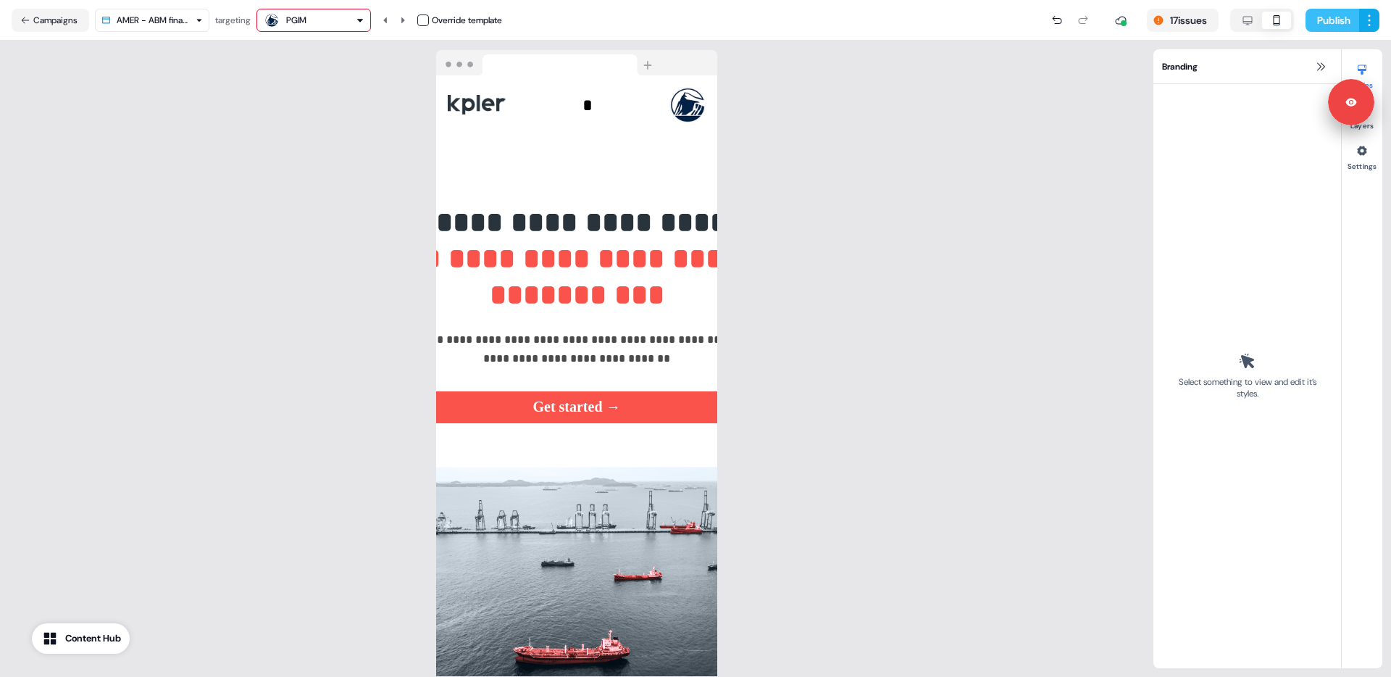
click at [1332, 18] on button "Publish" at bounding box center [1332, 20] width 54 height 23
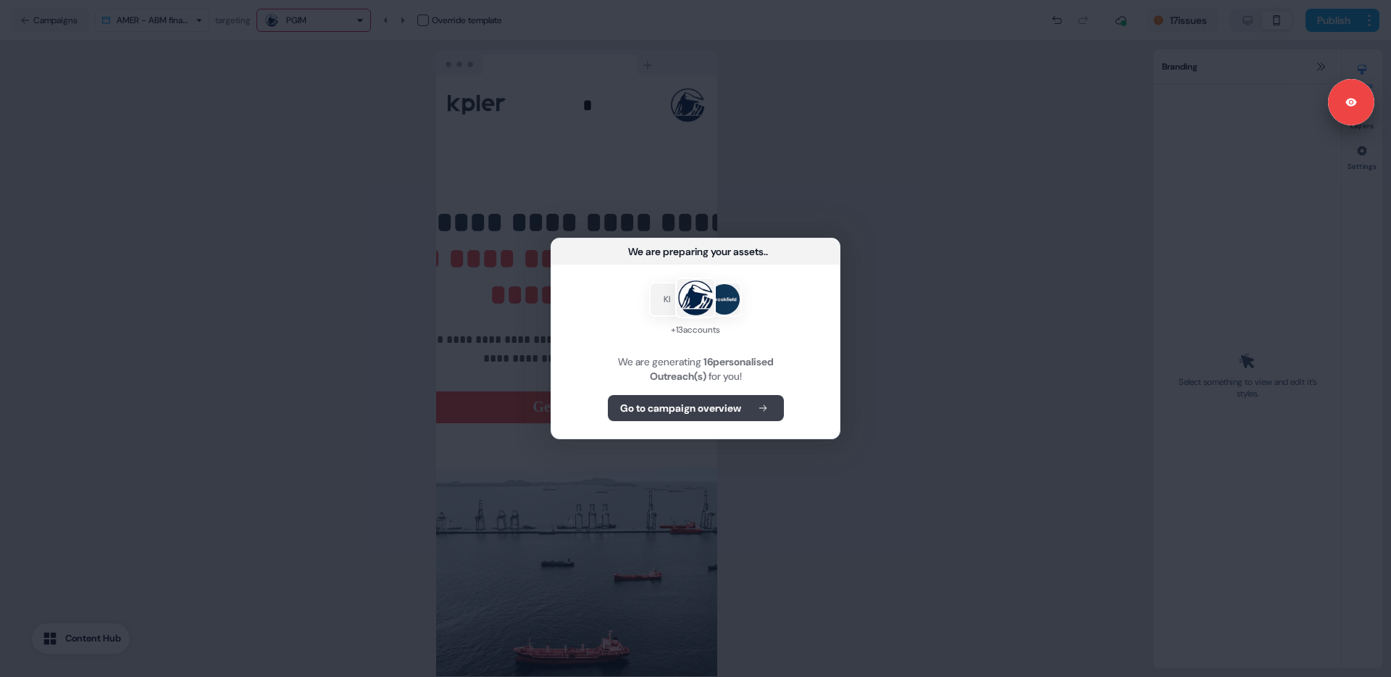
click at [676, 403] on b "Go to campaign overview" at bounding box center [680, 408] width 121 height 14
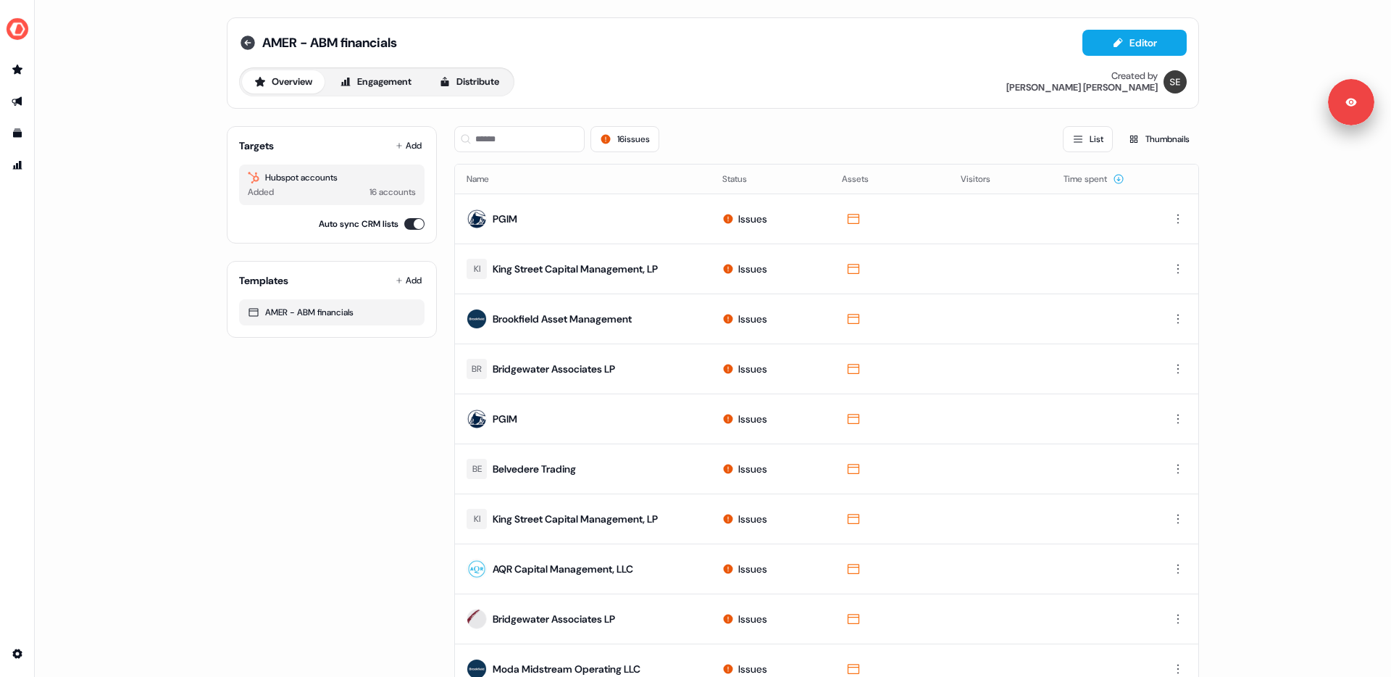
click at [243, 45] on icon at bounding box center [248, 42] width 14 height 14
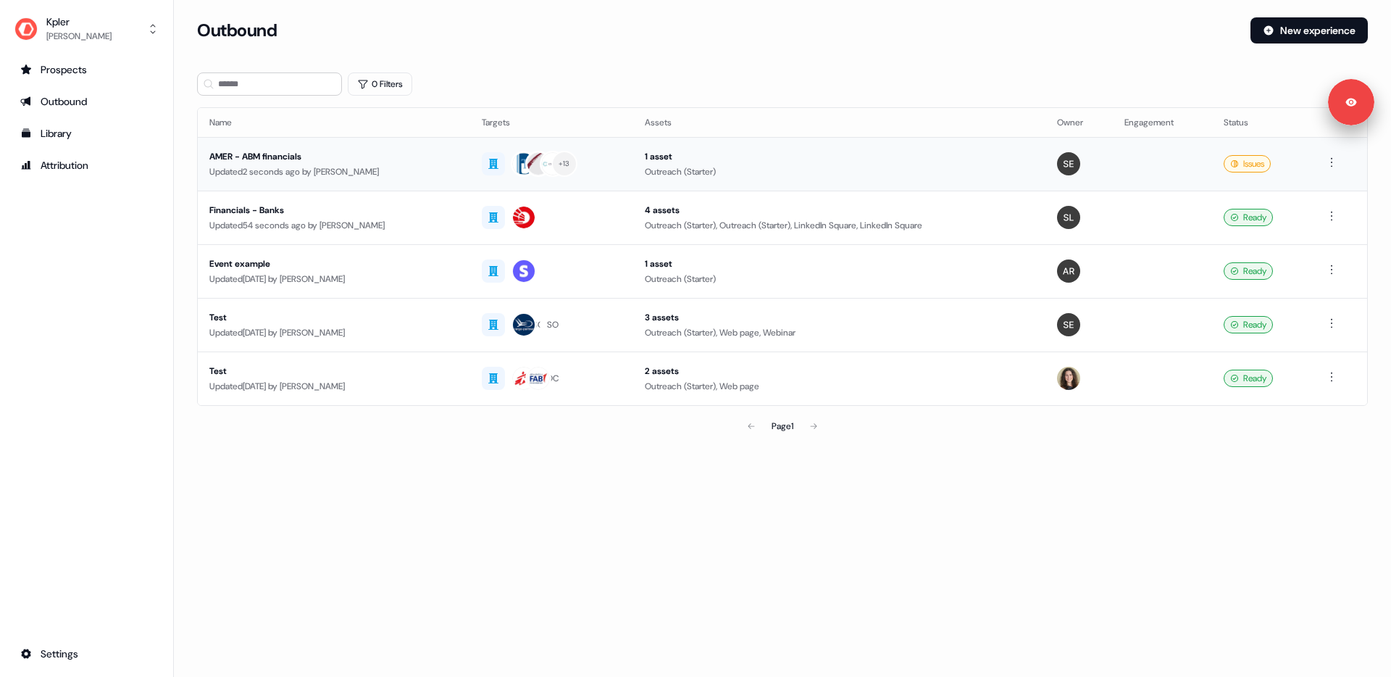
click at [448, 167] on div "Updated 2 seconds ago by Aleksandra Rakowska" at bounding box center [333, 171] width 249 height 14
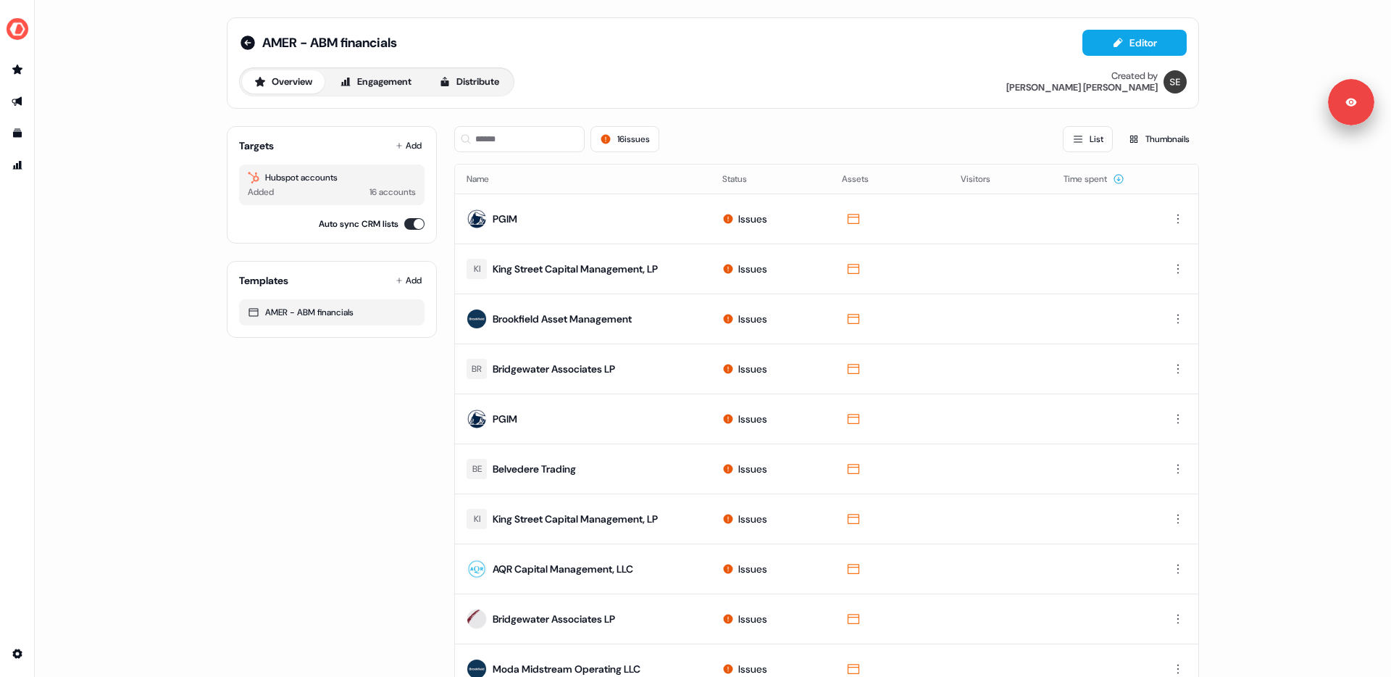
click at [254, 38] on div "AMER - ABM financials" at bounding box center [318, 42] width 158 height 17
click at [244, 40] on icon at bounding box center [247, 42] width 17 height 17
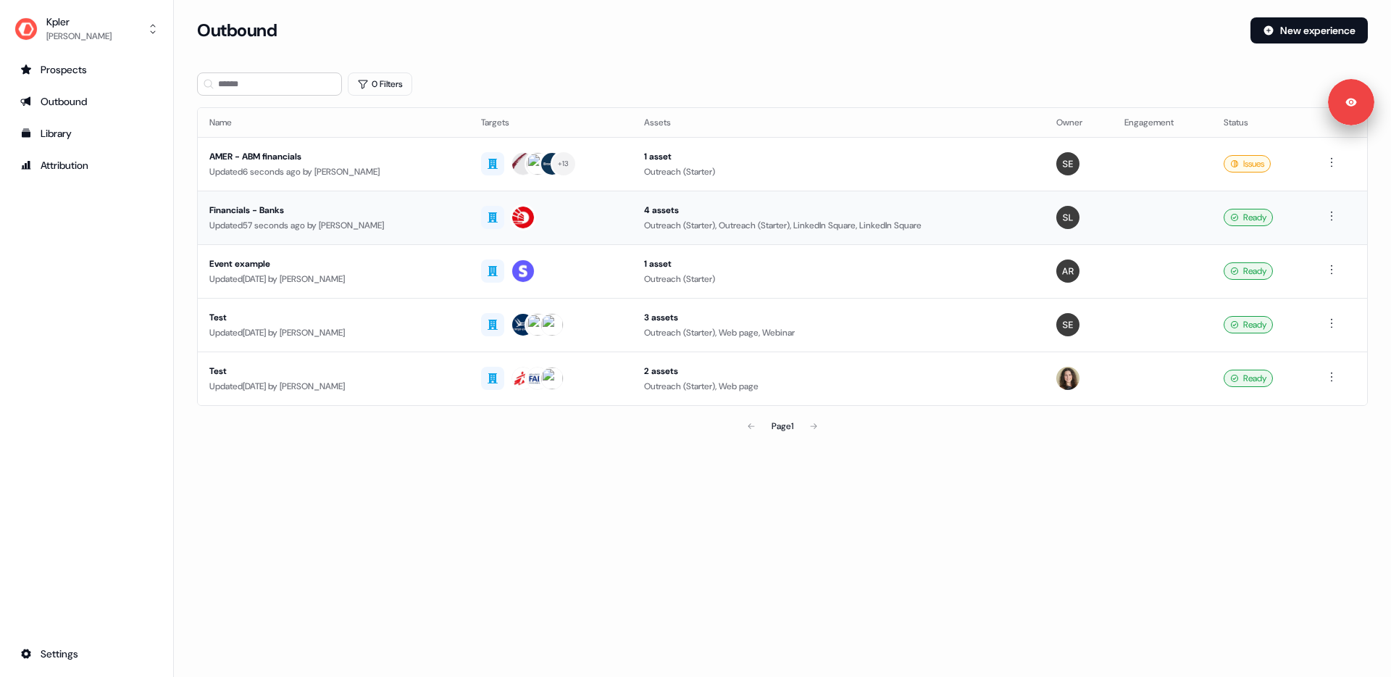
drag, startPoint x: 469, startPoint y: 222, endPoint x: 696, endPoint y: 212, distance: 227.7
click at [458, 222] on div "Updated 57 seconds ago by Aleksandra Rakowska" at bounding box center [333, 225] width 248 height 14
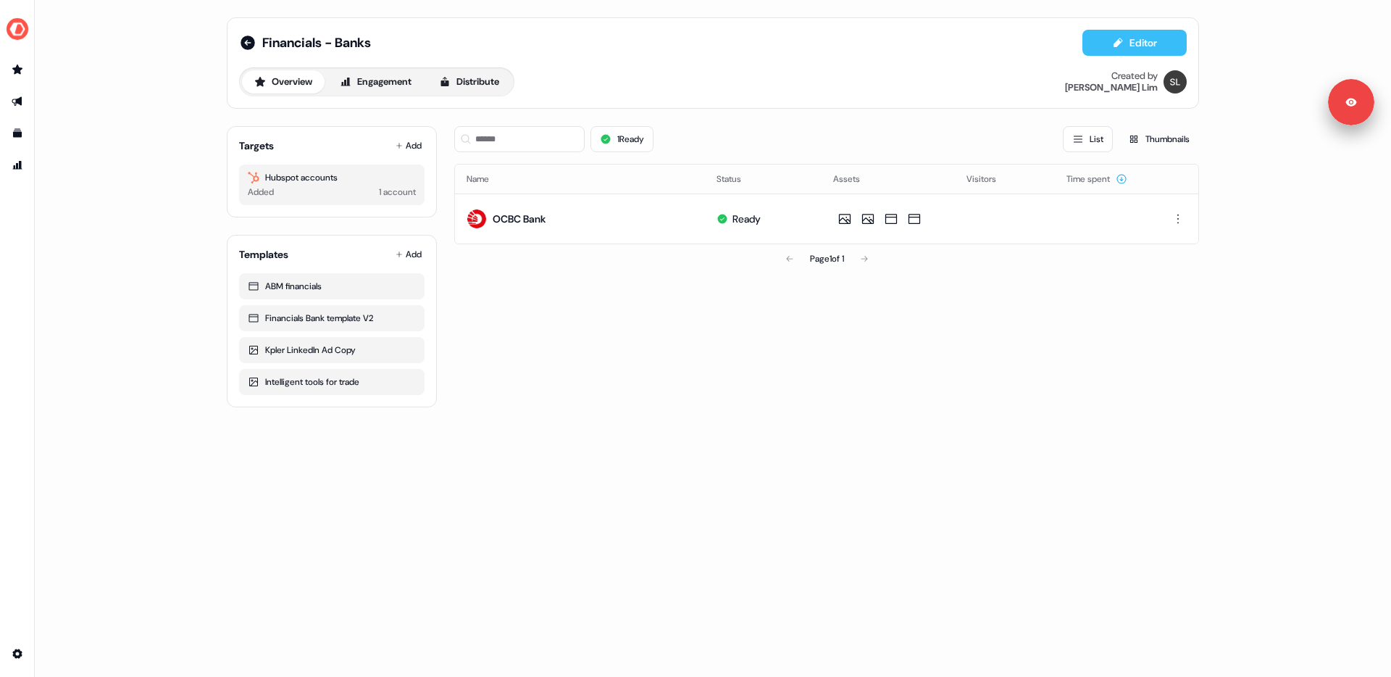
click at [1153, 45] on button "Editor" at bounding box center [1134, 43] width 104 height 26
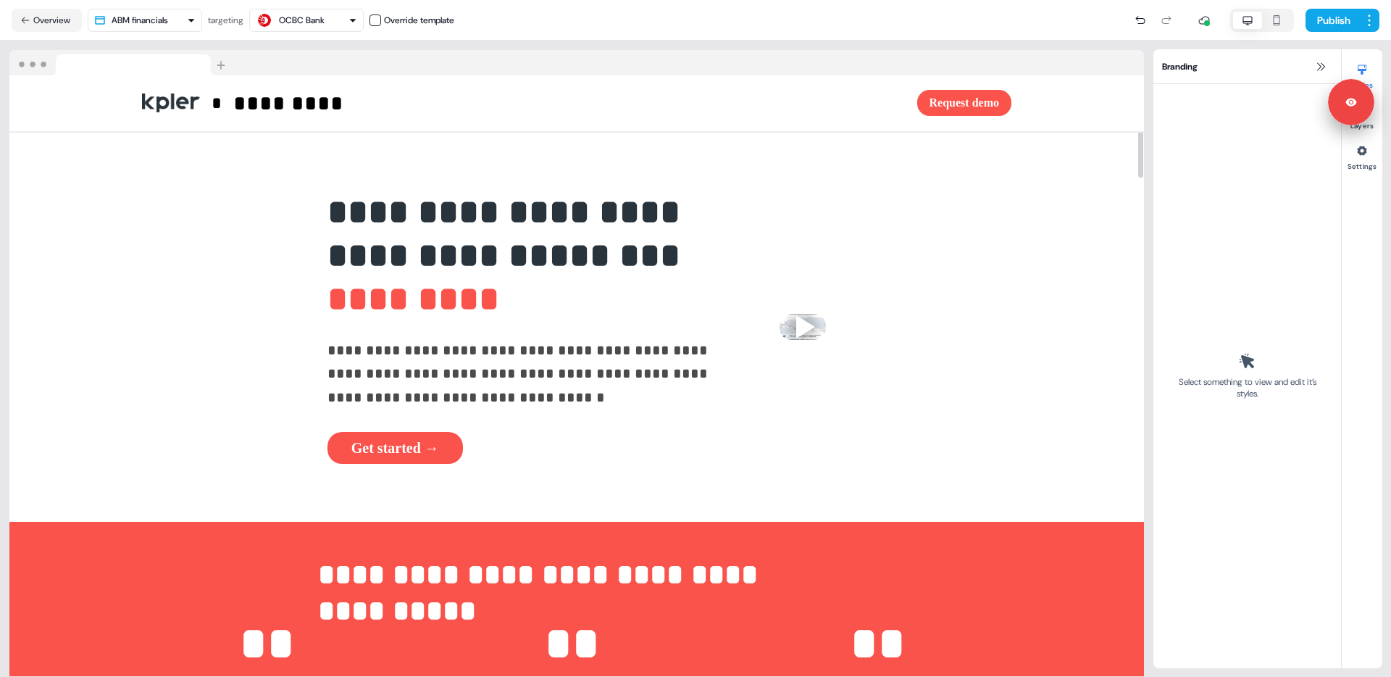
click at [601, 46] on div "**********" at bounding box center [576, 359] width 1153 height 636
click at [180, 28] on html "**********" at bounding box center [695, 338] width 1391 height 677
drag, startPoint x: 160, startPoint y: 113, endPoint x: 541, endPoint y: 231, distance: 398.9
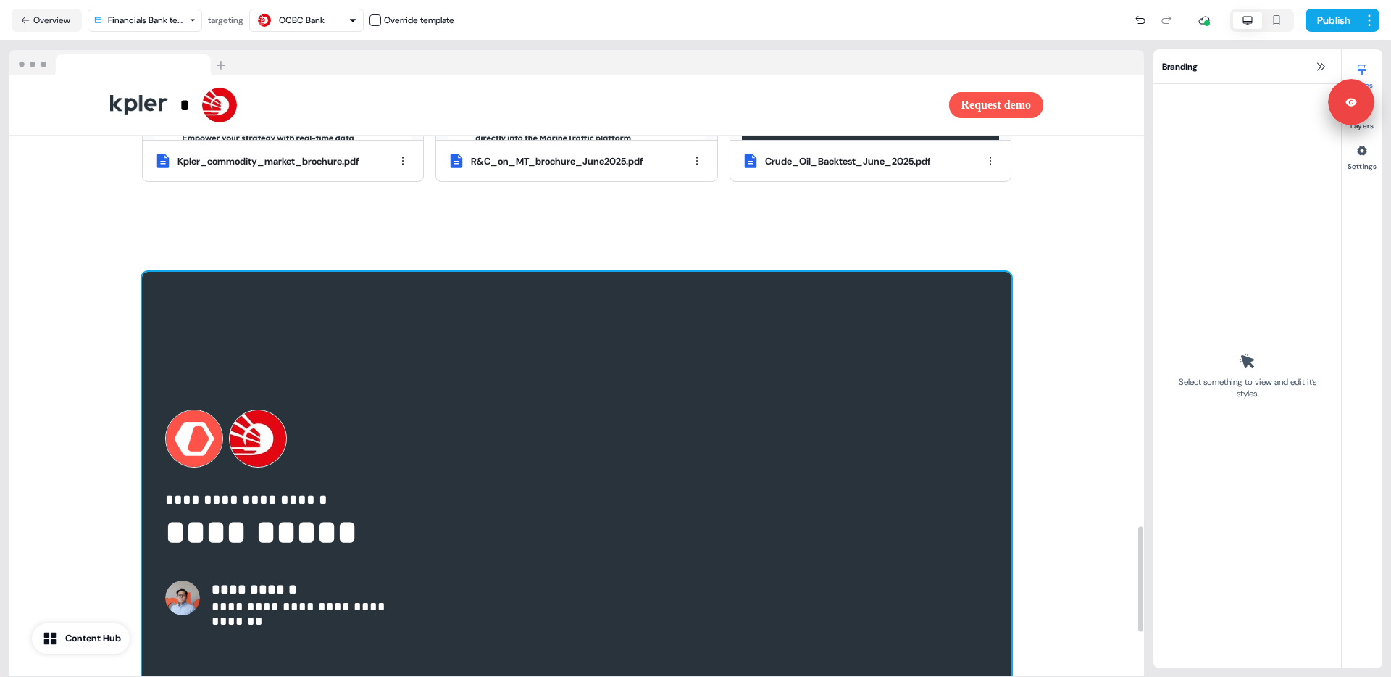
scroll to position [2559, 0]
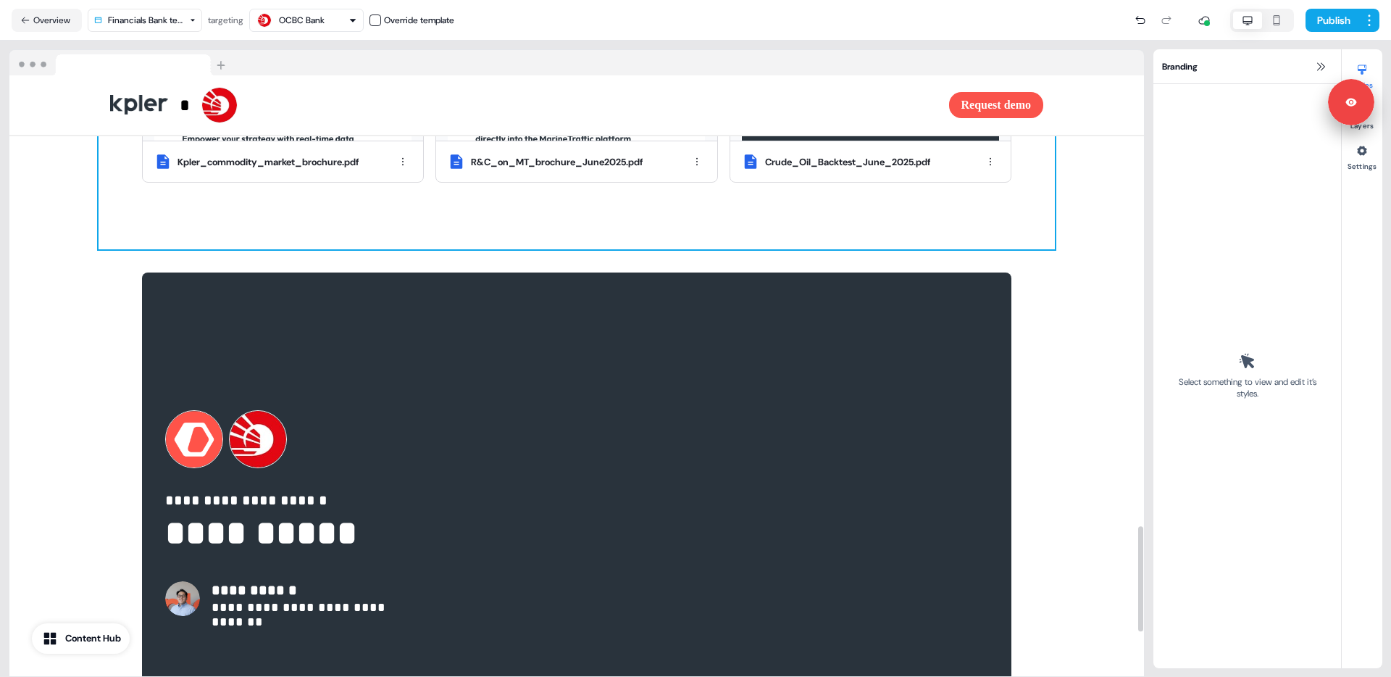
click at [576, 214] on div "**********" at bounding box center [577, 44] width 956 height 411
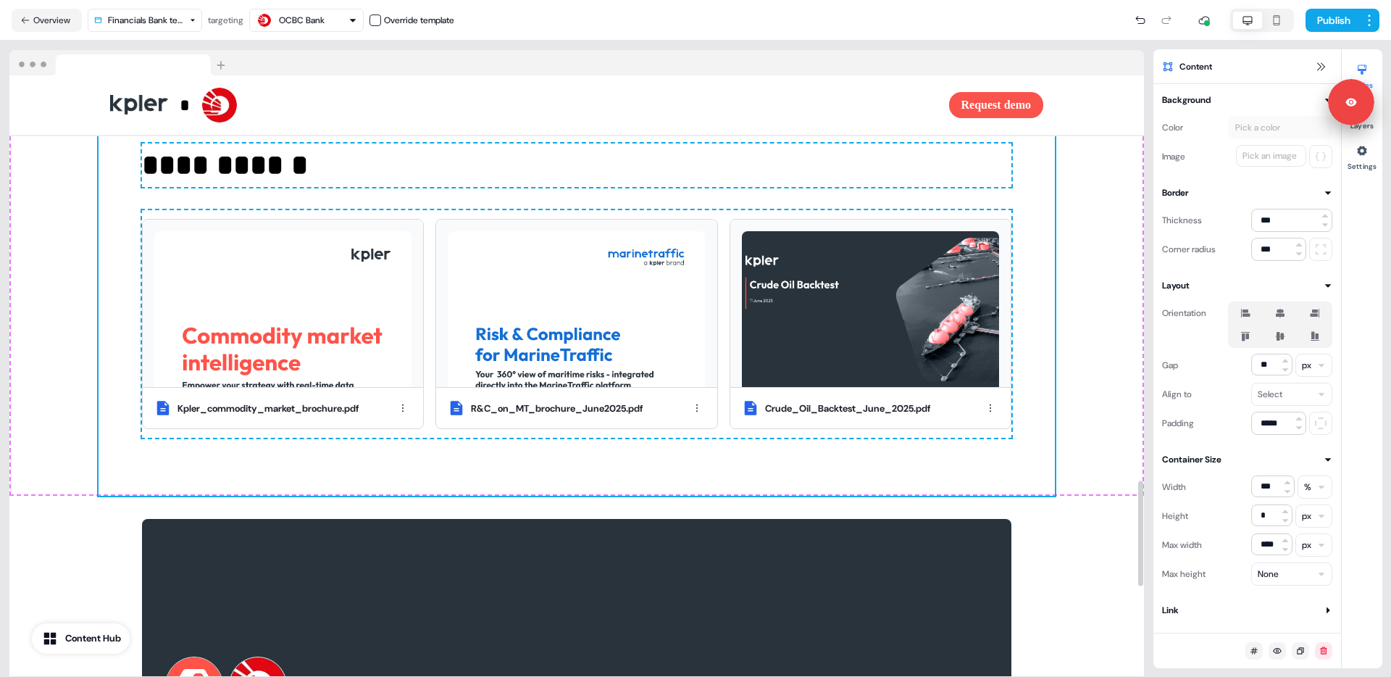
scroll to position [2301, 0]
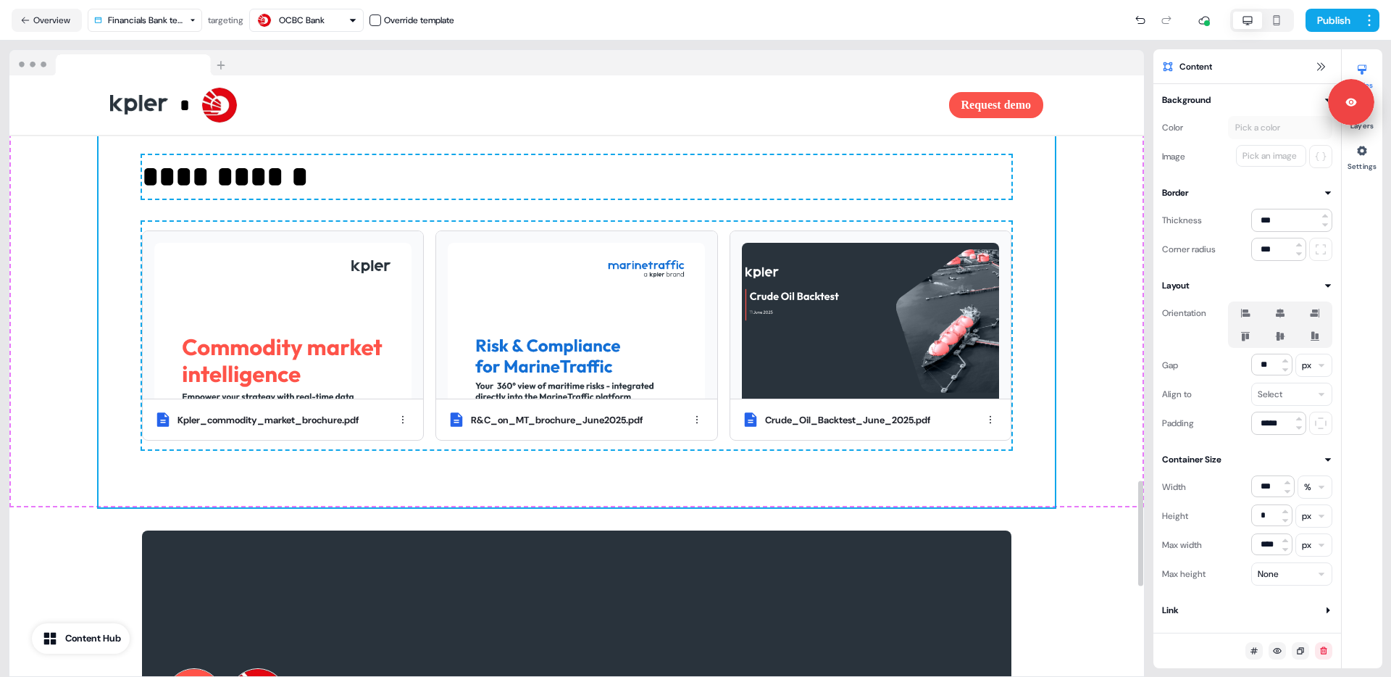
click at [576, 198] on p "**********" at bounding box center [576, 176] width 869 height 43
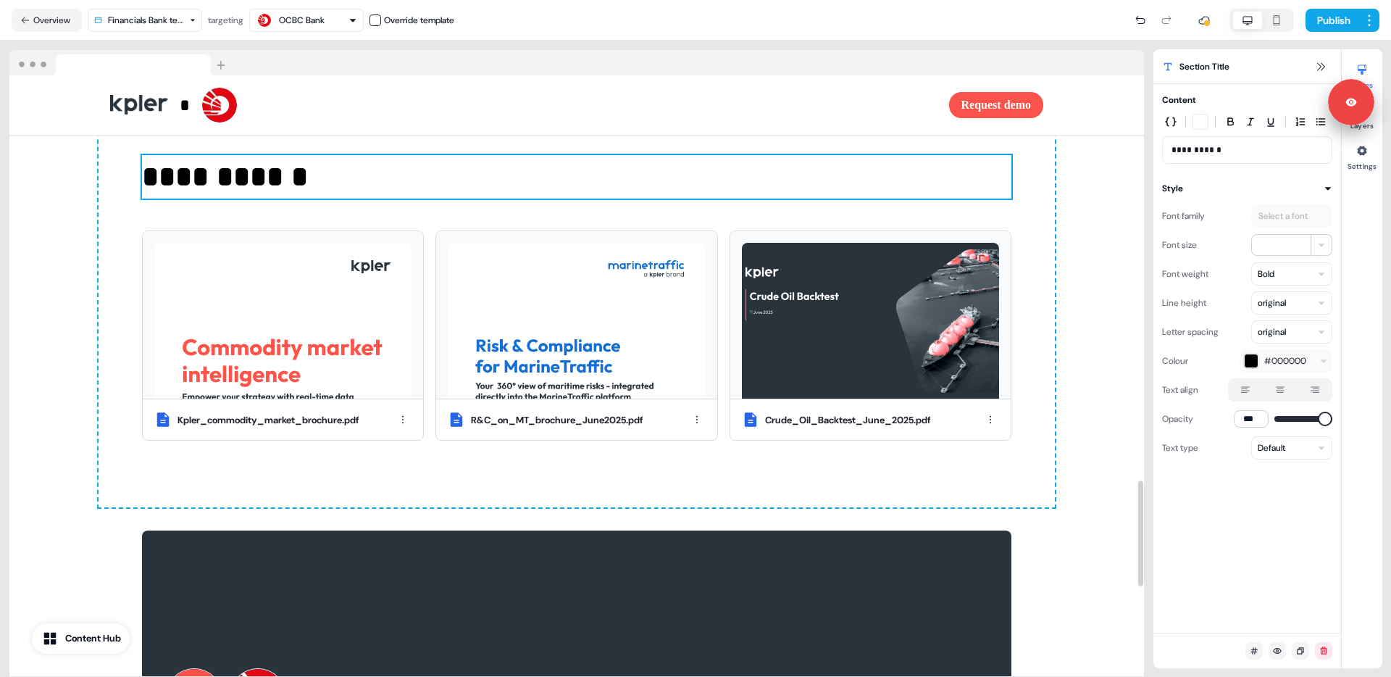
click at [585, 161] on div "**********" at bounding box center [577, 302] width 956 height 411
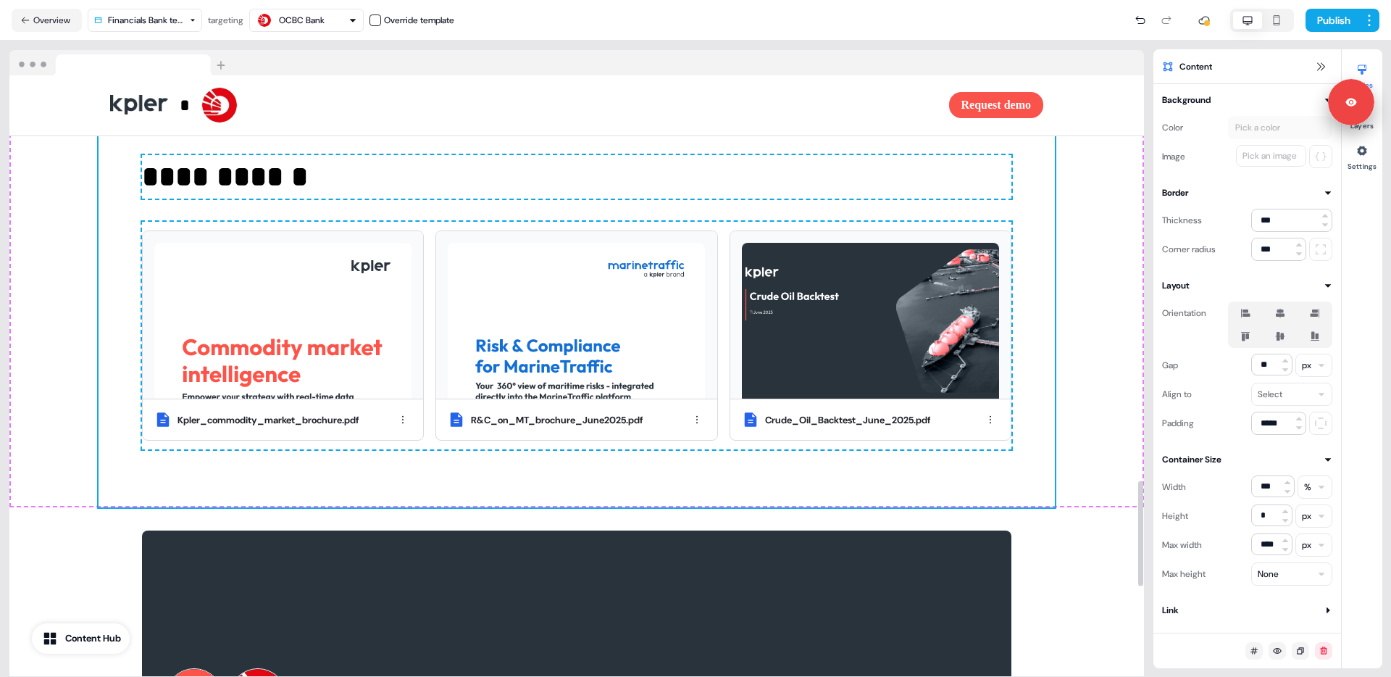
click at [540, 225] on div "**********" at bounding box center [577, 302] width 956 height 411
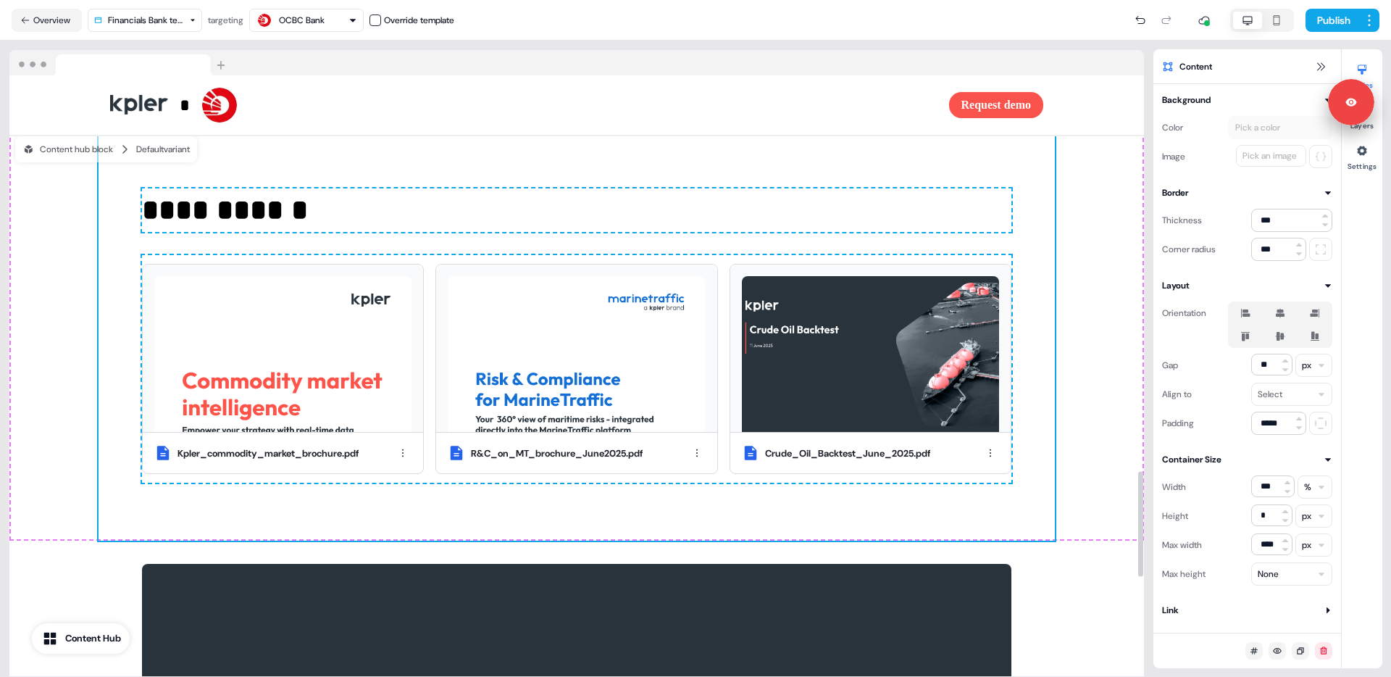
scroll to position [2206, 0]
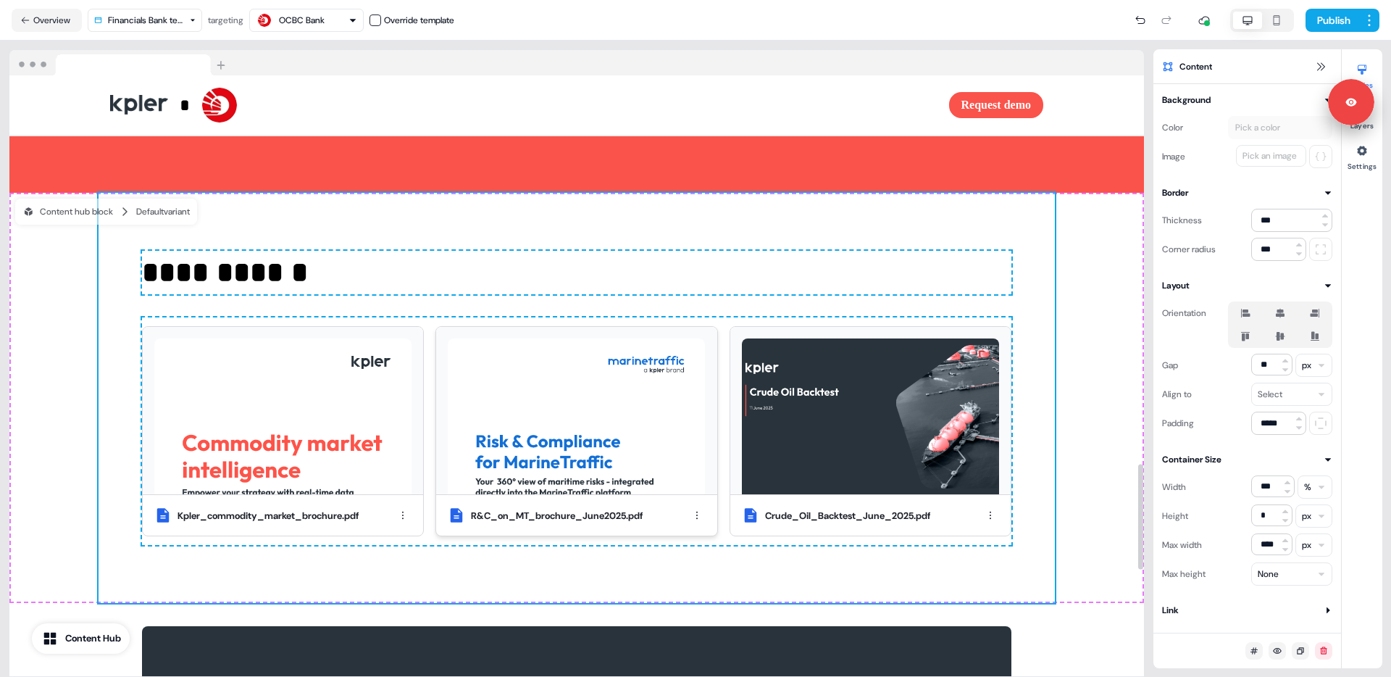
click at [597, 354] on div at bounding box center [576, 411] width 280 height 168
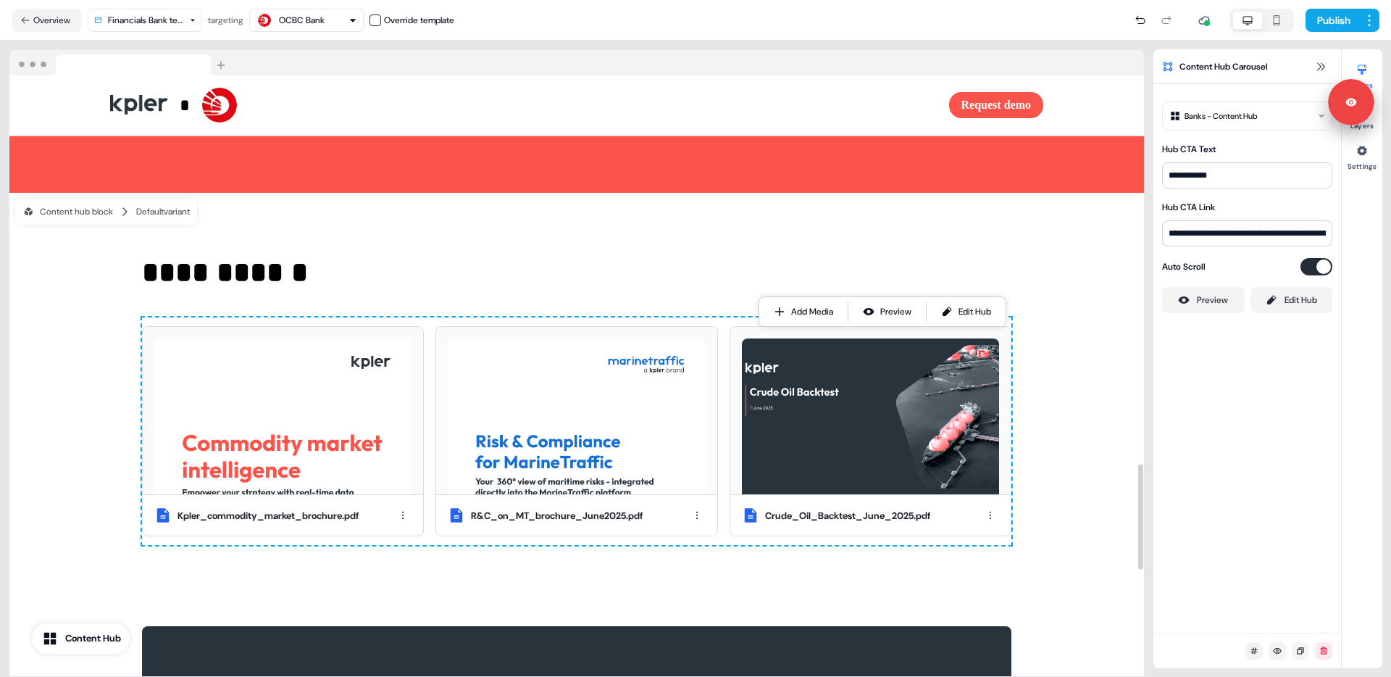
click at [72, 635] on div "Content Hub" at bounding box center [93, 638] width 56 height 14
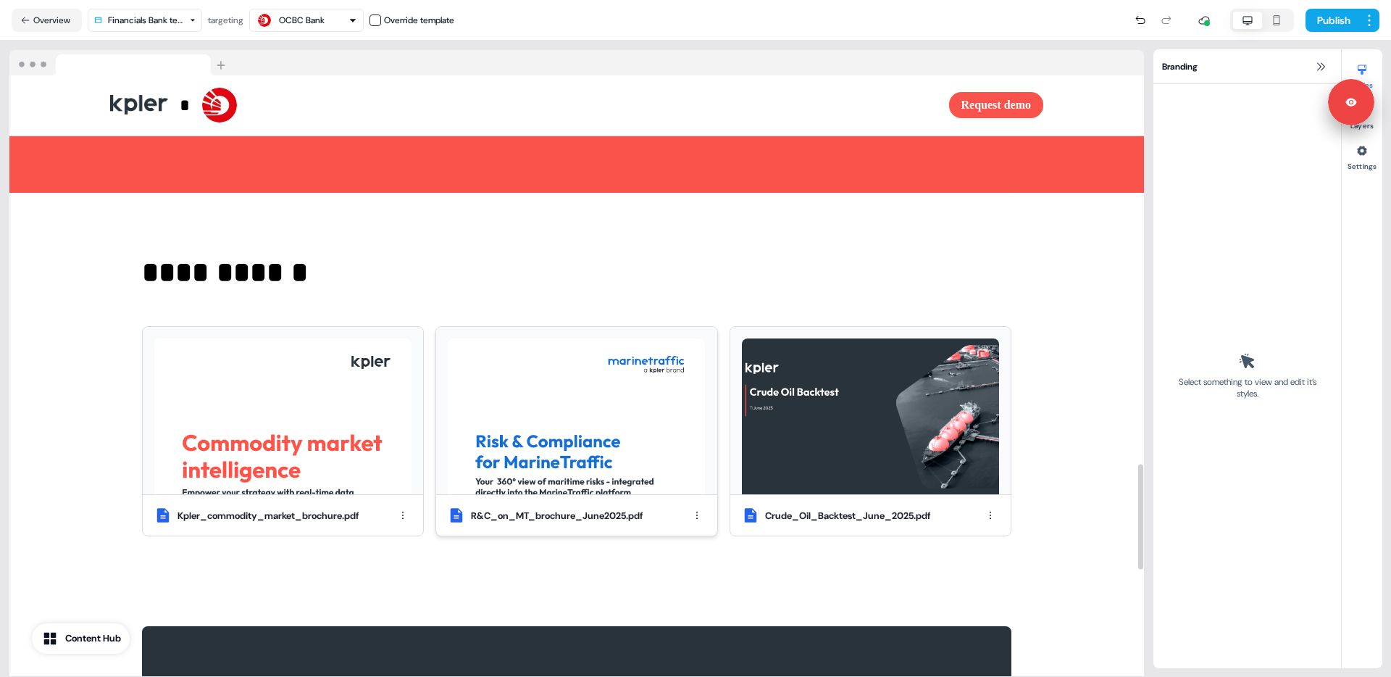
click at [606, 364] on img at bounding box center [576, 416] width 257 height 156
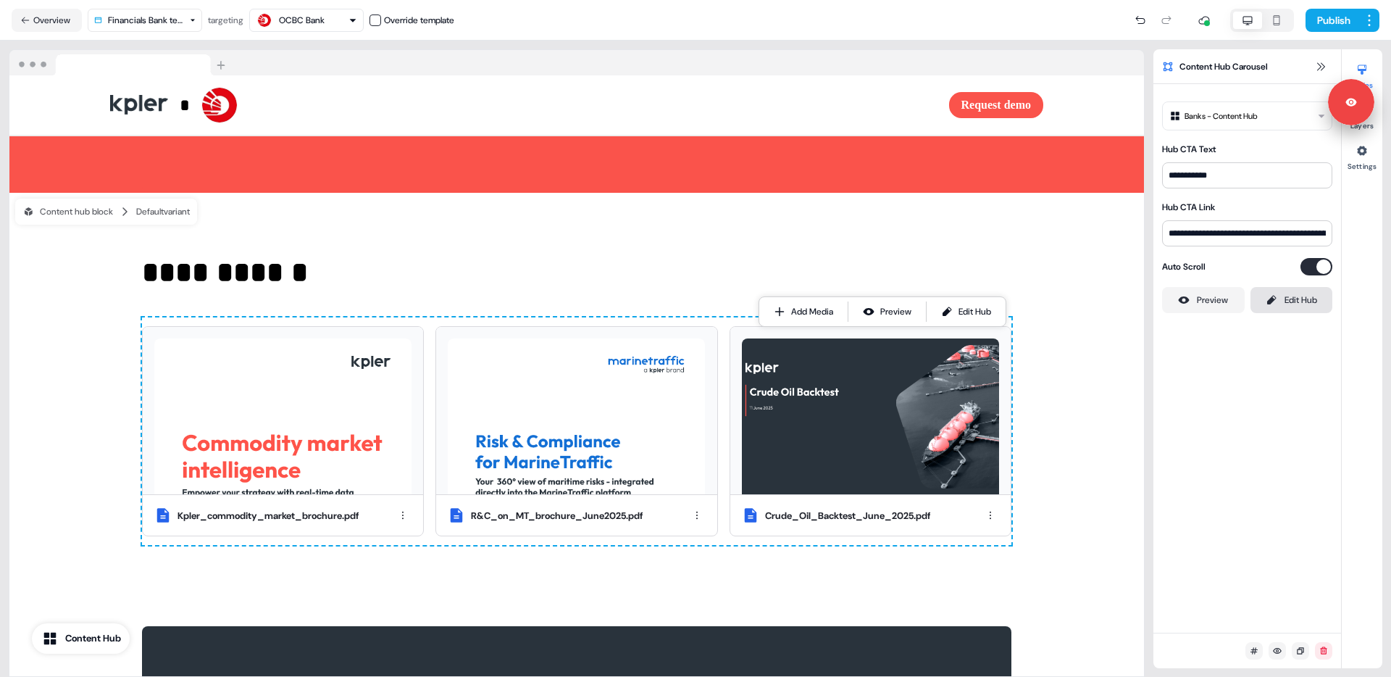
click at [1285, 301] on div "Edit Hub" at bounding box center [1300, 300] width 33 height 14
click at [569, 406] on img at bounding box center [576, 416] width 257 height 156
click at [572, 415] on img at bounding box center [576, 416] width 257 height 156
click at [1243, 410] on div "**********" at bounding box center [1247, 358] width 188 height 548
click at [542, 459] on img at bounding box center [576, 416] width 257 height 156
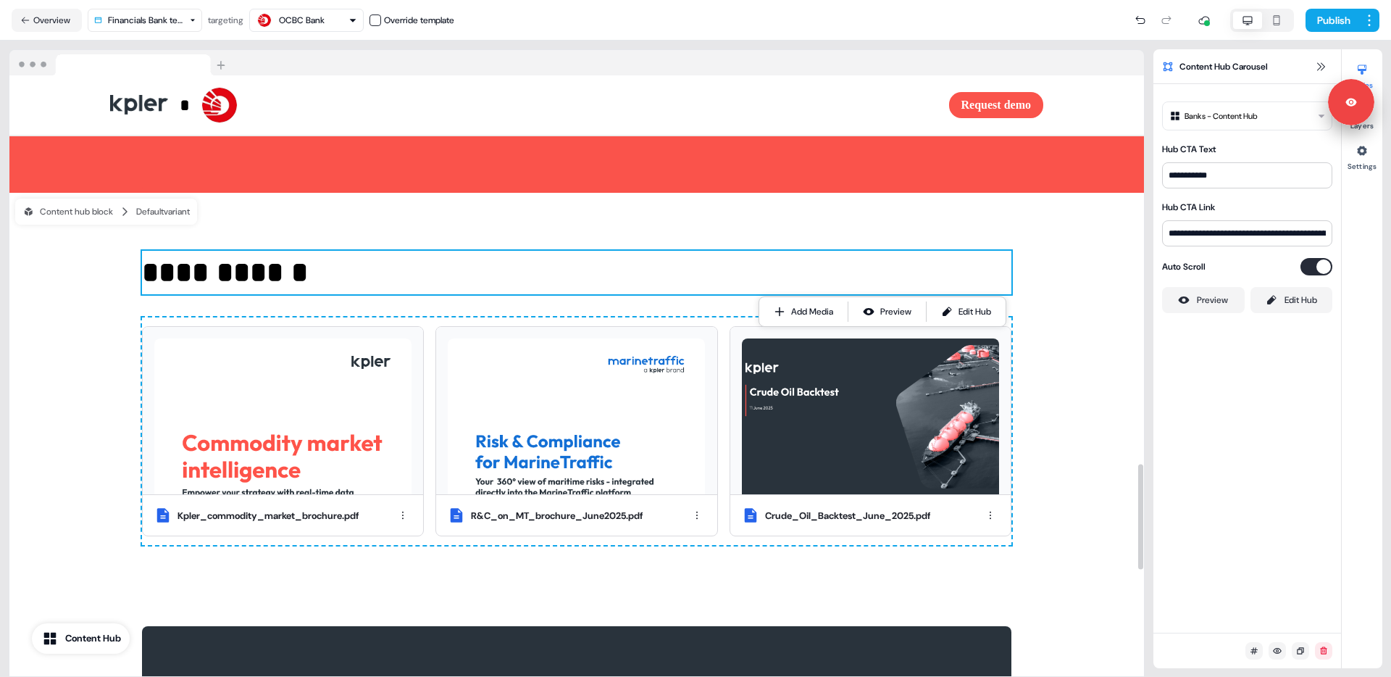
click at [564, 290] on p "**********" at bounding box center [576, 272] width 869 height 43
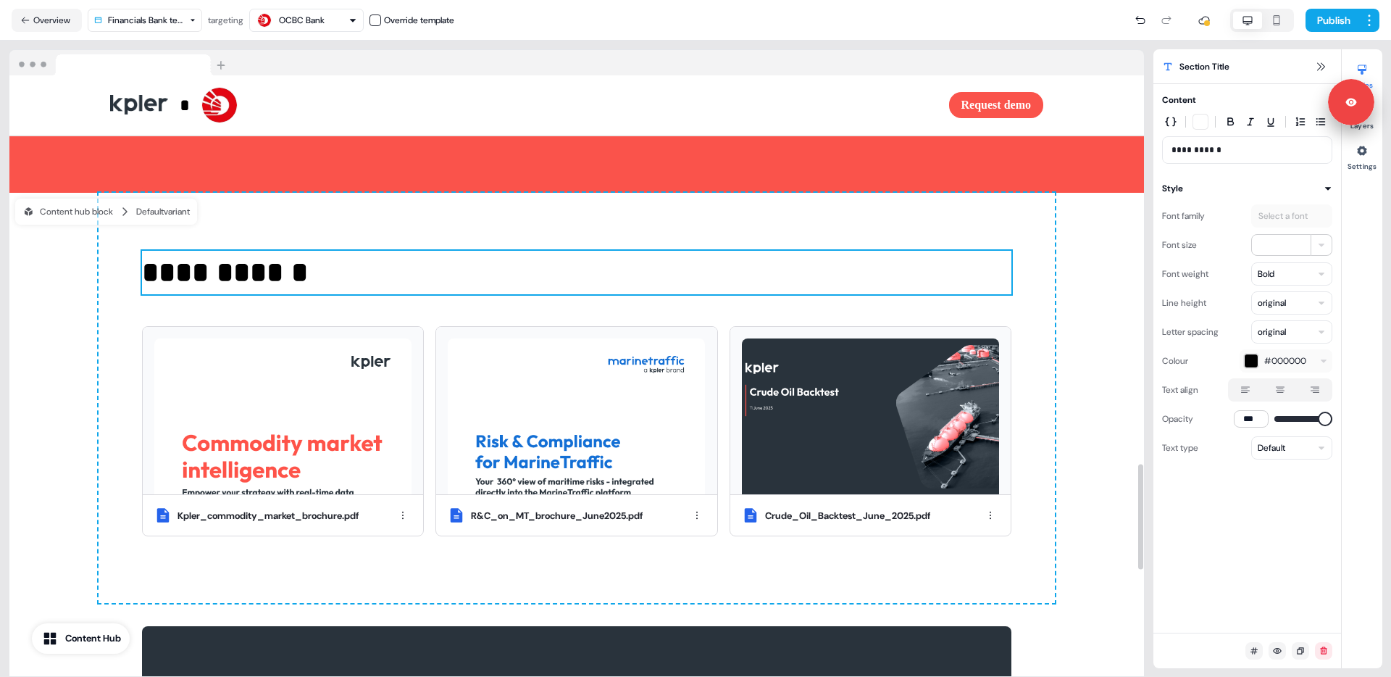
click at [569, 321] on div "**********" at bounding box center [577, 398] width 956 height 411
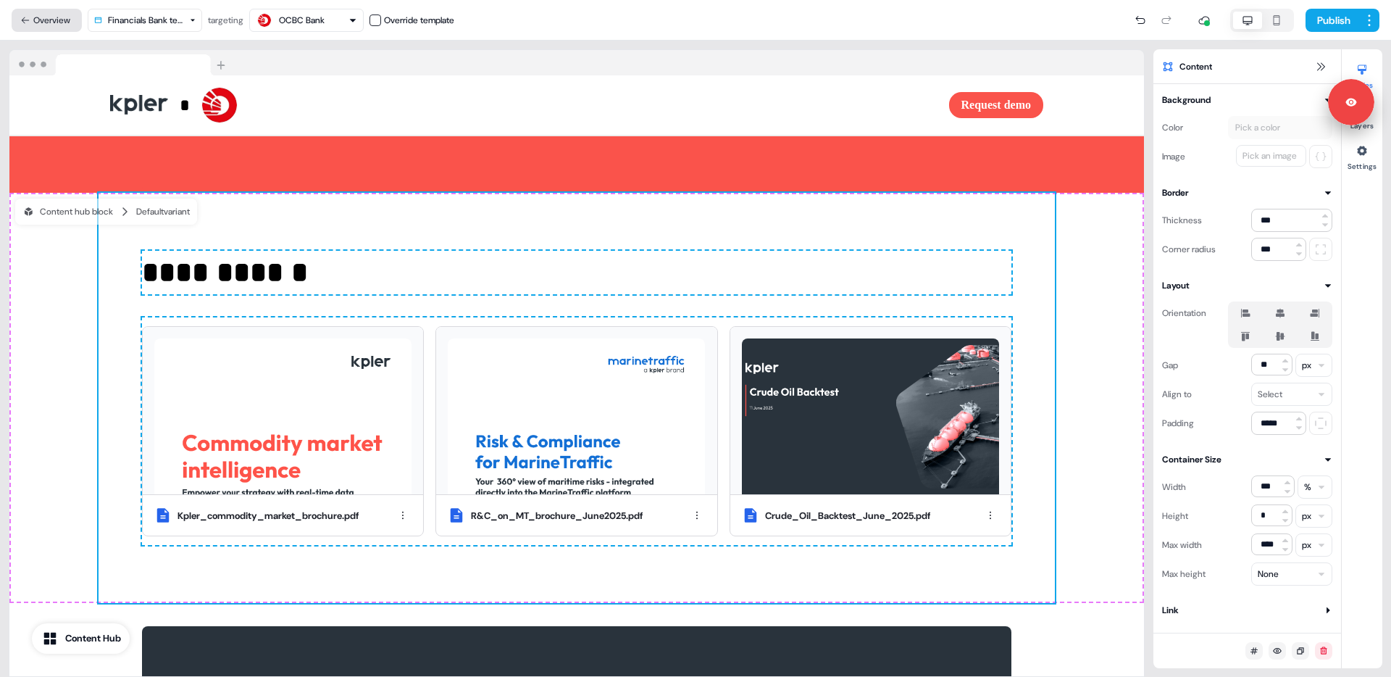
click at [47, 22] on button "Overview" at bounding box center [47, 20] width 70 height 23
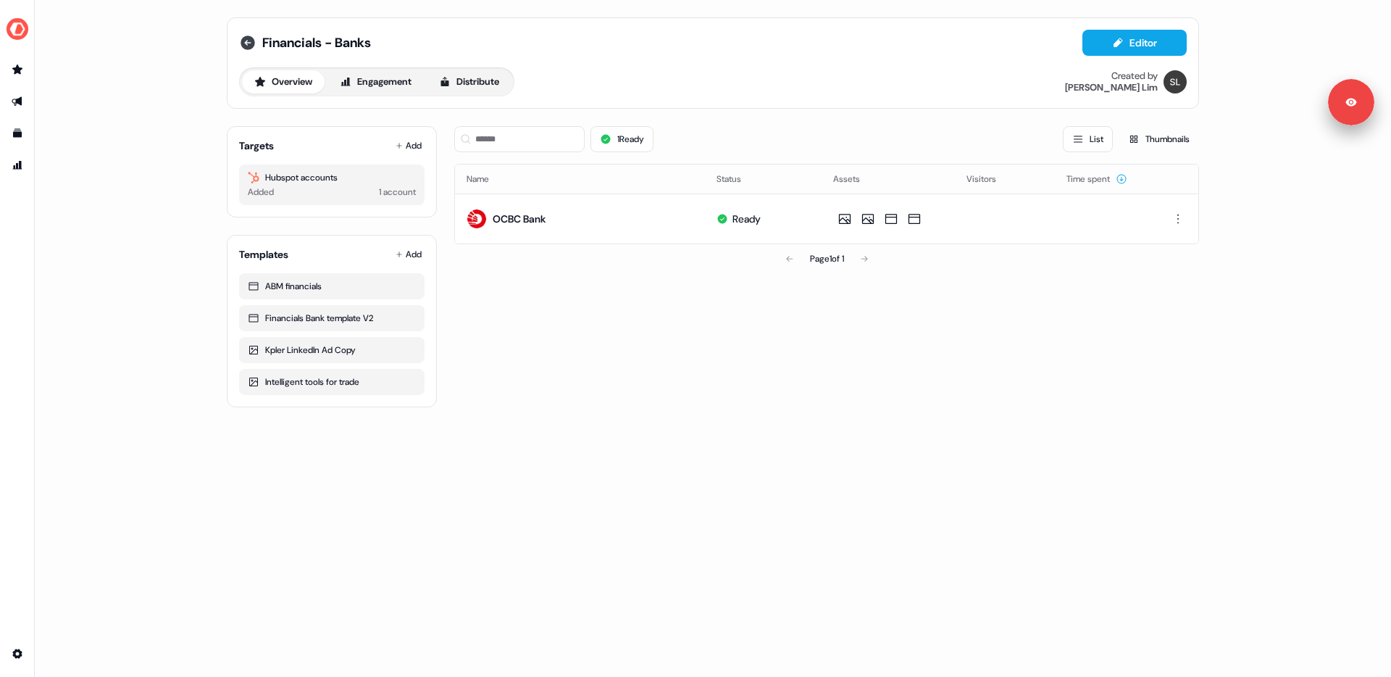
click at [248, 38] on icon at bounding box center [248, 42] width 14 height 14
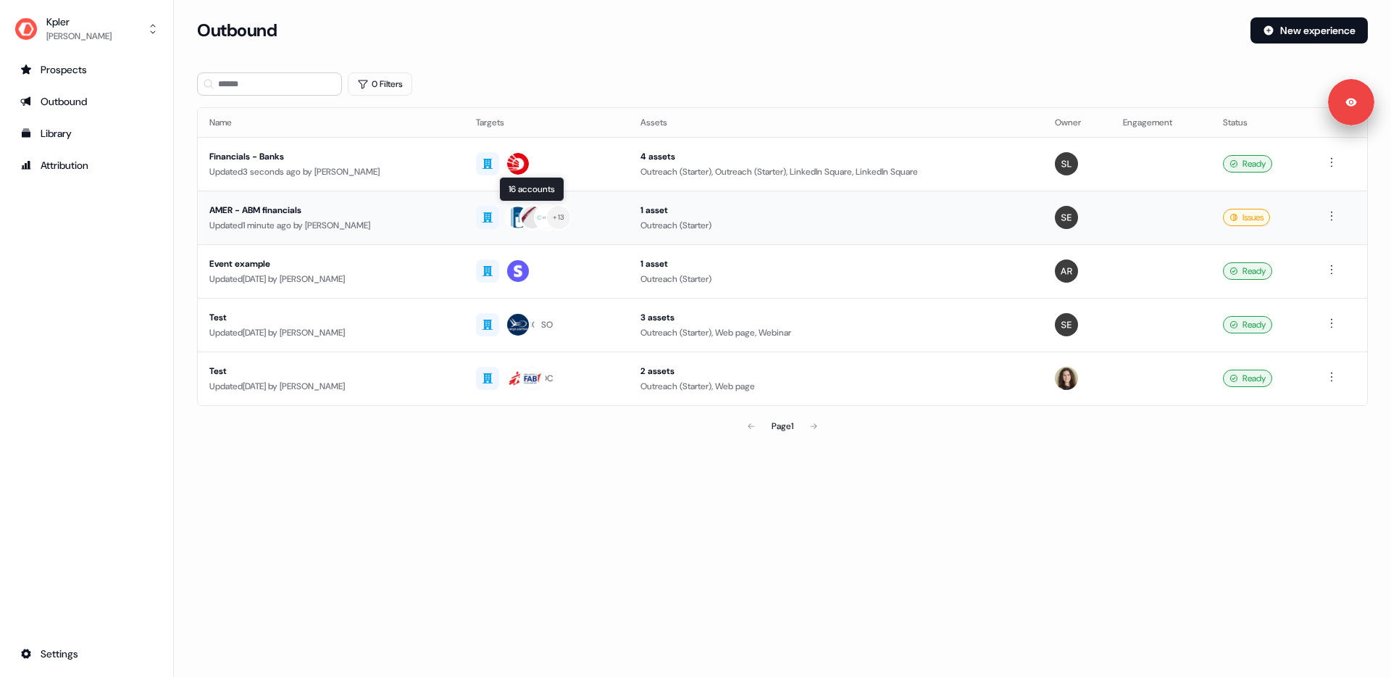
click at [616, 217] on div "+ 13" at bounding box center [546, 217] width 141 height 26
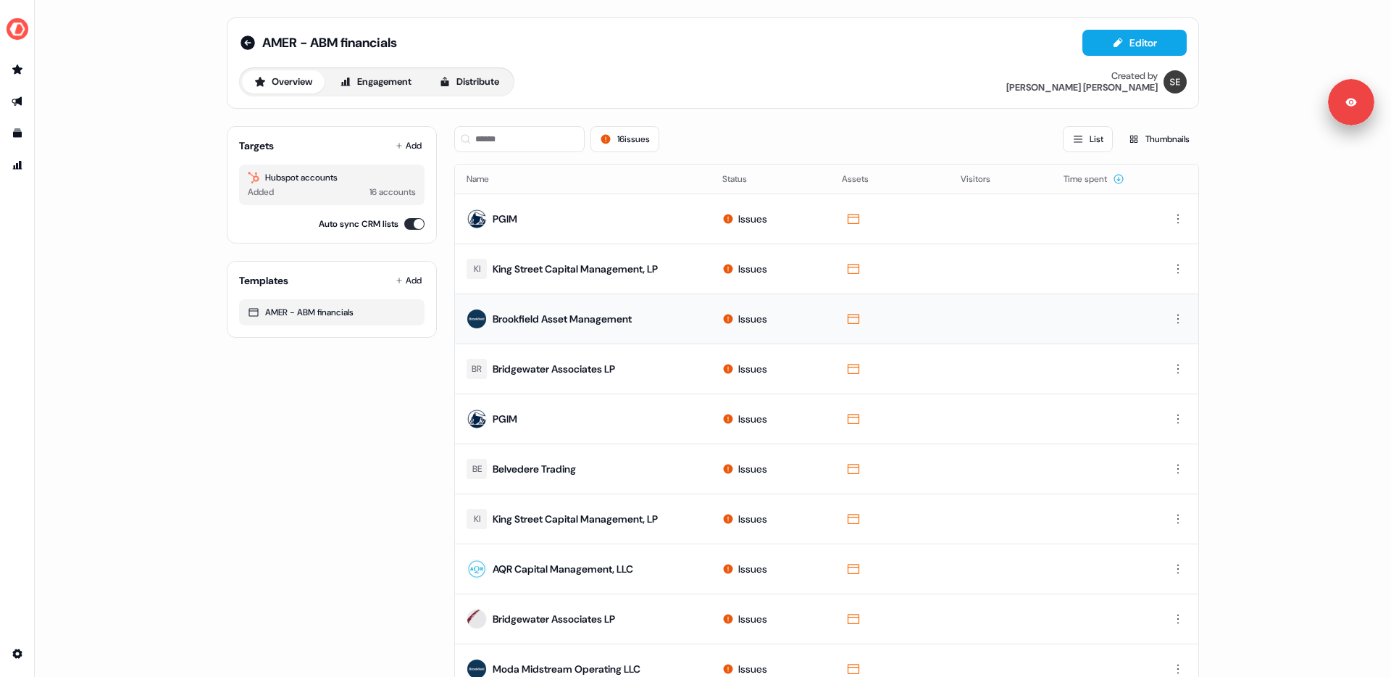
drag, startPoint x: 403, startPoint y: 402, endPoint x: 488, endPoint y: 301, distance: 131.1
click at [406, 398] on div "Targets Add Hubspot accounts Added 16 accounts Auto sync CRM lists Templates Ad…" at bounding box center [332, 568] width 210 height 908
drag, startPoint x: 245, startPoint y: 40, endPoint x: 259, endPoint y: 49, distance: 17.3
click at [246, 40] on icon at bounding box center [248, 42] width 14 height 14
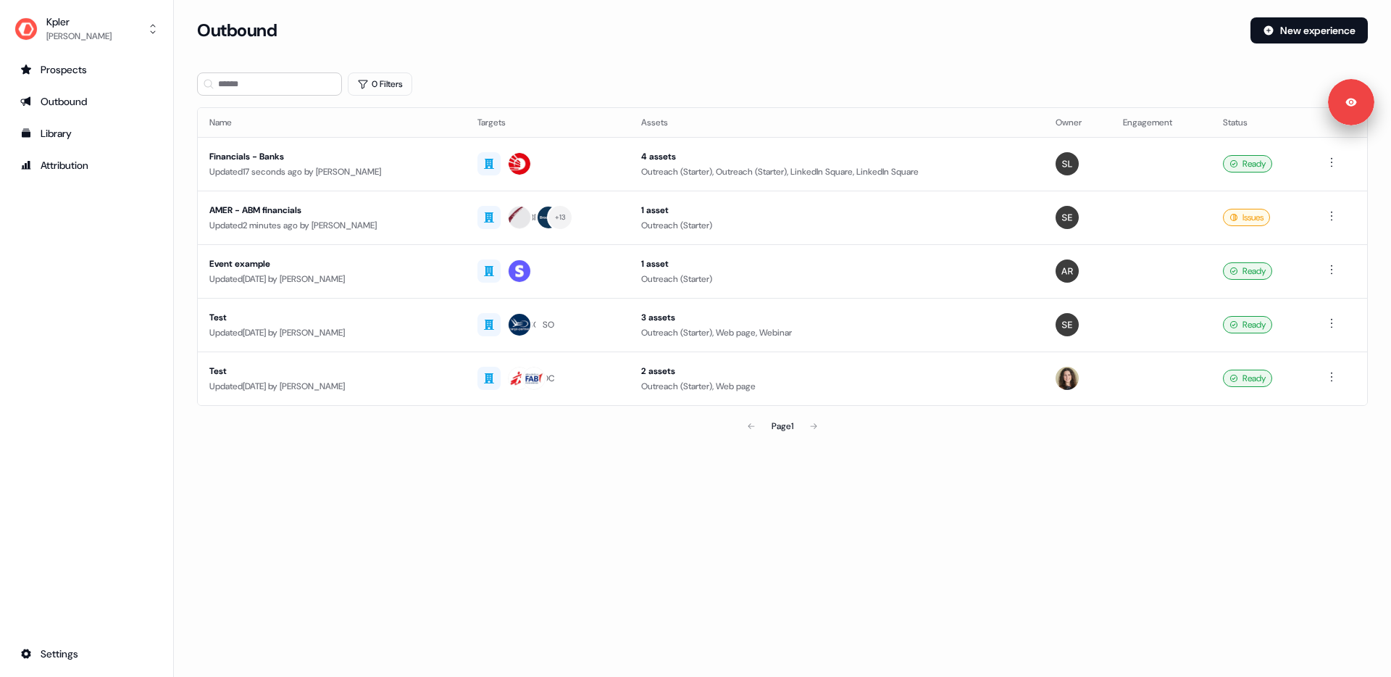
click at [654, 64] on section "Loading... Outbound New experience 0 Filters Name Targets Assets Owner Engageme…" at bounding box center [782, 249] width 1217 height 464
click at [662, 67] on section "Loading... Outbound New experience 0 Filters Name Targets Assets Owner Engageme…" at bounding box center [782, 249] width 1217 height 464
click at [98, 247] on div "Prospects Outbound Library Attribution Settings" at bounding box center [87, 361] width 150 height 607
click at [86, 133] on div "Library" at bounding box center [86, 133] width 133 height 14
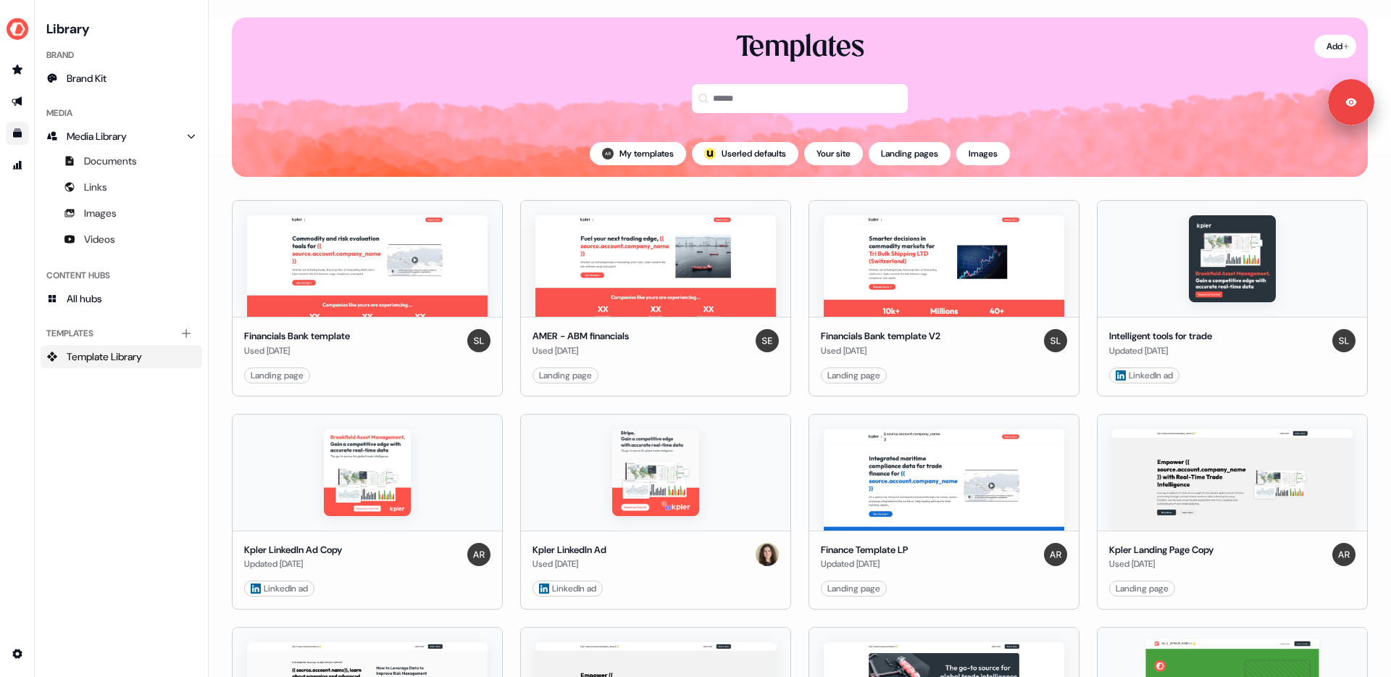
click at [14, 107] on link "Go to outbound experience" at bounding box center [17, 101] width 23 height 23
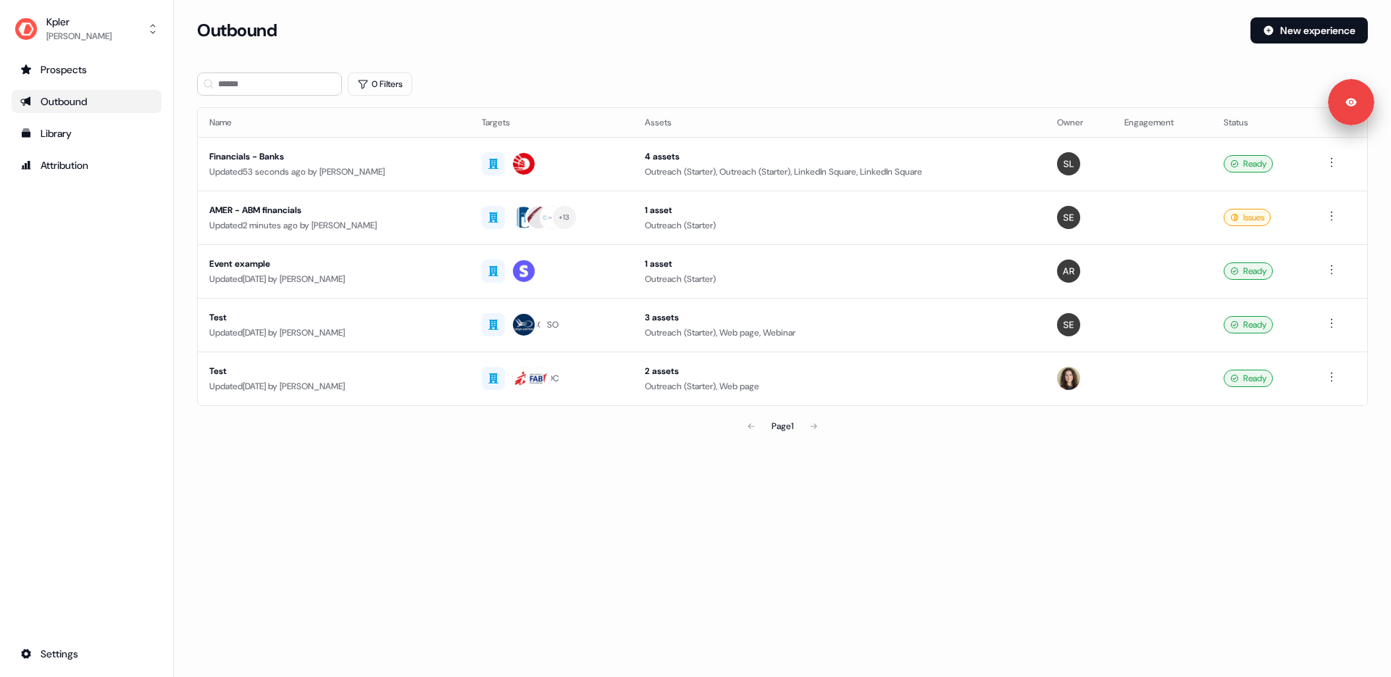
click at [183, 156] on section "Loading... Outbound New experience 0 Filters Name Targets Assets Owner Engageme…" at bounding box center [782, 249] width 1217 height 464
click at [83, 204] on div "Prospects Outbound Library Attribution Settings" at bounding box center [87, 361] width 150 height 607
click at [89, 277] on div "Prospects Outbound Library Attribution Settings" at bounding box center [87, 361] width 150 height 607
click at [96, 251] on div "Prospects Outbound Library Attribution Settings" at bounding box center [87, 361] width 150 height 607
click at [83, 315] on div "Prospects Outbound Library Attribution Settings" at bounding box center [87, 361] width 150 height 607
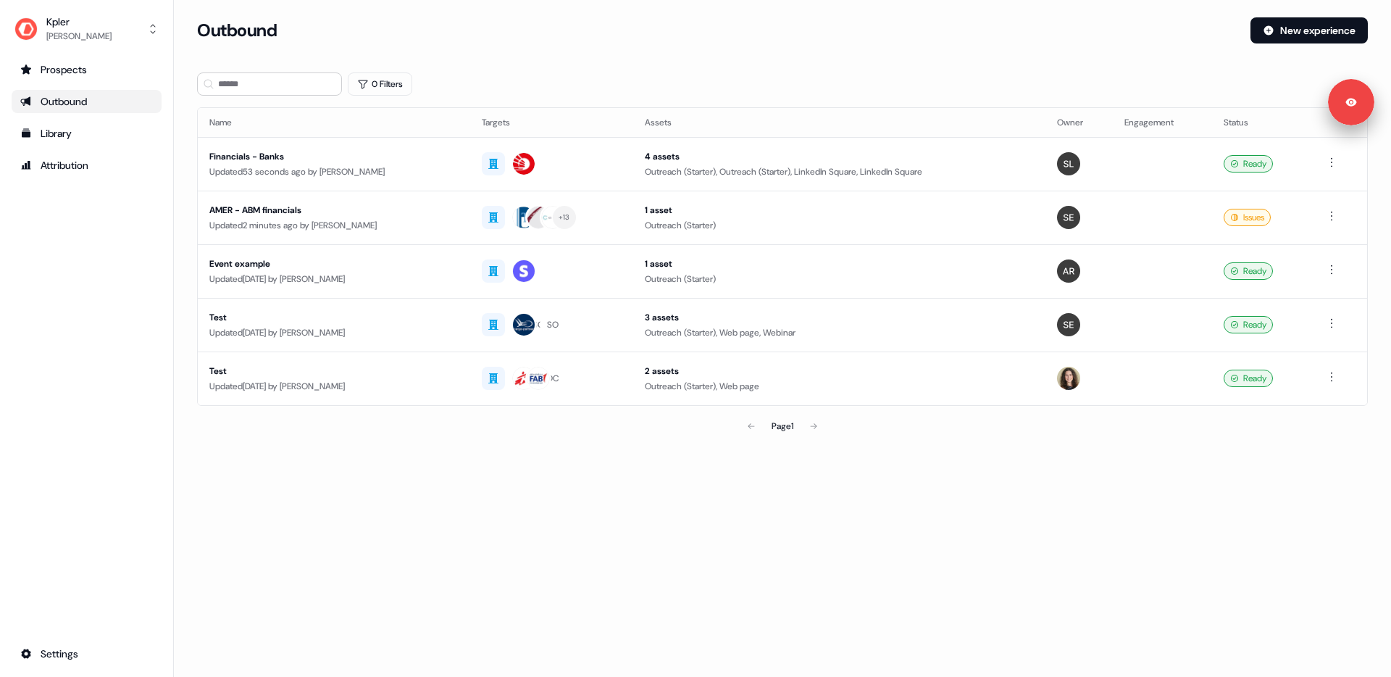
click at [87, 317] on div "Prospects Outbound Library Attribution Settings" at bounding box center [87, 361] width 150 height 607
click at [75, 98] on div "Outbound" at bounding box center [86, 101] width 133 height 14
click at [1295, 29] on button "New experience" at bounding box center [1308, 30] width 117 height 26
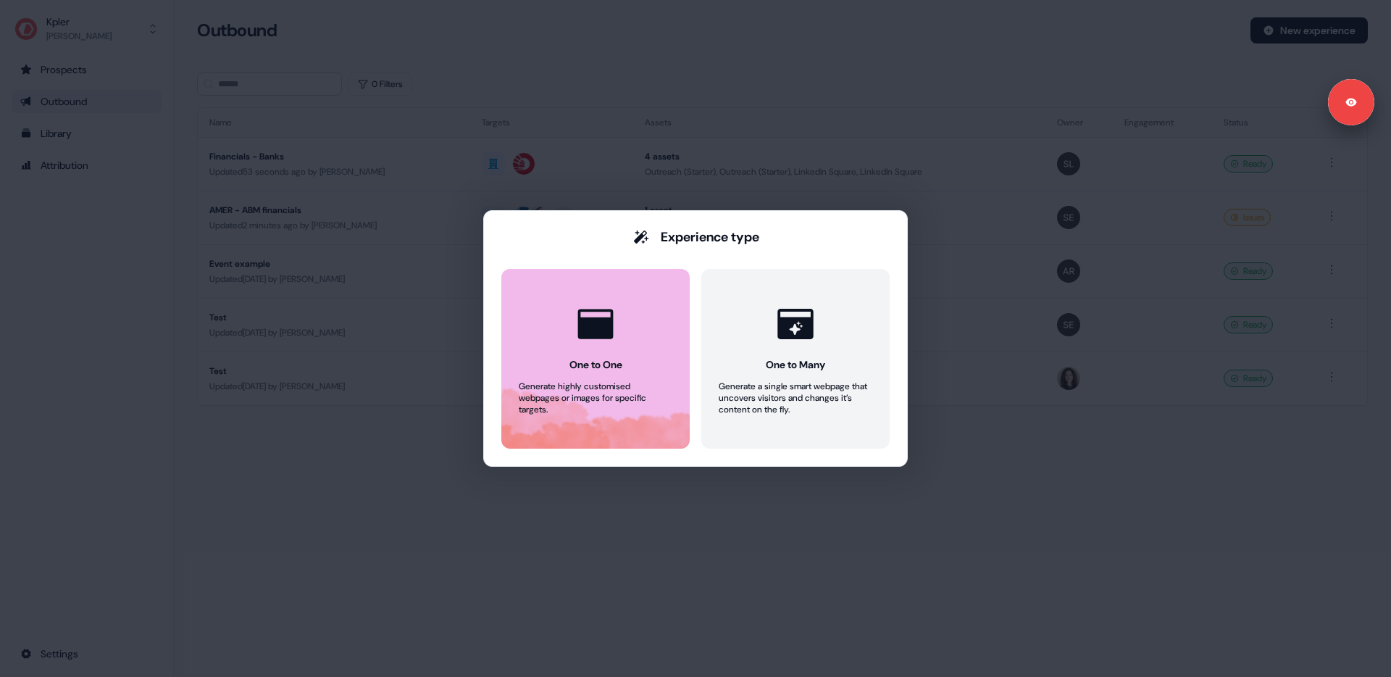
click at [569, 366] on div "One to One" at bounding box center [595, 364] width 53 height 14
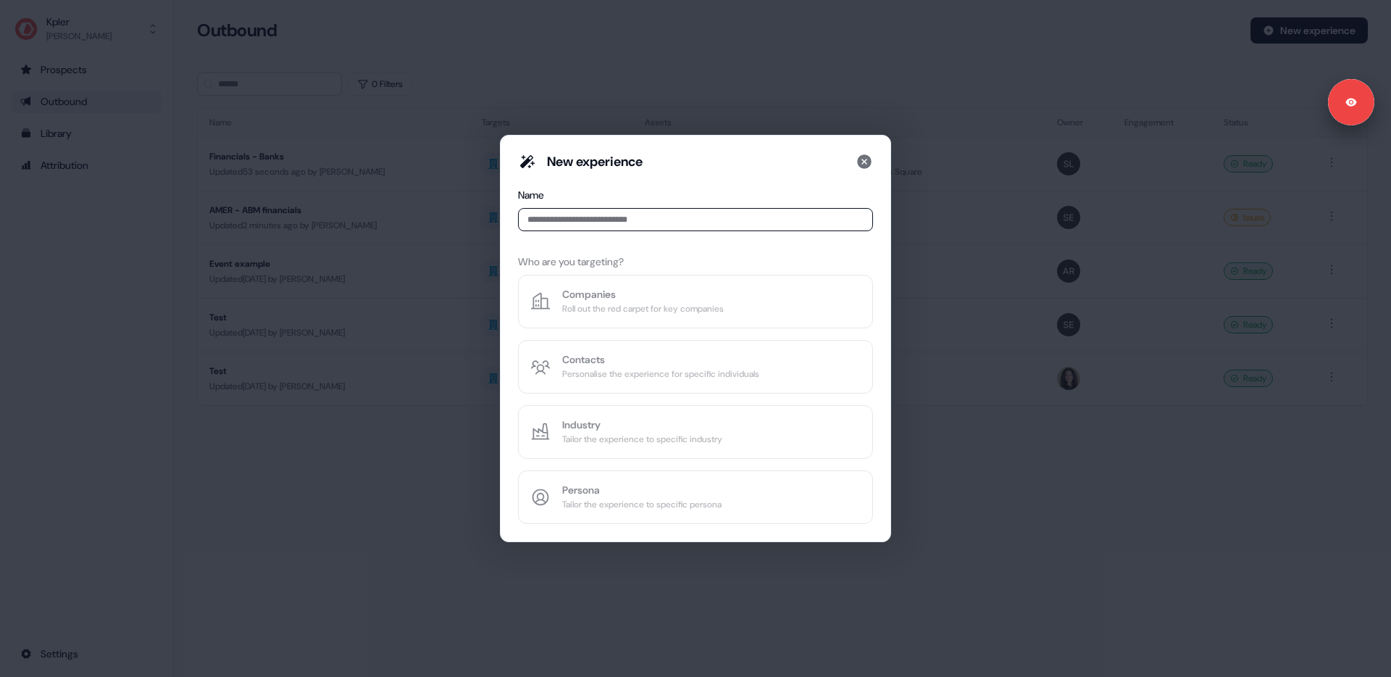
click at [582, 219] on input at bounding box center [695, 219] width 355 height 23
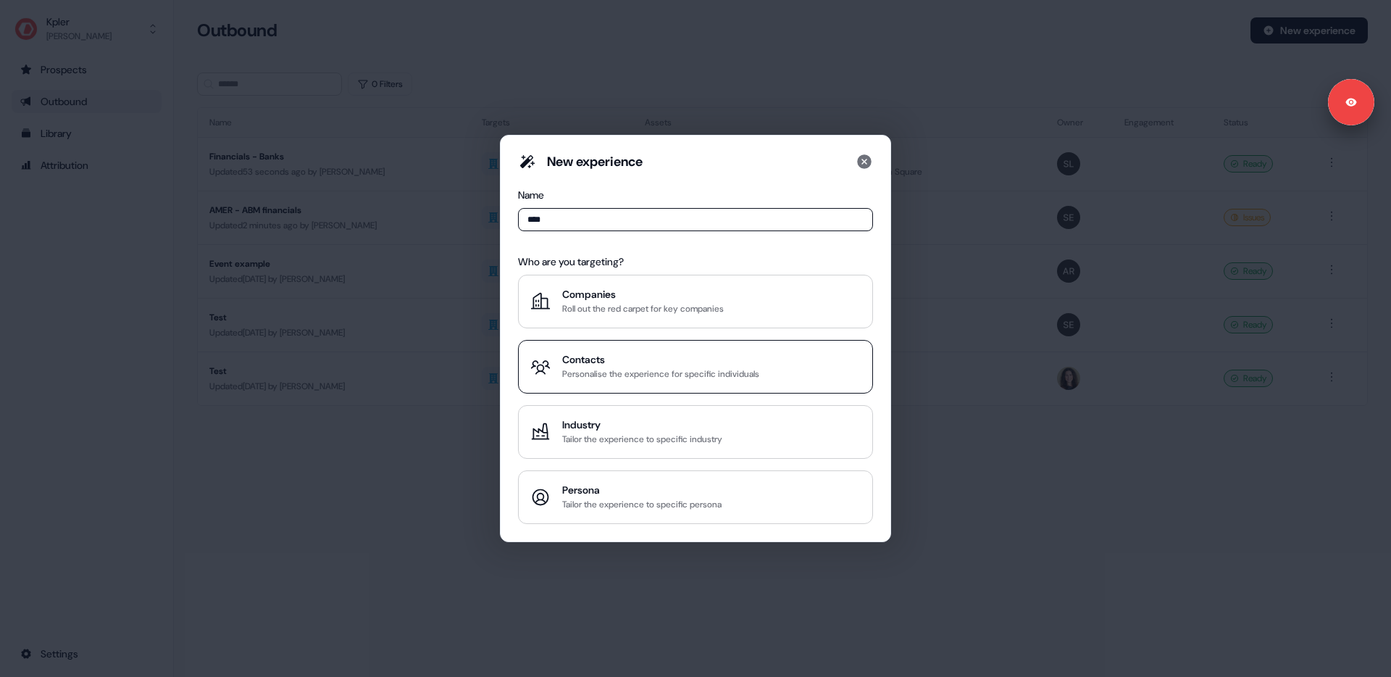
type input "****"
click at [605, 370] on div "Personalise the experience for specific individuals" at bounding box center [660, 374] width 197 height 14
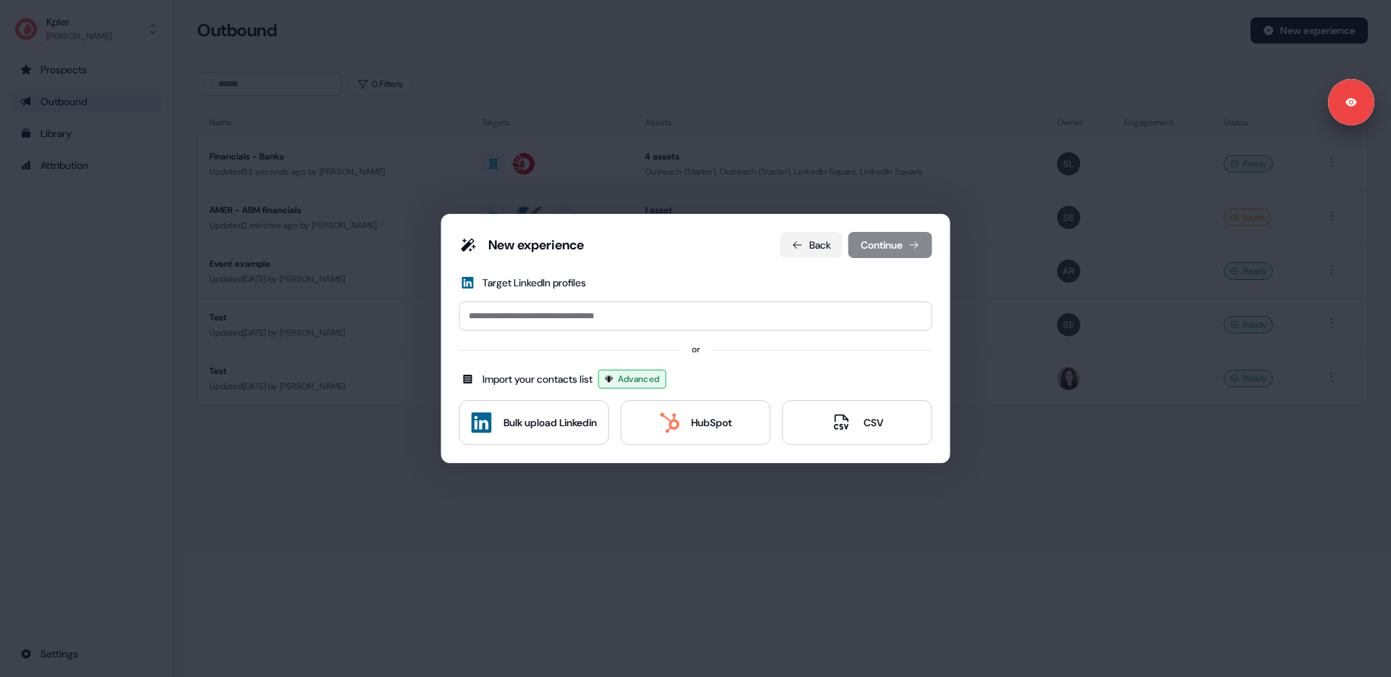
click at [827, 252] on button "Back" at bounding box center [811, 245] width 62 height 26
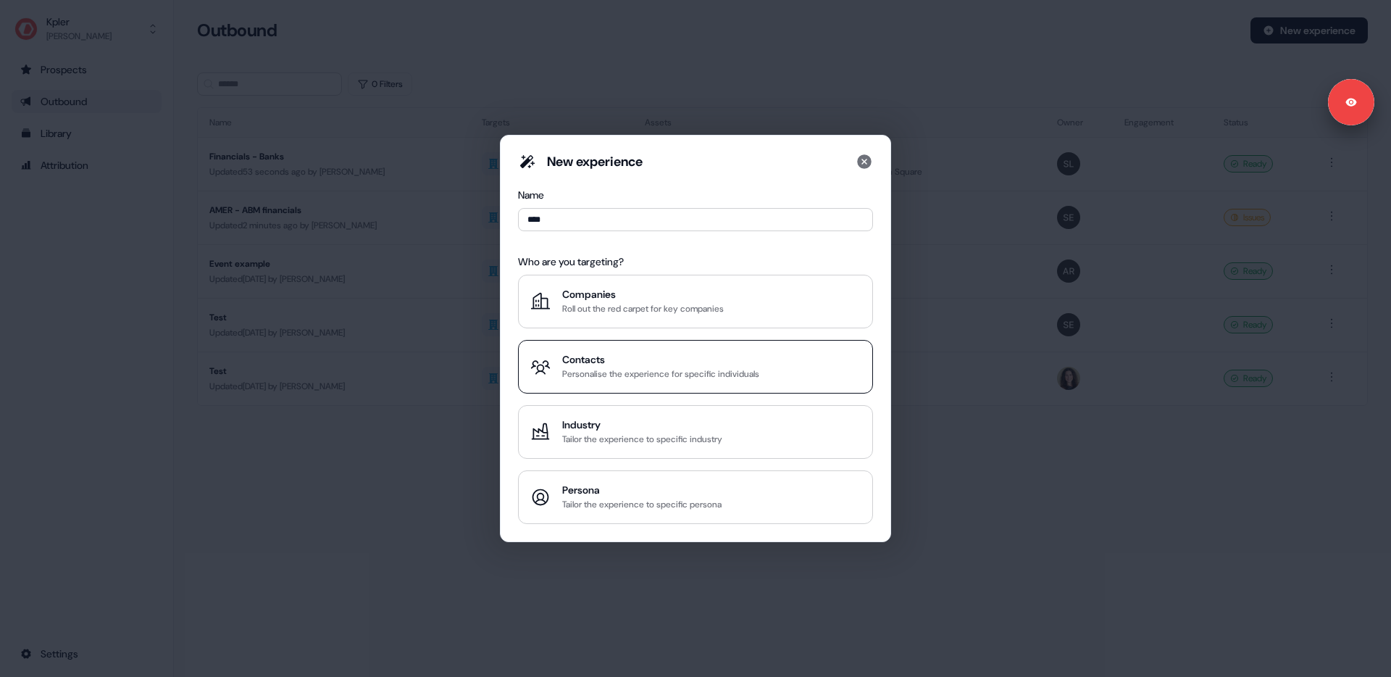
click at [538, 361] on icon at bounding box center [540, 366] width 20 height 20
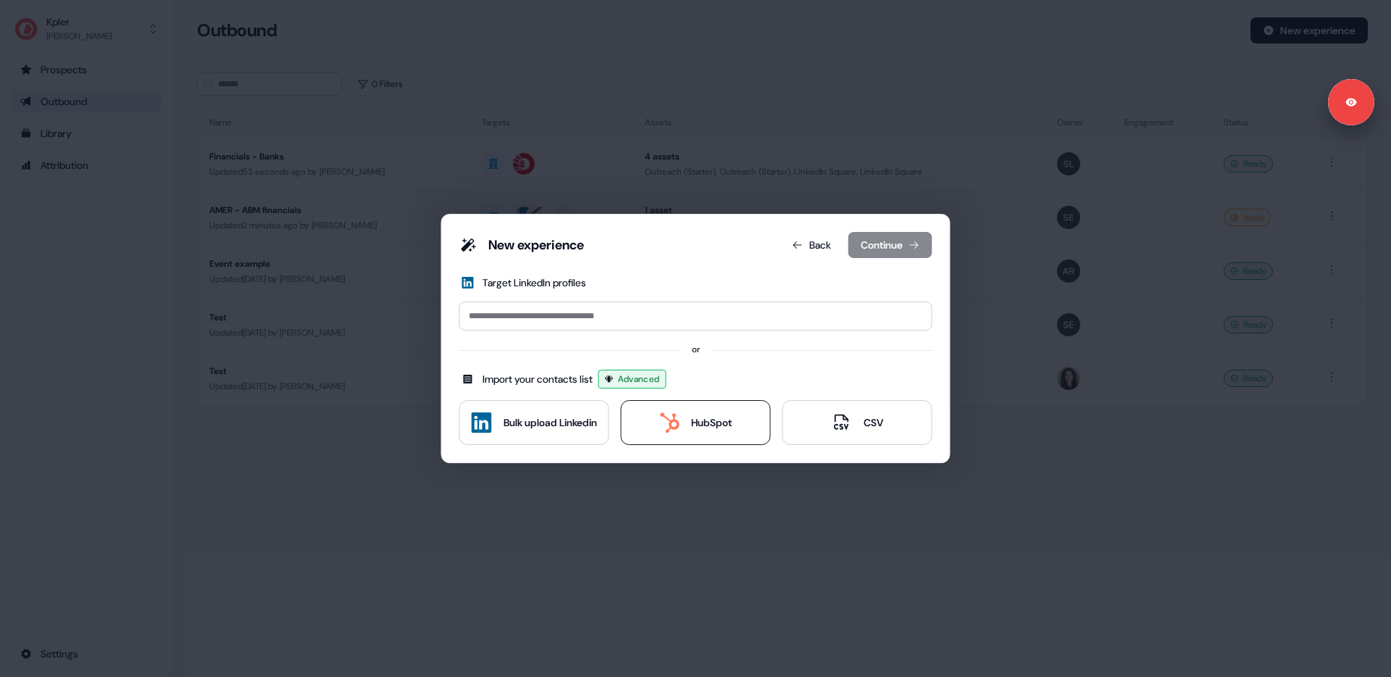
click at [709, 405] on button "HubSpot" at bounding box center [696, 422] width 150 height 45
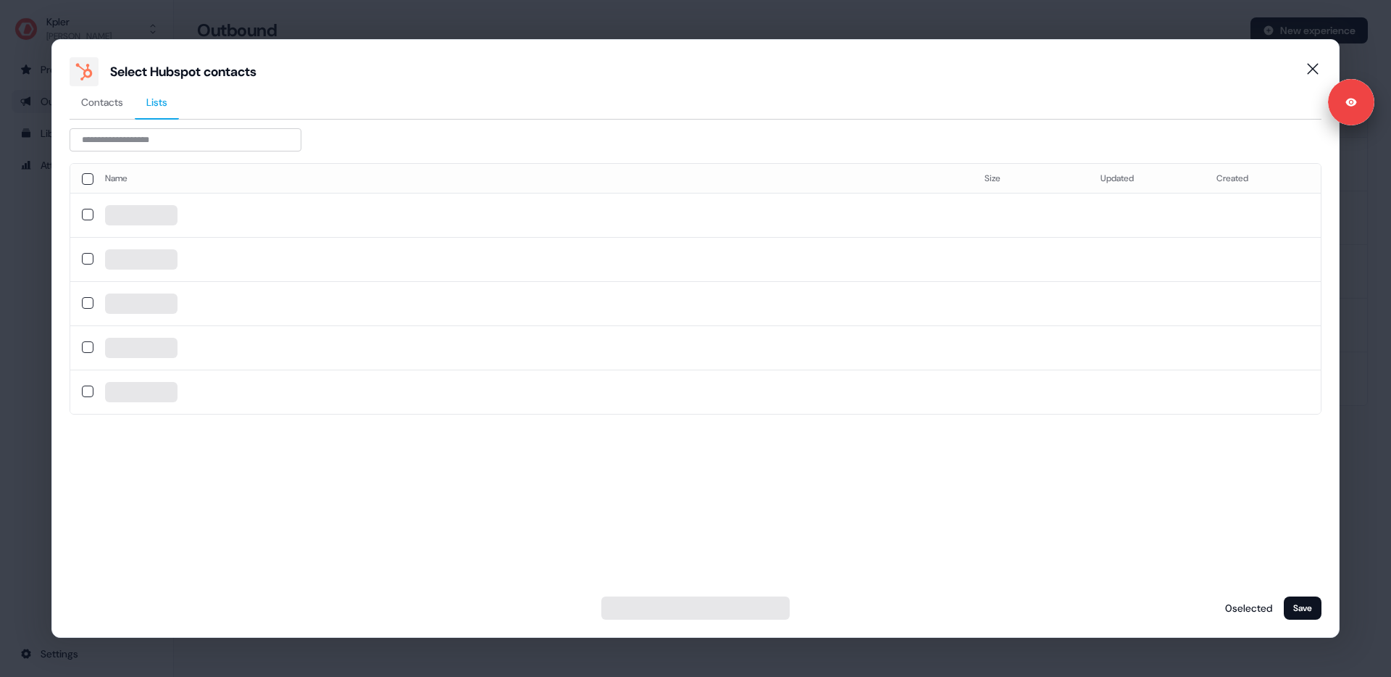
drag, startPoint x: 158, startPoint y: 99, endPoint x: 143, endPoint y: 100, distance: 14.5
click at [158, 99] on span "Lists" at bounding box center [156, 102] width 21 height 14
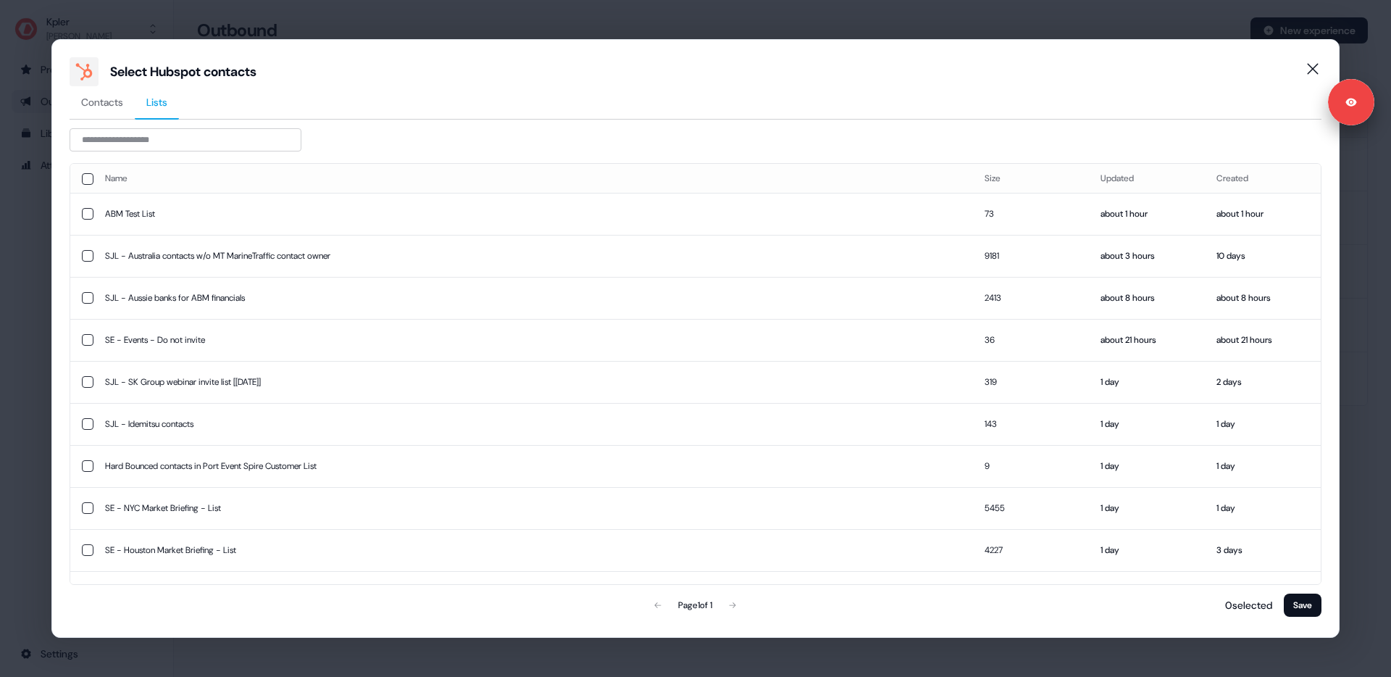
click at [384, 18] on div "Select Hubspot contacts Contacts Lists Name Size Updated Created ABM Test List …" at bounding box center [695, 338] width 1391 height 677
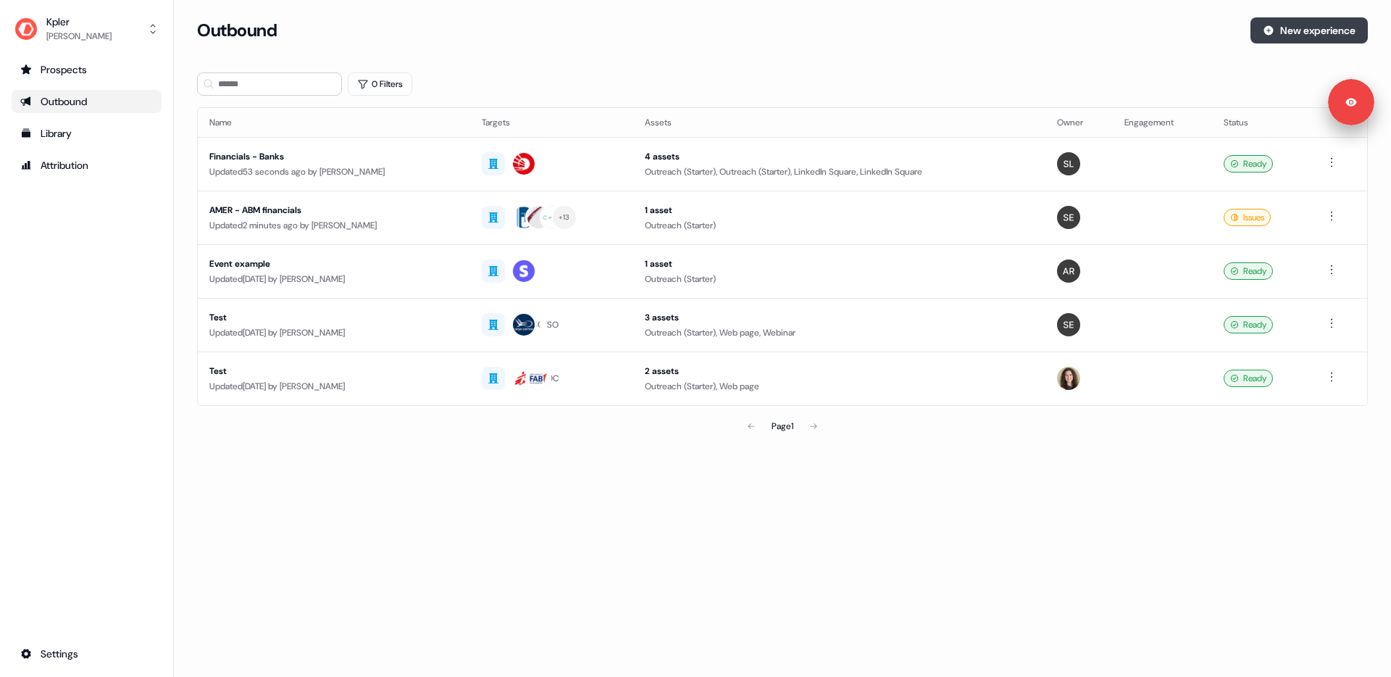
click at [1331, 30] on button "New experience" at bounding box center [1308, 30] width 117 height 26
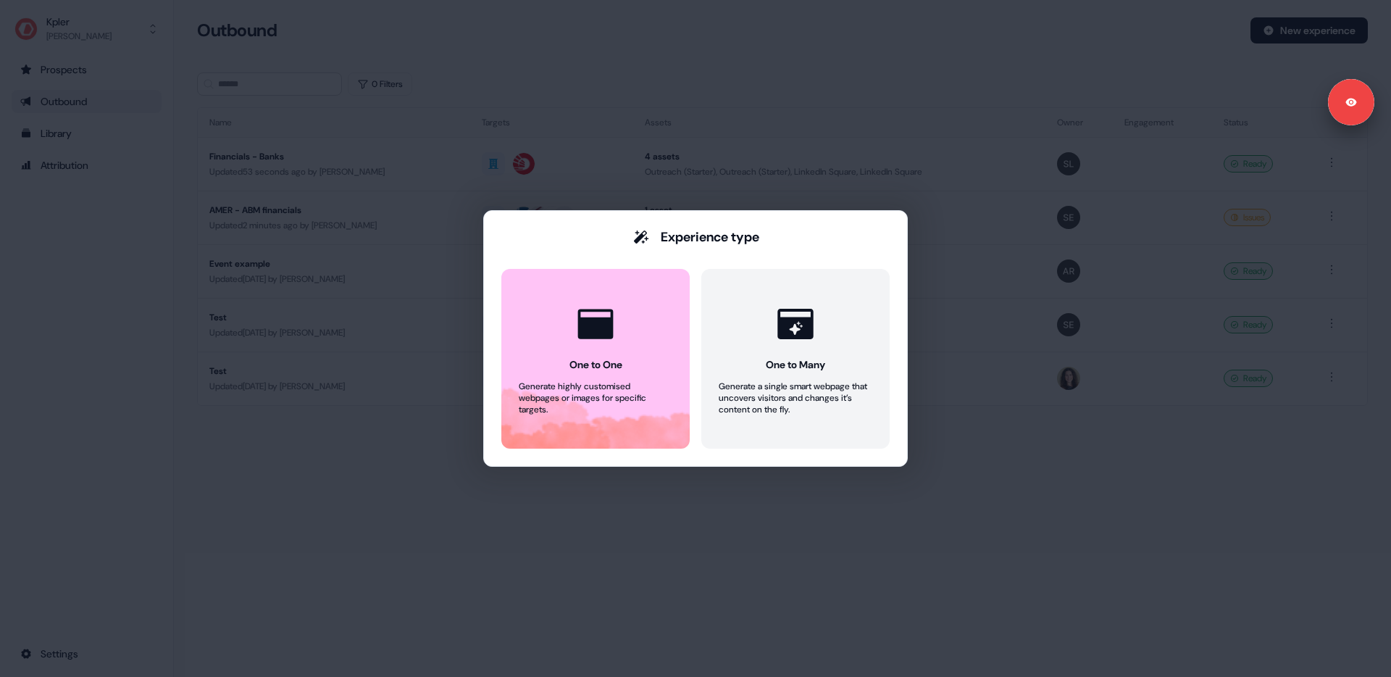
drag, startPoint x: 565, startPoint y: 35, endPoint x: 570, endPoint y: 11, distance: 24.4
click at [567, 24] on div "Experience type One to One Generate highly customised webpages or images for sp…" at bounding box center [695, 338] width 1391 height 677
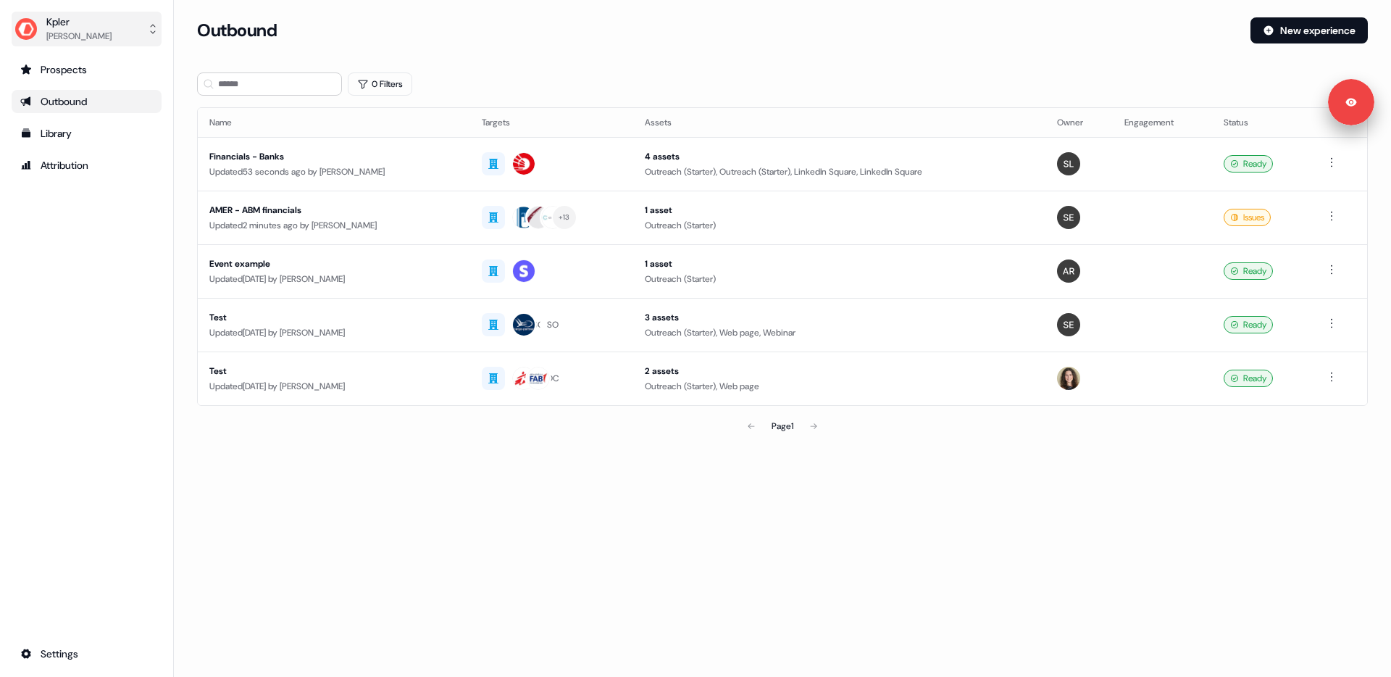
click at [43, 30] on div "Kpler Aleksandra Rakowska" at bounding box center [62, 28] width 97 height 29
click at [54, 124] on div "Logout" at bounding box center [86, 120] width 138 height 26
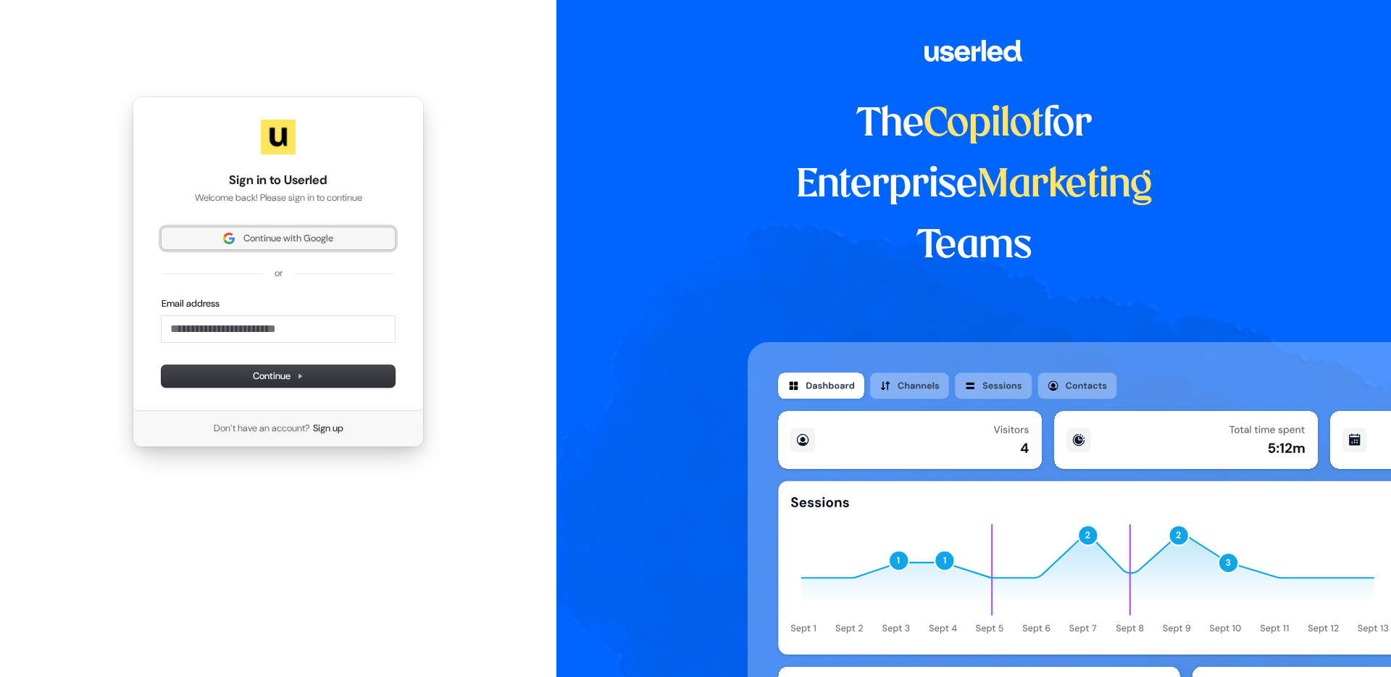
click at [291, 245] on span "Continue with Google" at bounding box center [288, 238] width 90 height 13
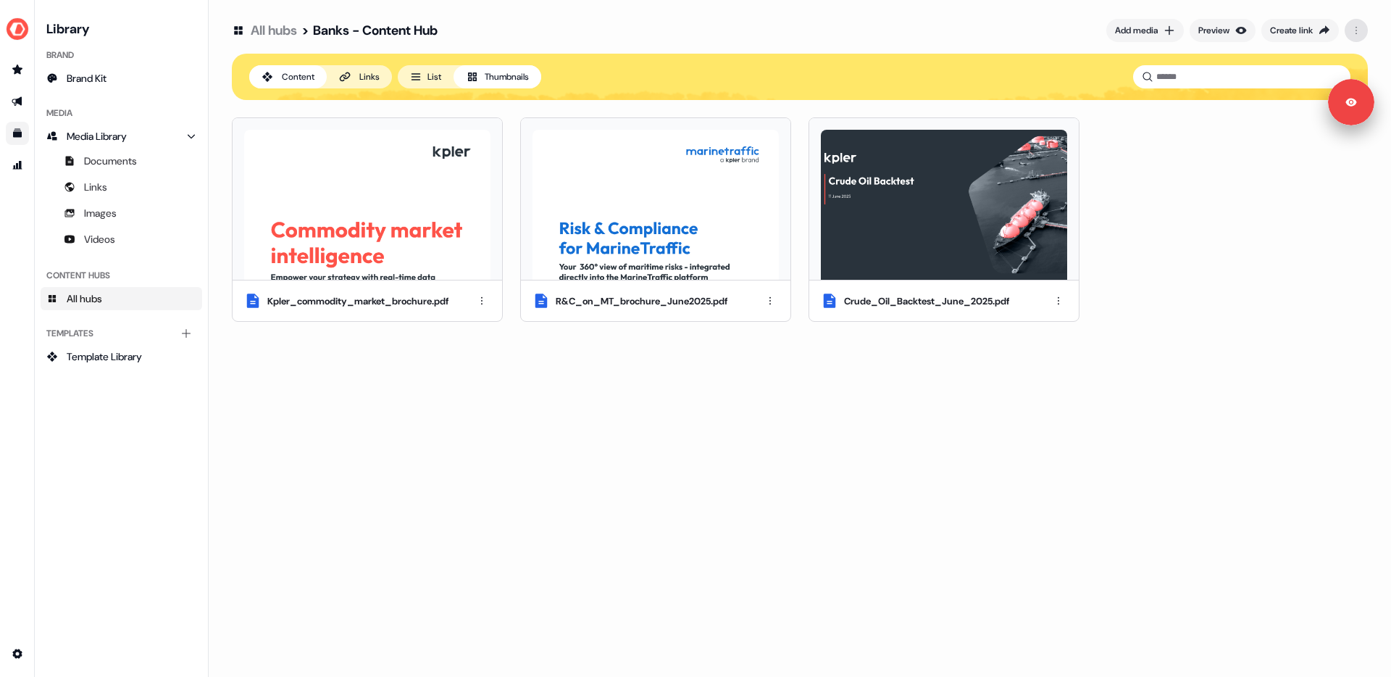
click at [1355, 30] on html "For the best experience switch devices to a bigger screen. Go to [DOMAIN_NAME] …" at bounding box center [695, 338] width 1391 height 677
click at [1205, 196] on html "For the best experience switch devices to a bigger screen. Go to [DOMAIN_NAME] …" at bounding box center [695, 338] width 1391 height 677
click at [363, 78] on div "Links" at bounding box center [369, 77] width 20 height 14
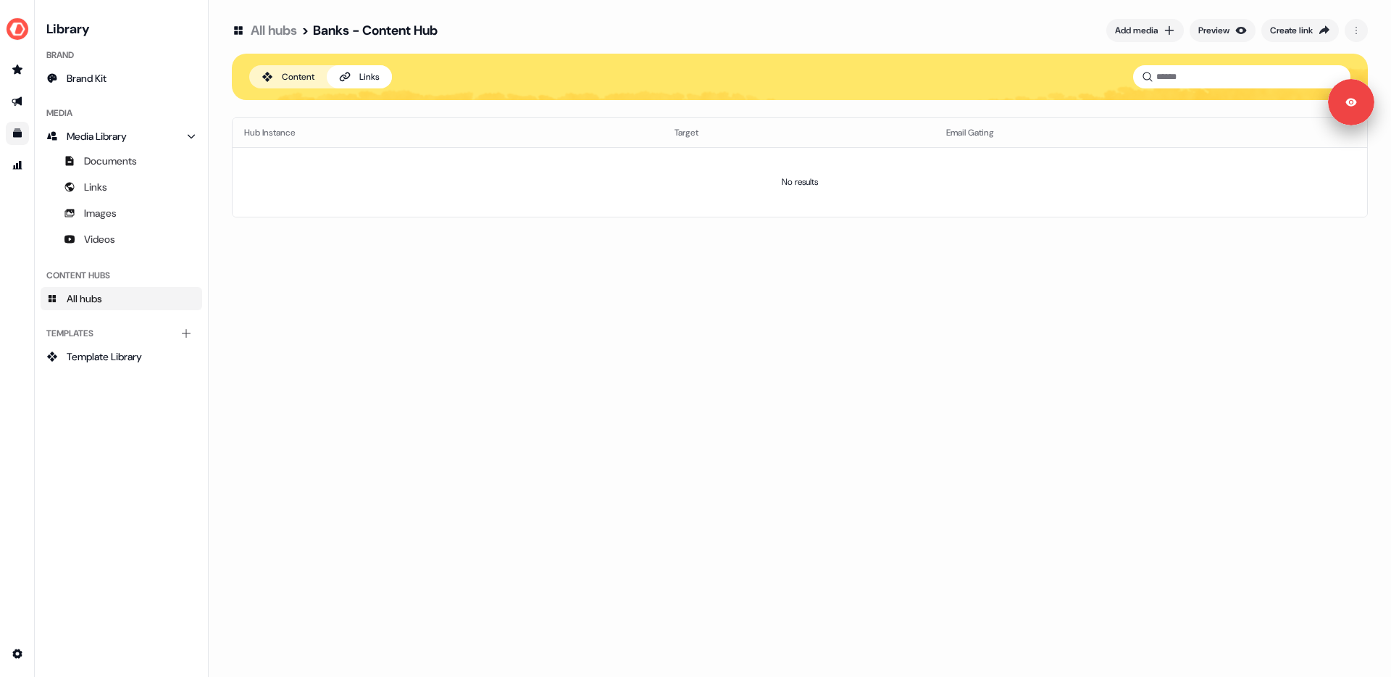
click at [283, 72] on div "Content" at bounding box center [298, 77] width 33 height 14
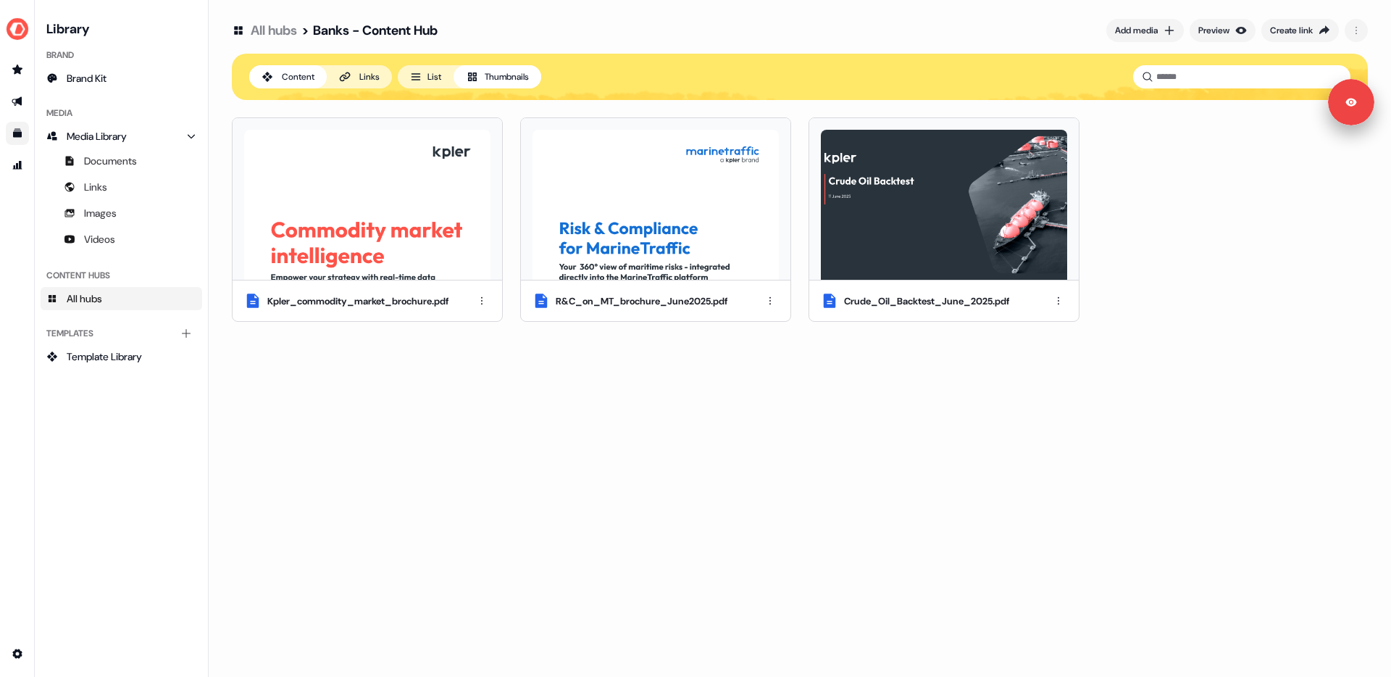
click at [1202, 212] on div "Kpler_commodity_market_brochure.pdf R&C_on_MT_brochure_June2025.pdf Crude_Oil_B…" at bounding box center [800, 219] width 1136 height 204
drag, startPoint x: 878, startPoint y: 440, endPoint x: 626, endPoint y: 359, distance: 264.8
click at [878, 440] on div "All hubs > Banks - Content Hub Add media Preview Create link Content Links List…" at bounding box center [800, 338] width 1182 height 677
click at [766, 427] on div "All hubs > Banks - Content Hub Add media Preview Create link Content Links List…" at bounding box center [800, 338] width 1182 height 677
click at [1254, 191] on div "Kpler_commodity_market_brochure.pdf R&C_on_MT_brochure_June2025.pdf Crude_Oil_B…" at bounding box center [800, 219] width 1136 height 204
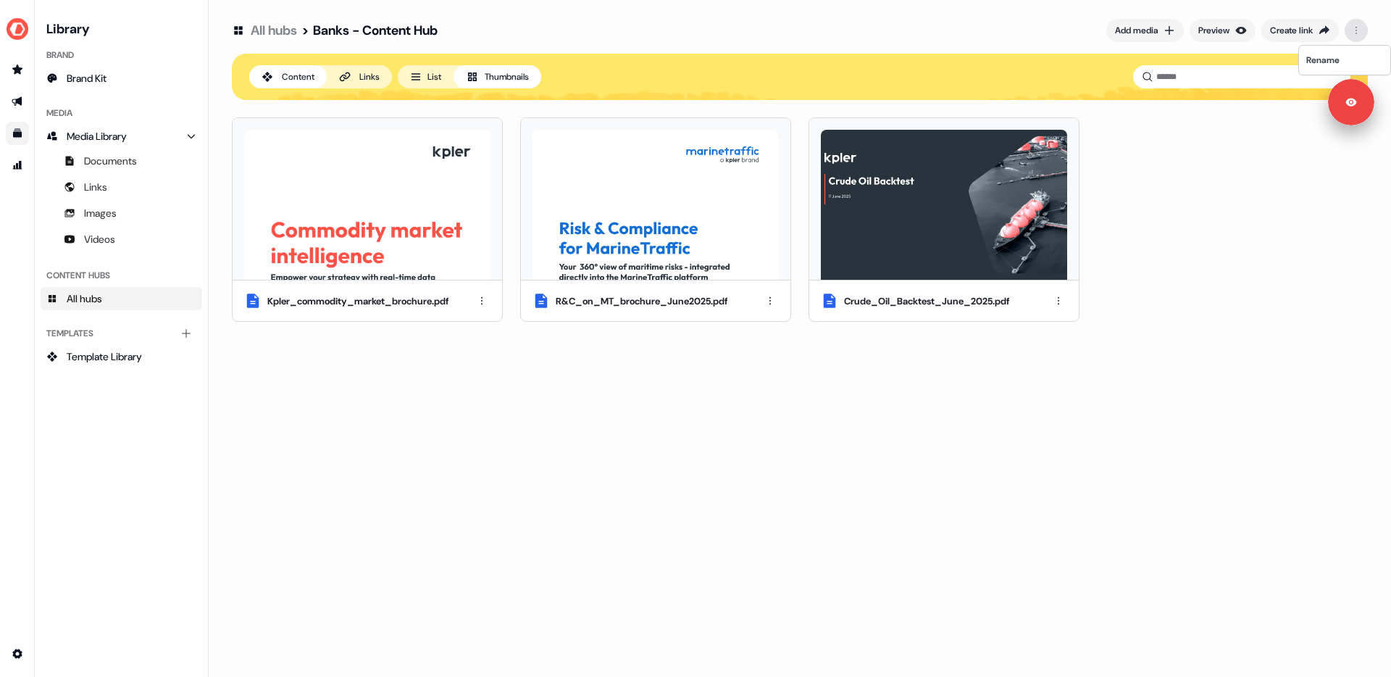
click at [1360, 30] on html "For the best experience switch devices to a bigger screen. Go to [DOMAIN_NAME] …" at bounding box center [695, 338] width 1391 height 677
drag, startPoint x: 1256, startPoint y: 196, endPoint x: 1270, endPoint y: 170, distance: 29.5
click at [1255, 196] on html "For the best experience switch devices to a bigger screen. Go to [DOMAIN_NAME] …" at bounding box center [695, 338] width 1391 height 677
drag, startPoint x: 669, startPoint y: 391, endPoint x: 306, endPoint y: 206, distance: 407.2
click at [666, 390] on div "All hubs > Banks - Content Hub Add media Preview Create link Content Links List…" at bounding box center [800, 338] width 1182 height 677
